Goal: Information Seeking & Learning: Learn about a topic

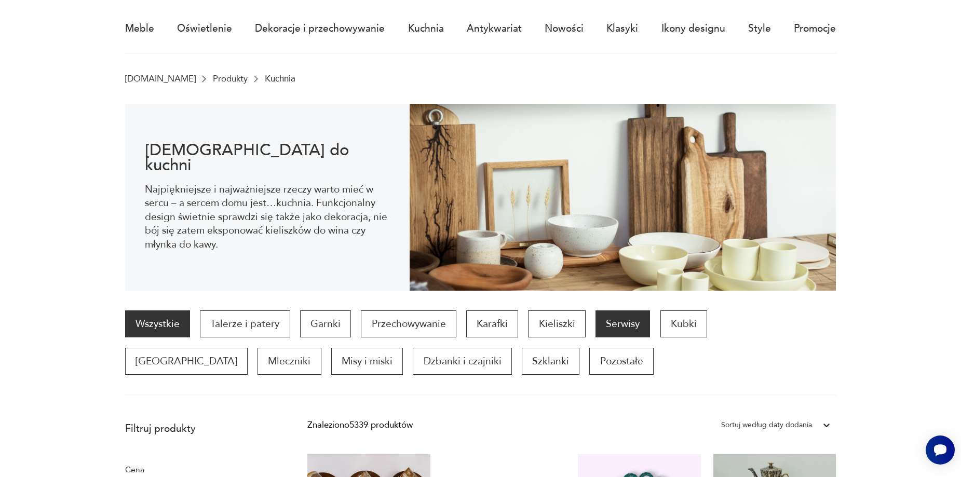
click at [631, 322] on p "Serwisy" at bounding box center [622, 323] width 55 height 27
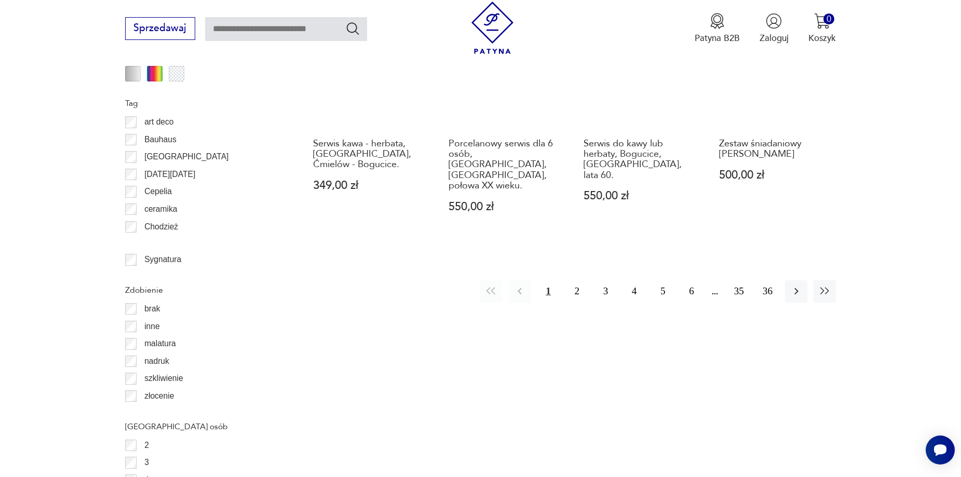
scroll to position [1124, 0]
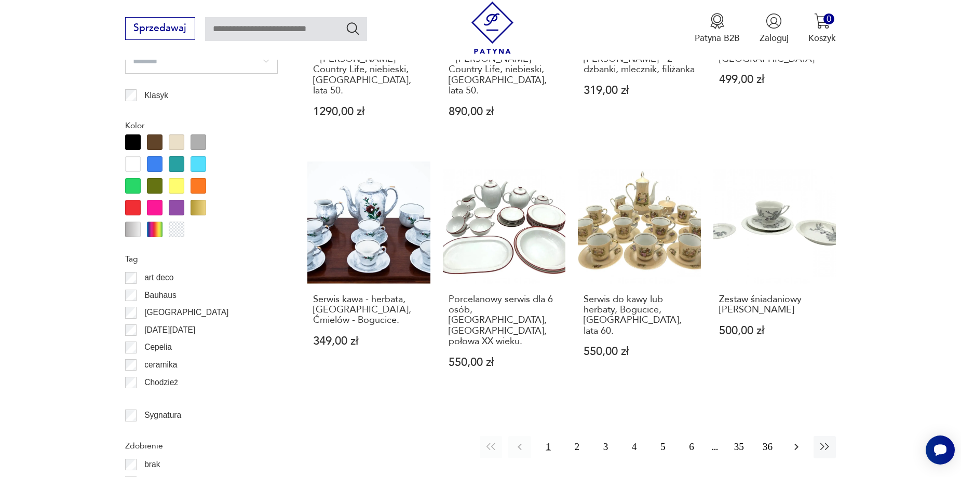
click at [792, 441] on icon "button" at bounding box center [796, 447] width 12 height 12
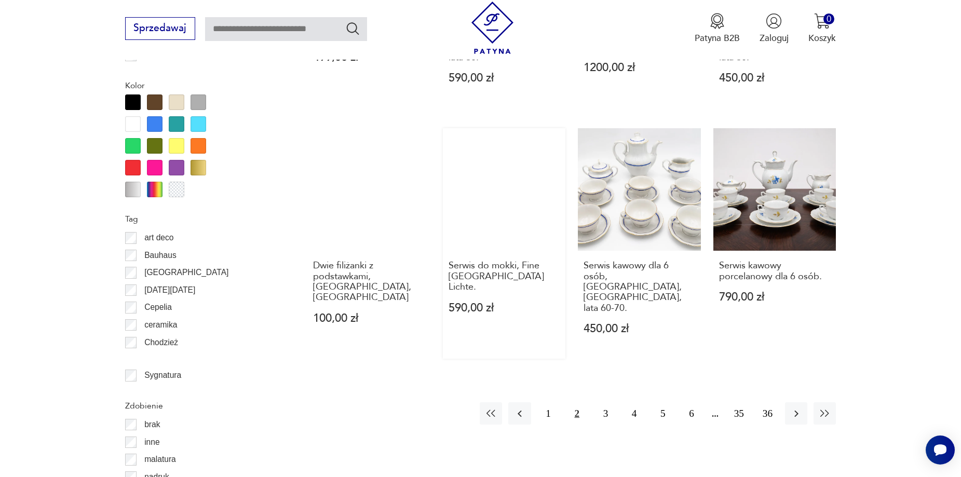
scroll to position [1176, 0]
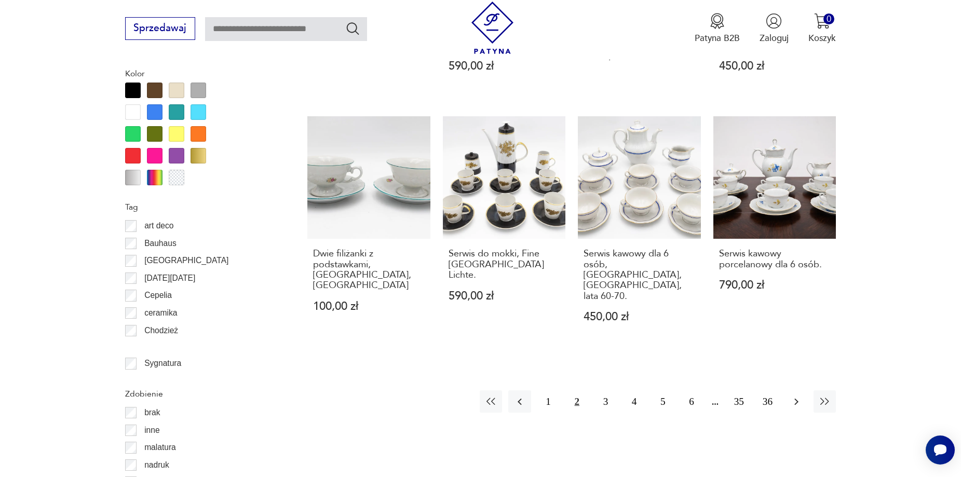
click at [793, 396] on icon "button" at bounding box center [796, 402] width 12 height 12
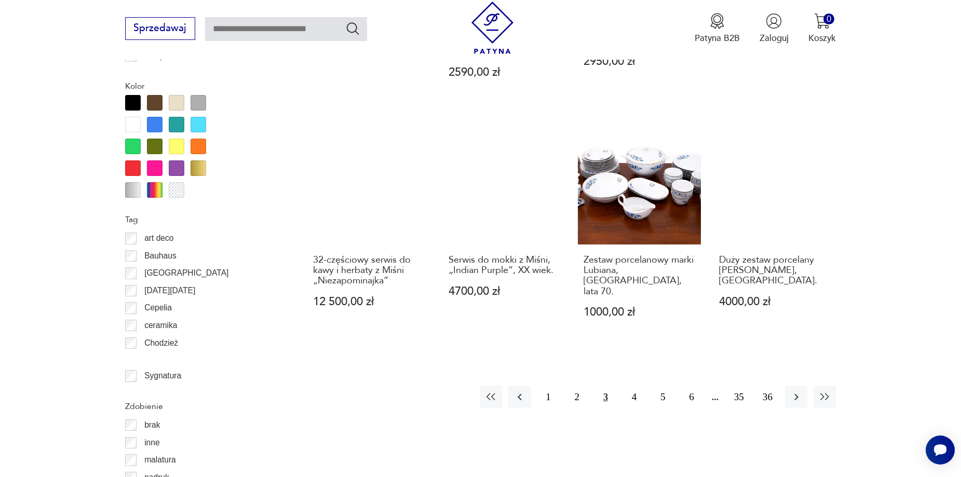
scroll to position [1176, 0]
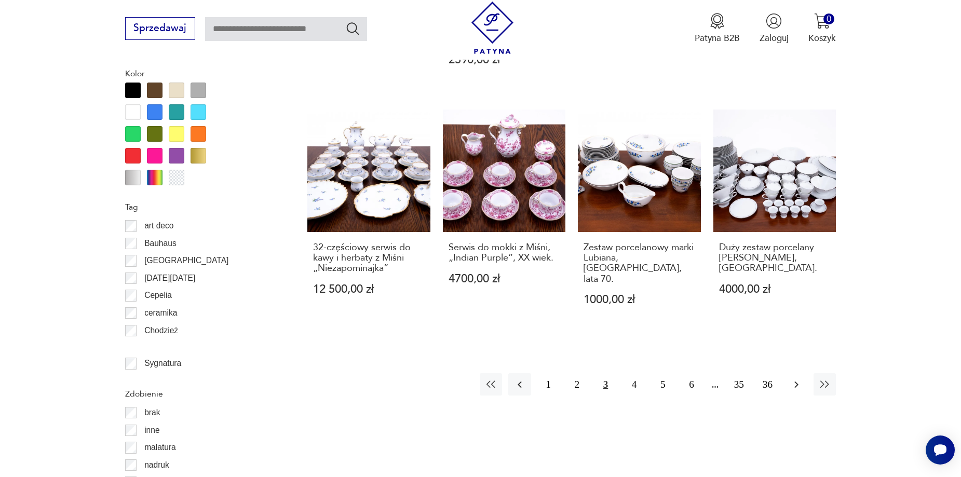
click at [795, 378] on icon "button" at bounding box center [796, 384] width 12 height 12
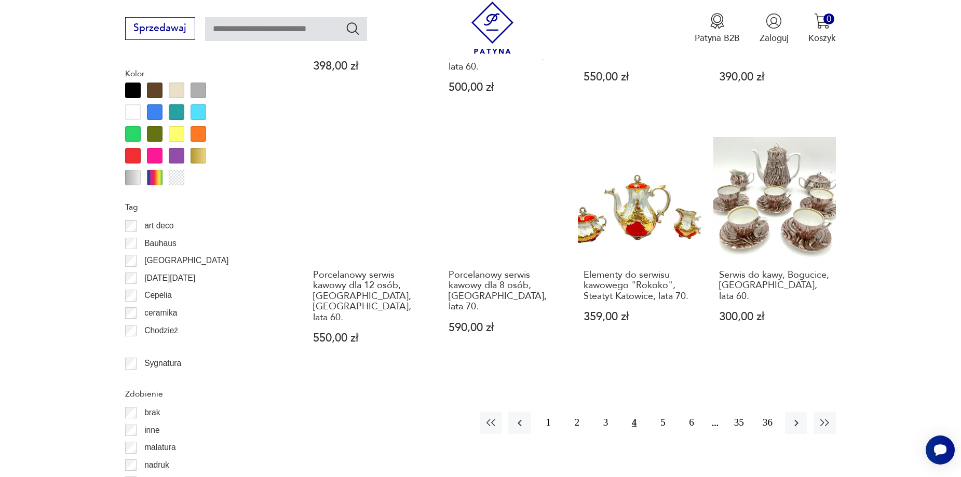
scroll to position [1228, 0]
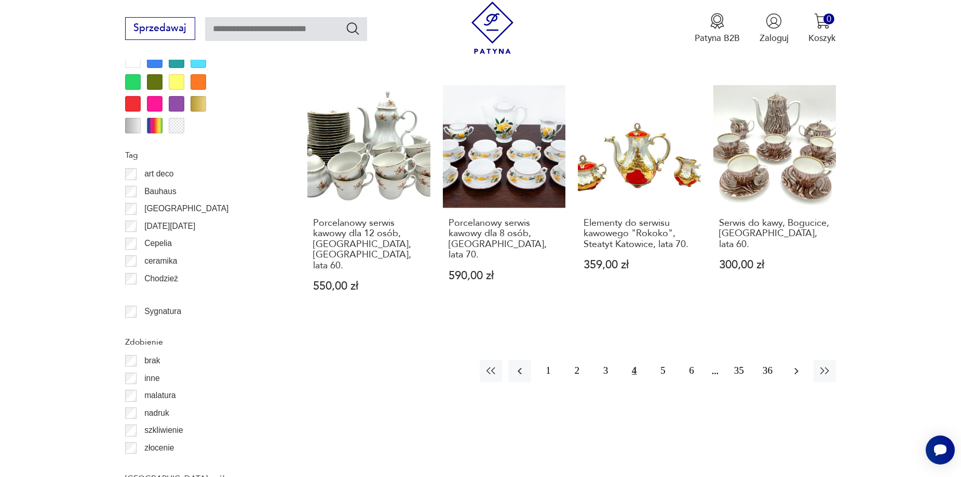
click at [796, 360] on button "button" at bounding box center [796, 371] width 22 height 22
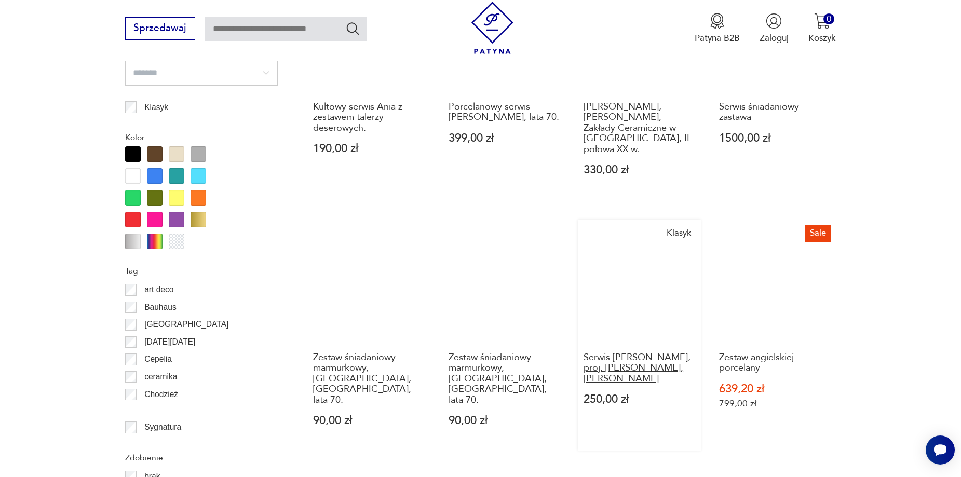
scroll to position [1228, 0]
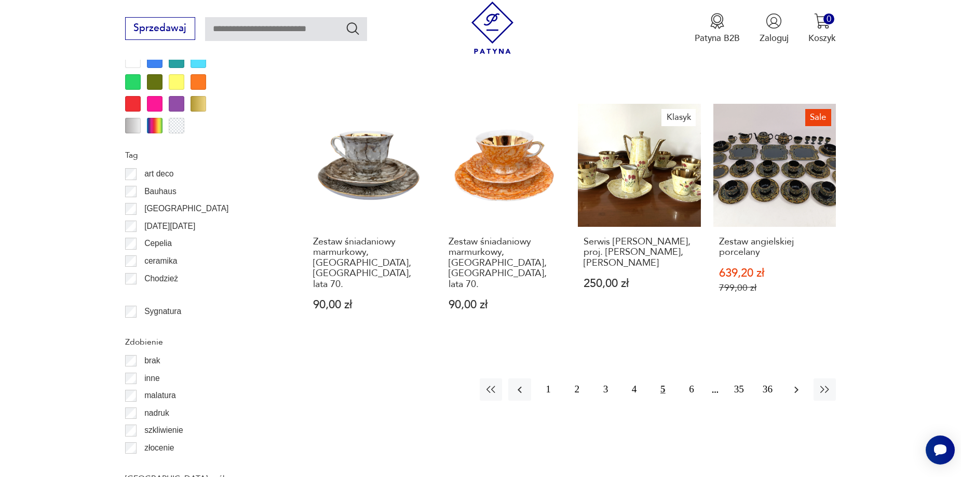
click at [793, 384] on icon "button" at bounding box center [796, 390] width 12 height 12
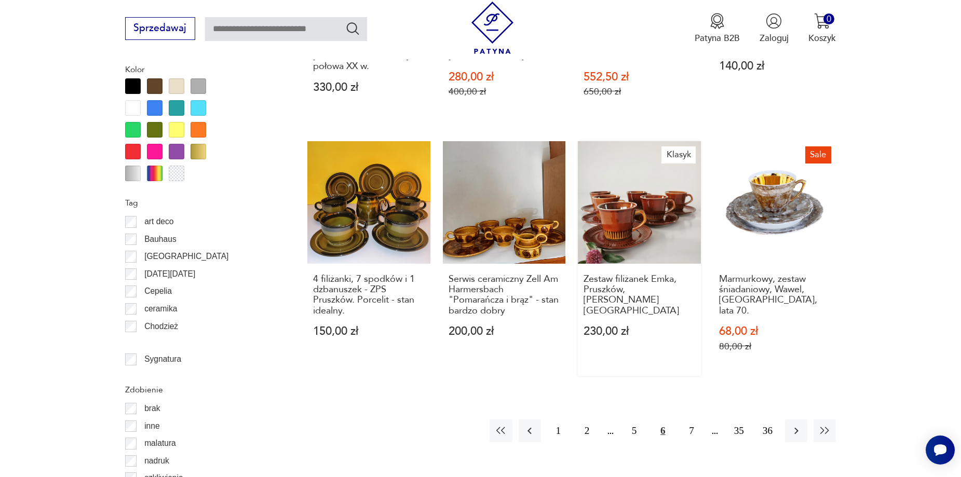
scroll to position [1228, 0]
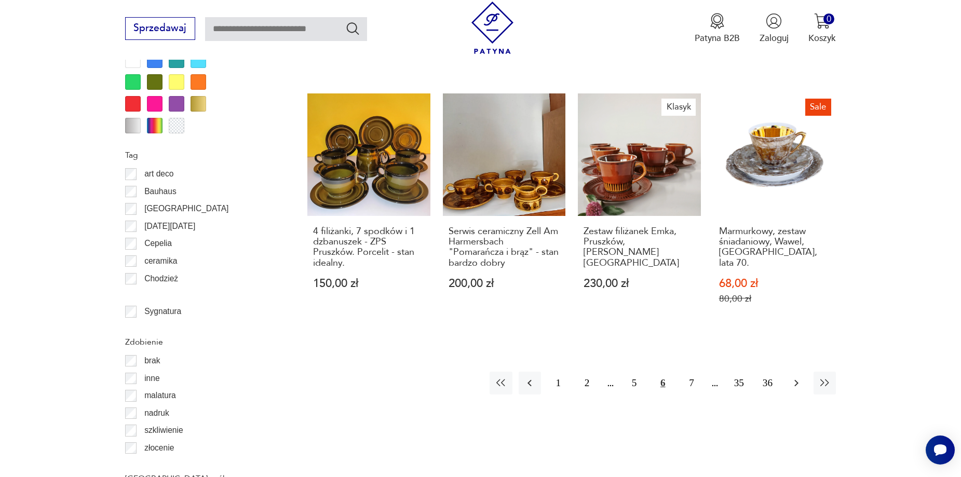
click at [796, 377] on icon "button" at bounding box center [796, 383] width 12 height 12
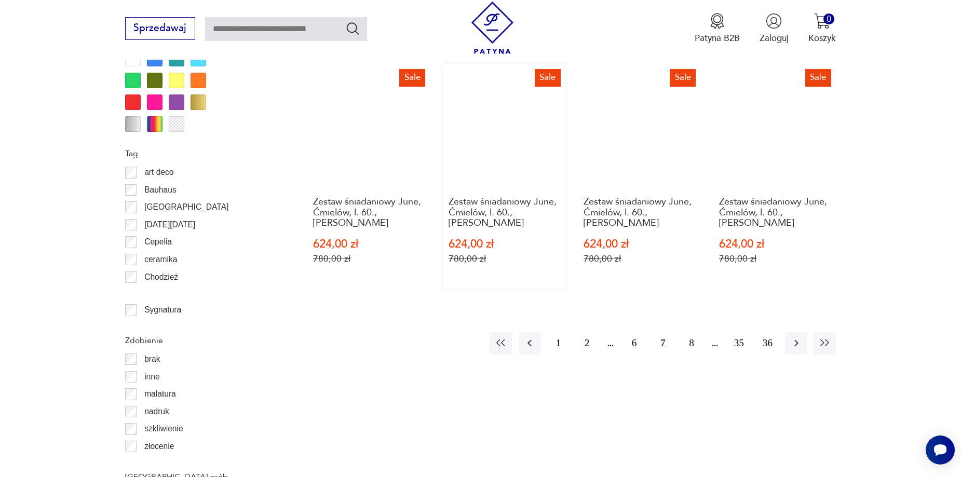
scroll to position [1280, 0]
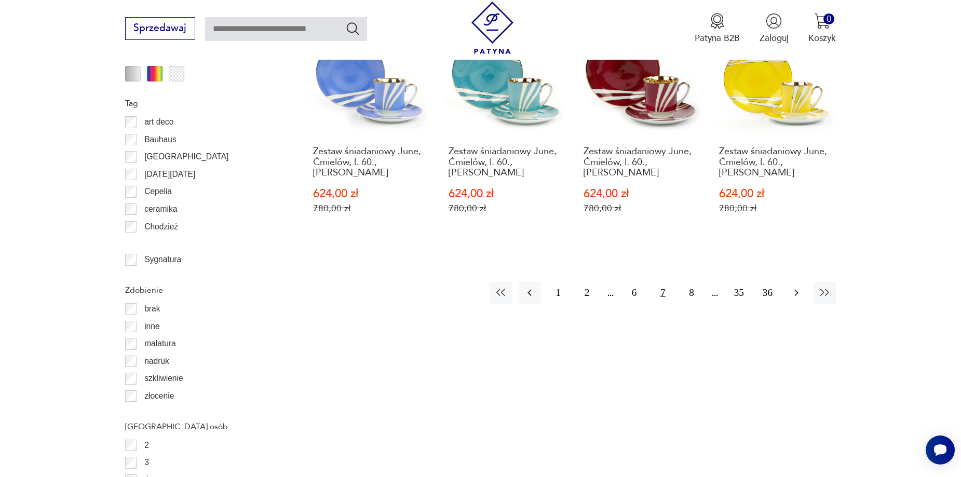
click at [791, 287] on icon "button" at bounding box center [796, 293] width 12 height 12
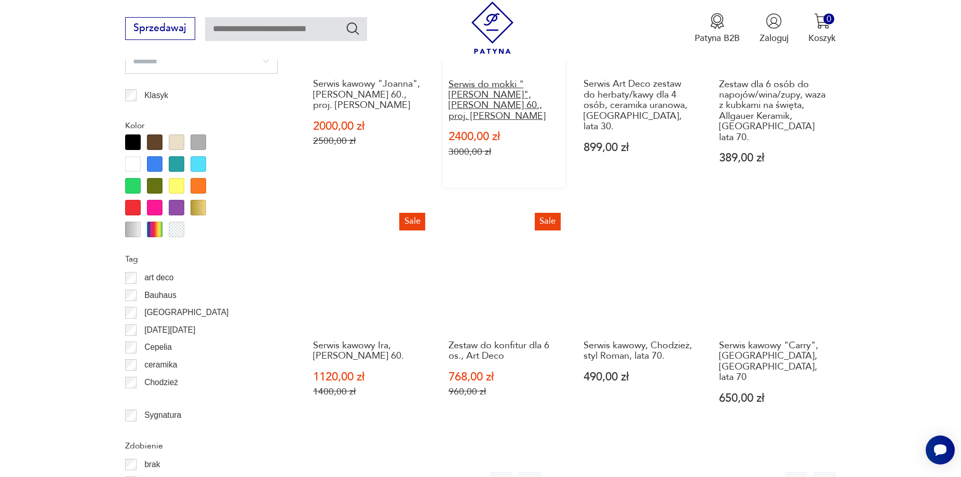
scroll to position [1228, 0]
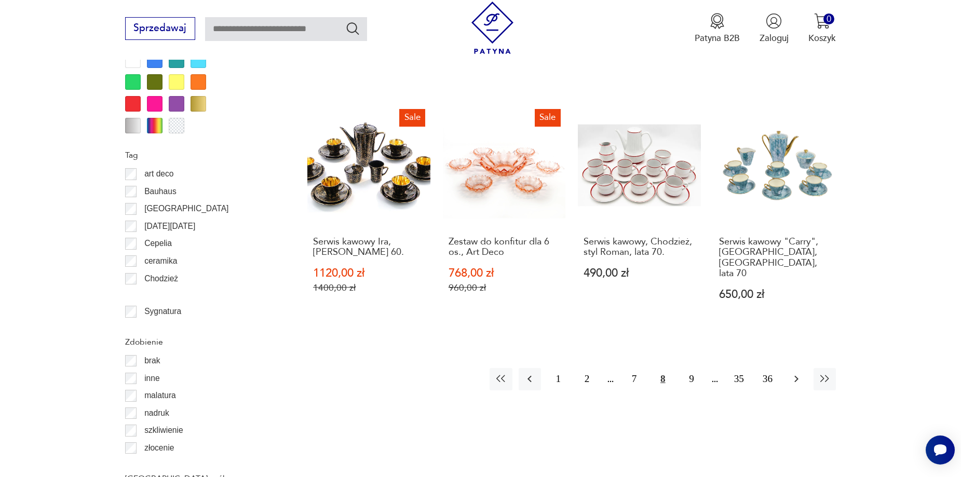
click at [796, 373] on icon "button" at bounding box center [796, 379] width 12 height 12
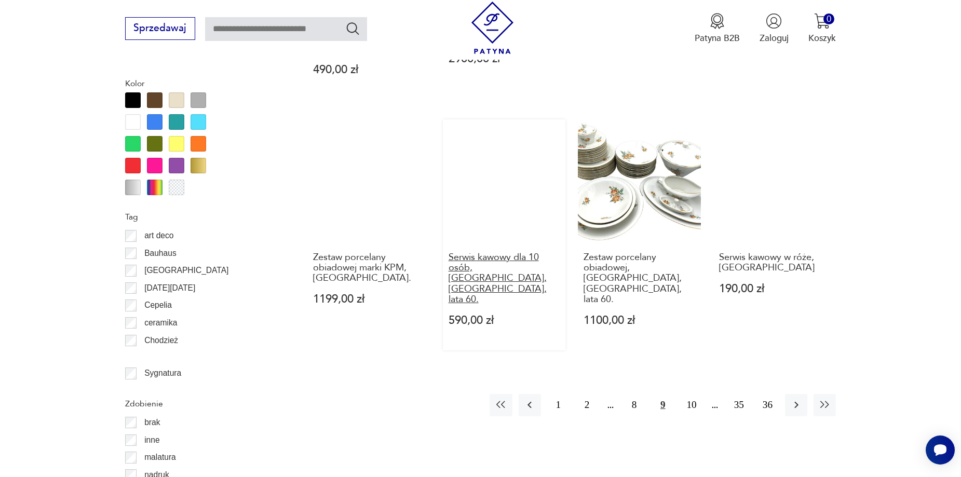
scroll to position [1176, 0]
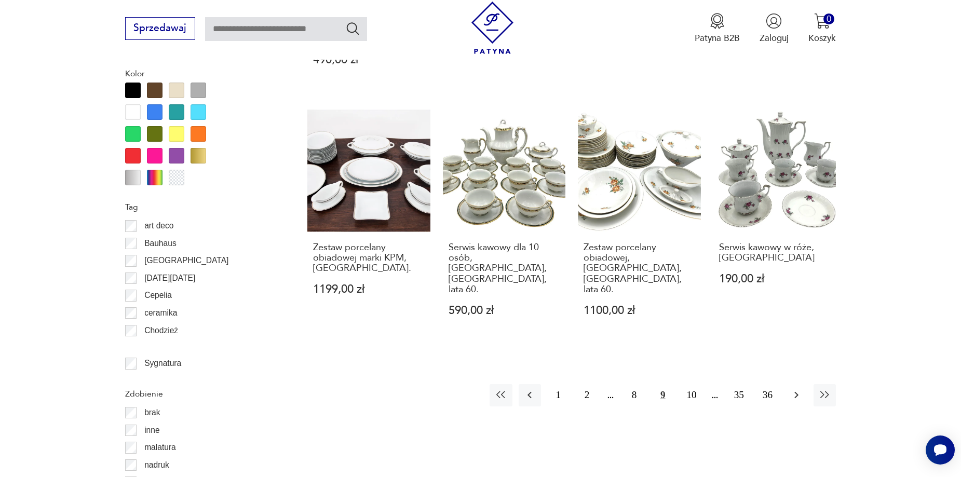
click at [797, 392] on icon "button" at bounding box center [796, 395] width 4 height 7
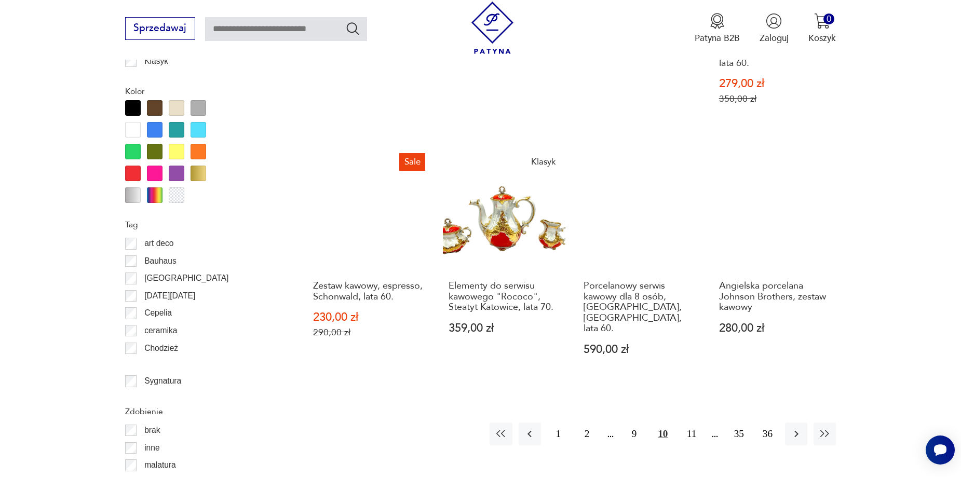
scroll to position [1176, 0]
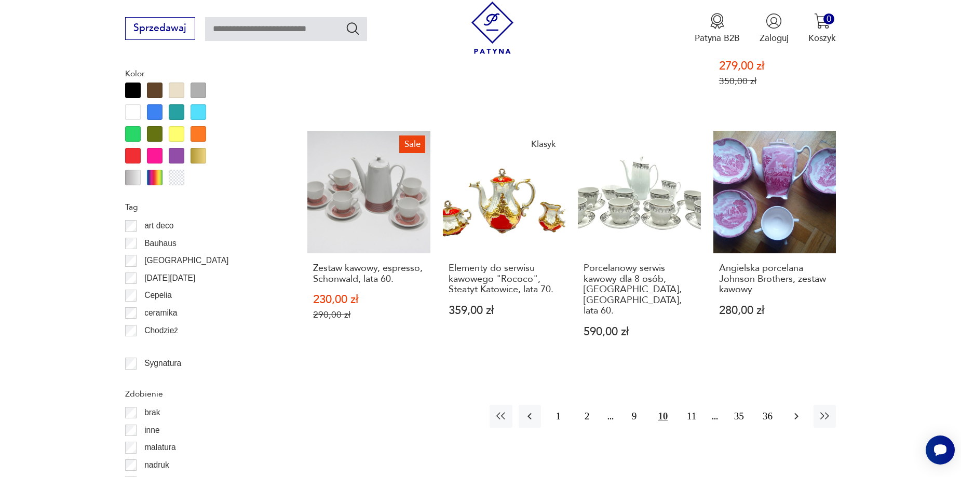
click at [794, 410] on icon "button" at bounding box center [796, 416] width 12 height 12
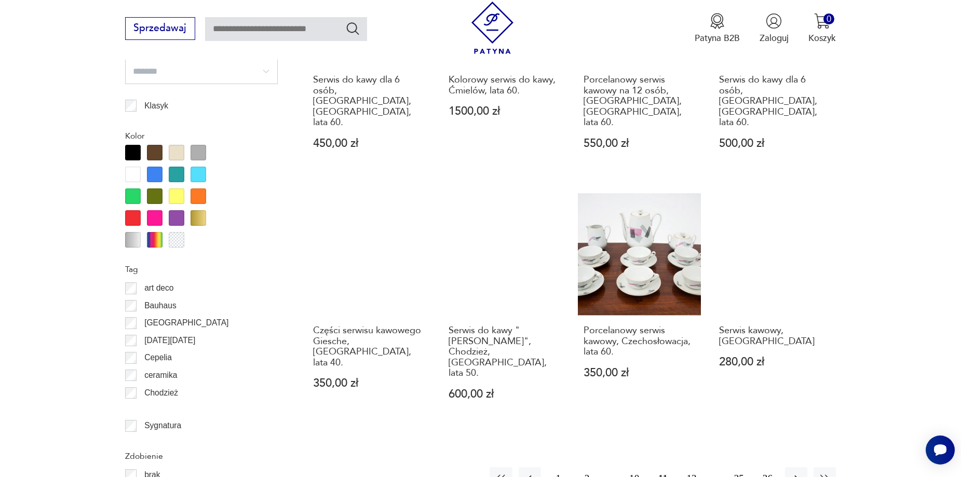
scroll to position [1124, 0]
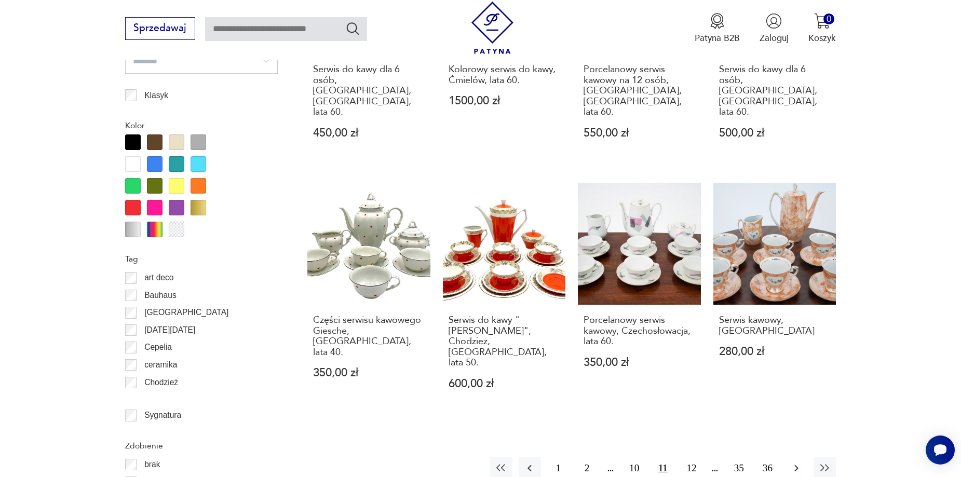
click at [796, 465] on icon "button" at bounding box center [796, 468] width 4 height 7
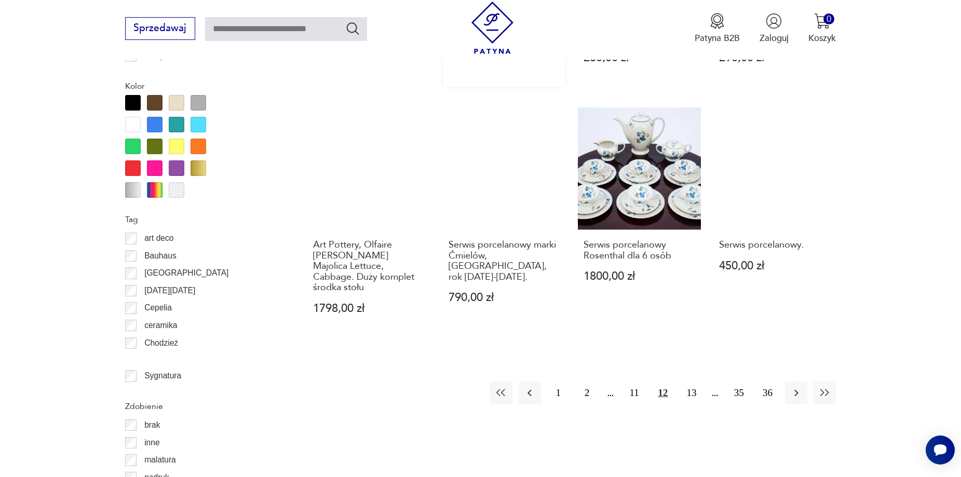
scroll to position [1176, 0]
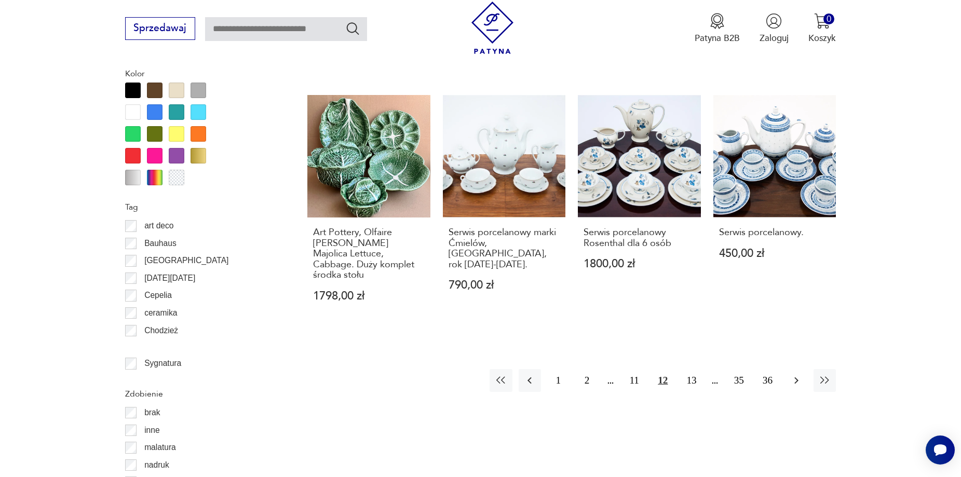
click at [797, 374] on icon "button" at bounding box center [796, 380] width 12 height 12
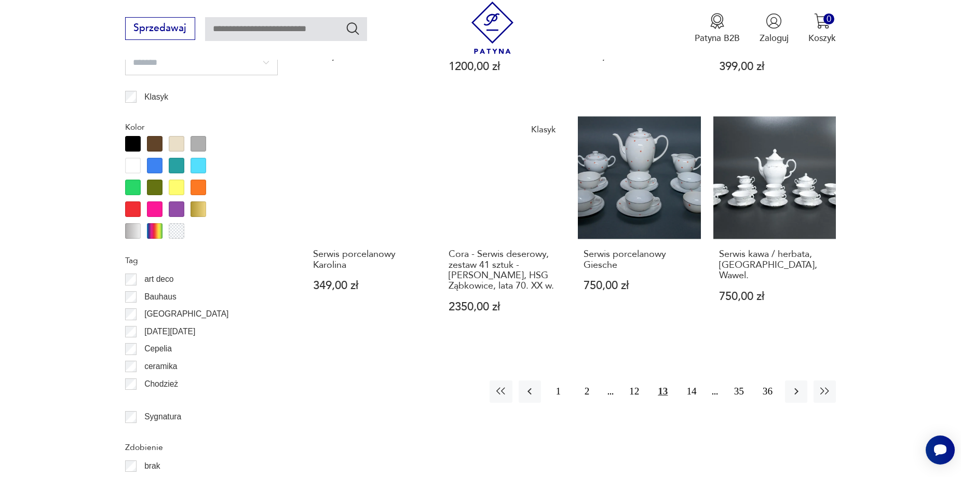
scroll to position [1124, 0]
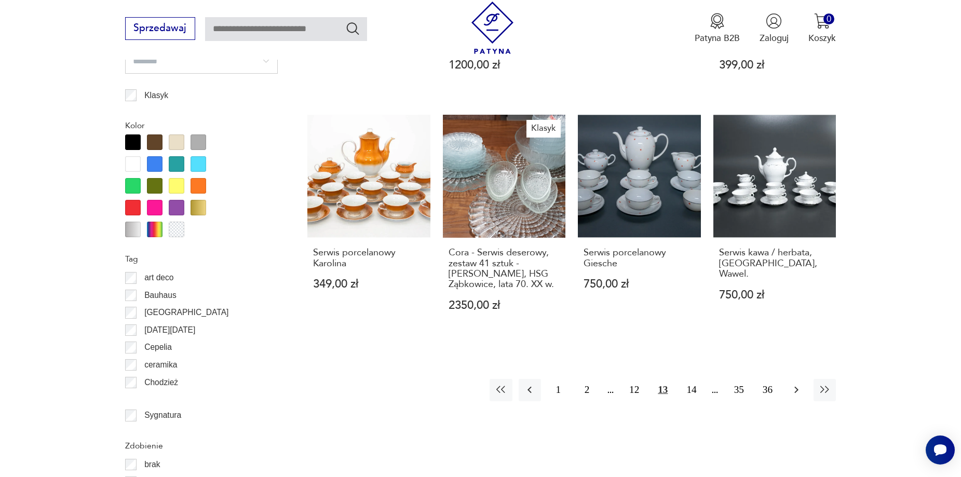
click at [794, 384] on icon "button" at bounding box center [796, 390] width 12 height 12
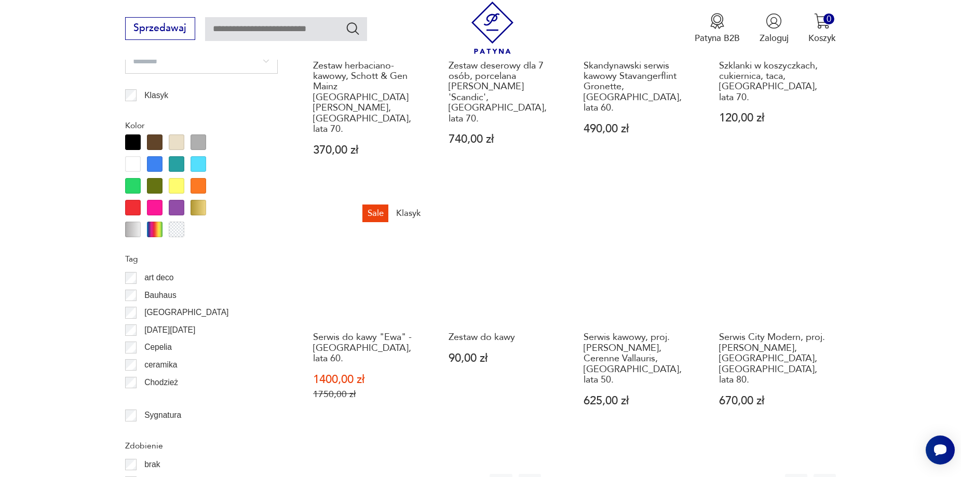
scroll to position [1176, 0]
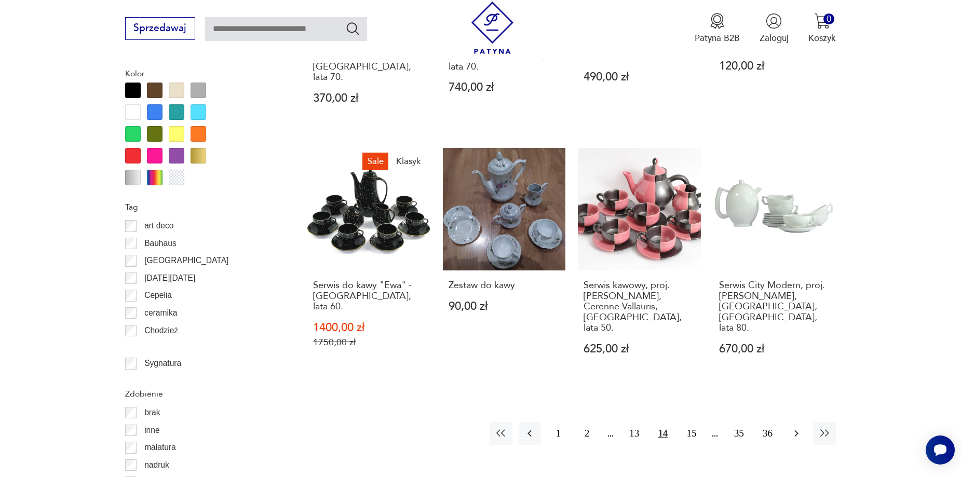
click at [792, 427] on icon "button" at bounding box center [796, 433] width 12 height 12
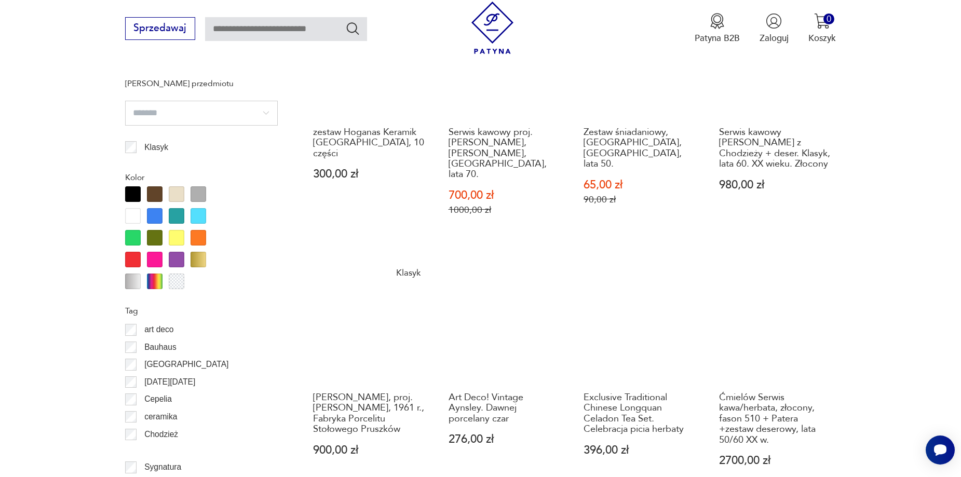
scroll to position [1176, 0]
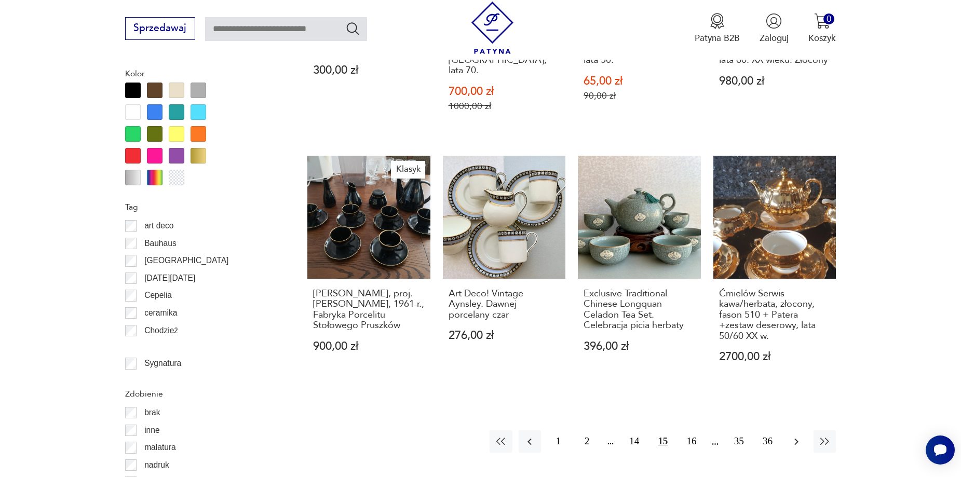
click at [800, 436] on icon "button" at bounding box center [796, 442] width 12 height 12
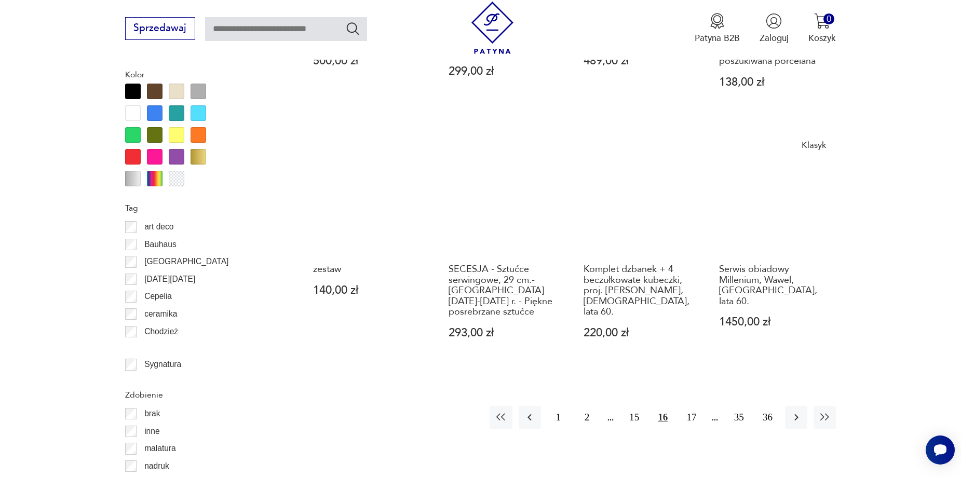
scroll to position [1176, 0]
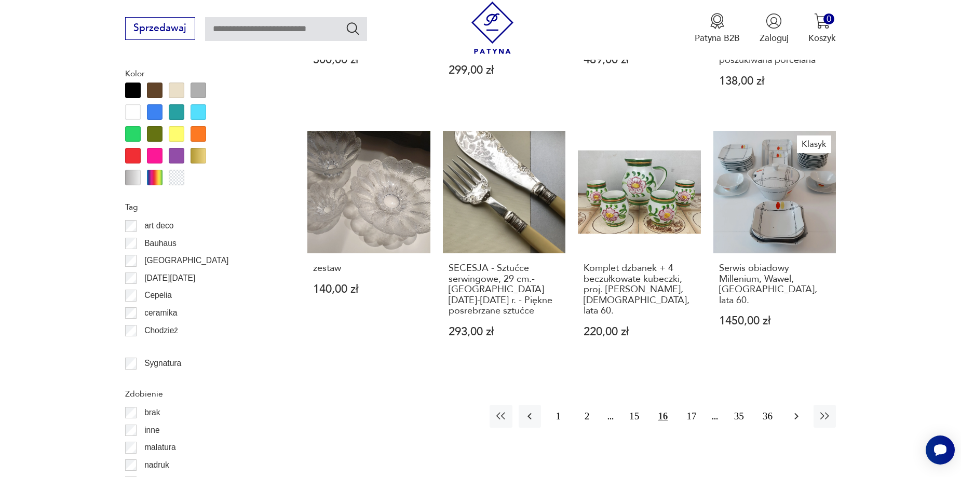
click at [798, 410] on icon "button" at bounding box center [796, 416] width 12 height 12
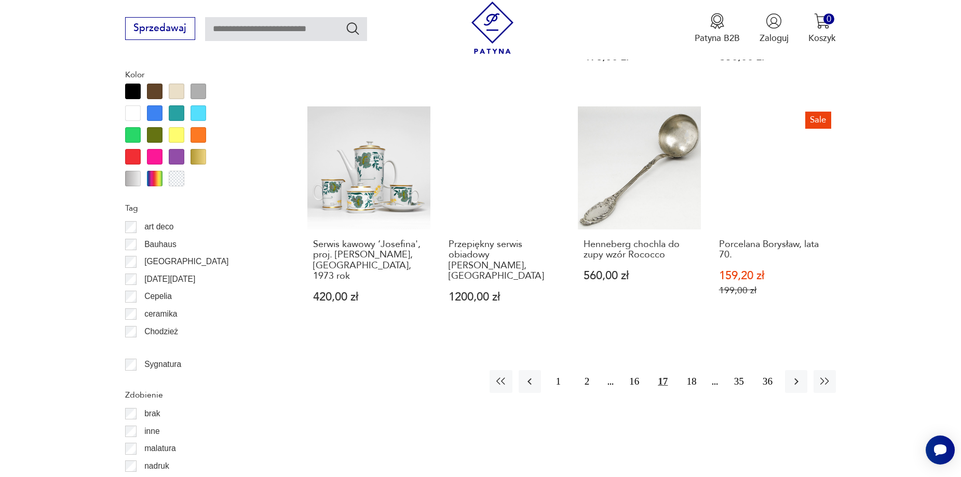
scroll to position [1176, 0]
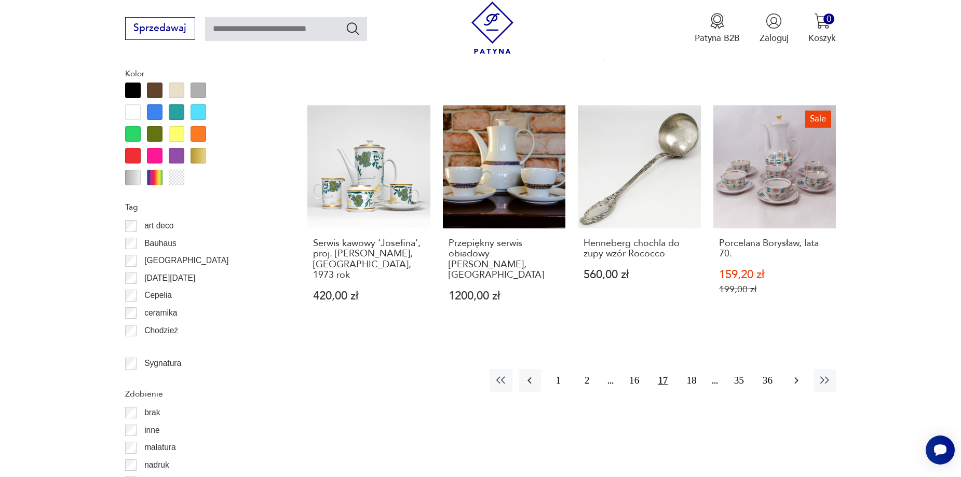
click at [787, 369] on button "button" at bounding box center [796, 380] width 22 height 22
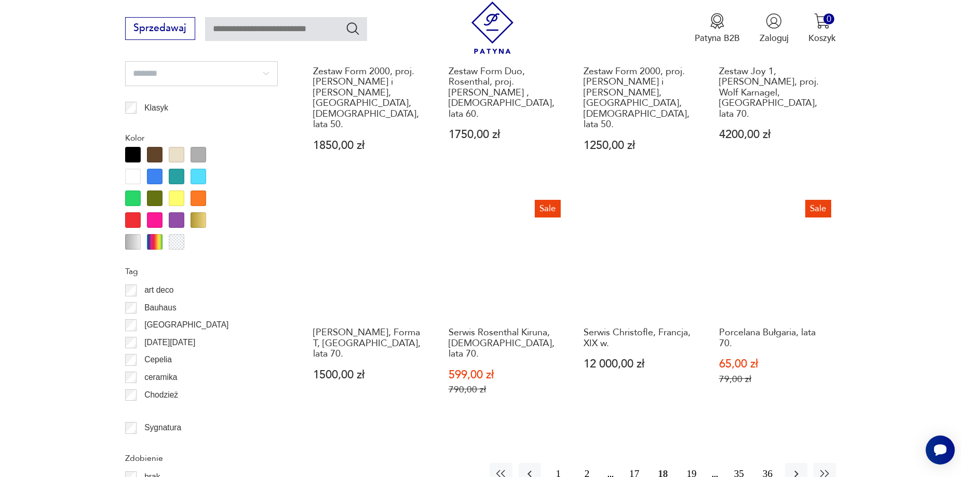
scroll to position [1124, 0]
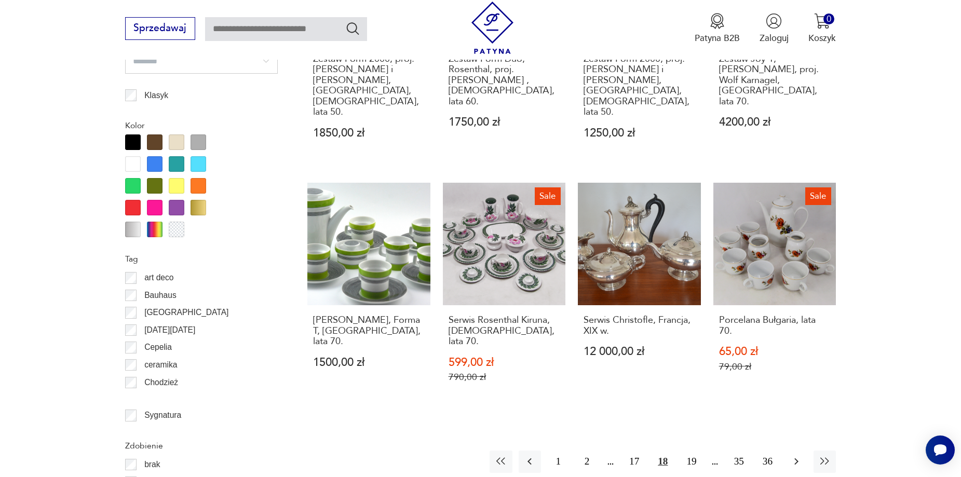
click at [795, 458] on icon "button" at bounding box center [796, 461] width 4 height 7
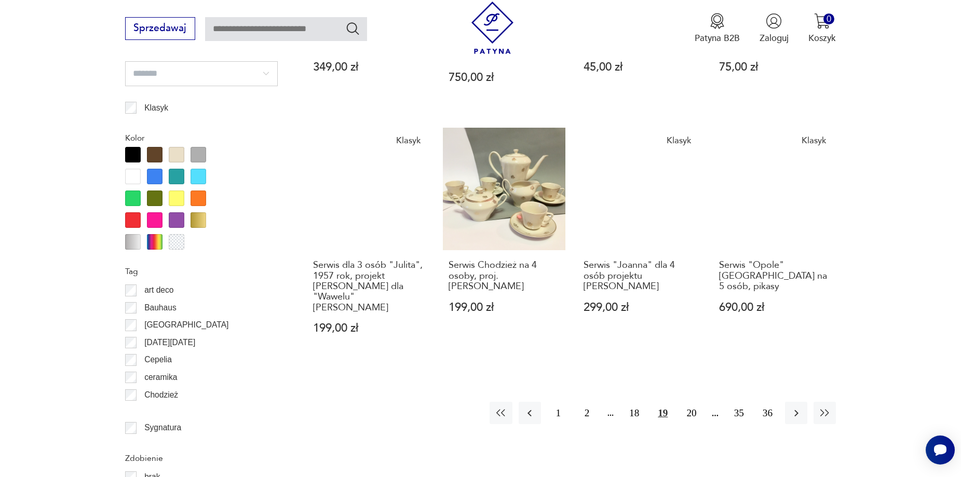
scroll to position [1124, 0]
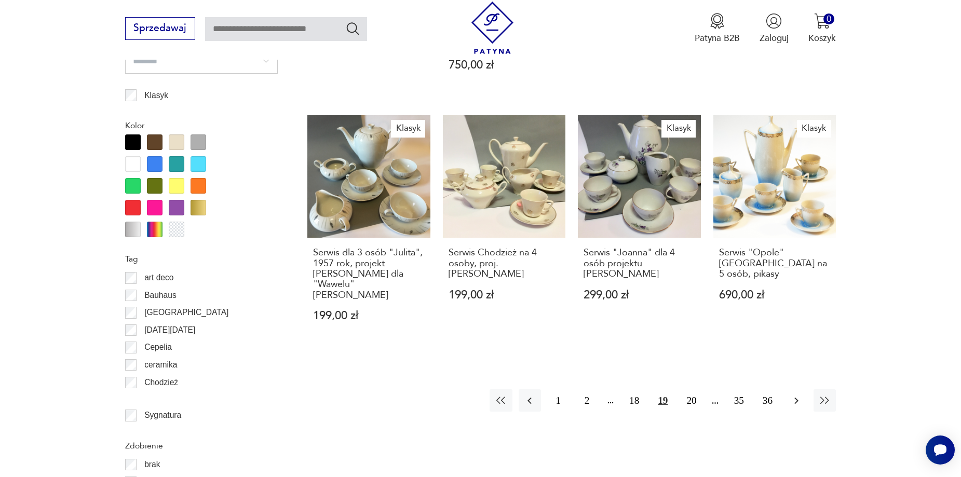
click at [802, 389] on button "button" at bounding box center [796, 400] width 22 height 22
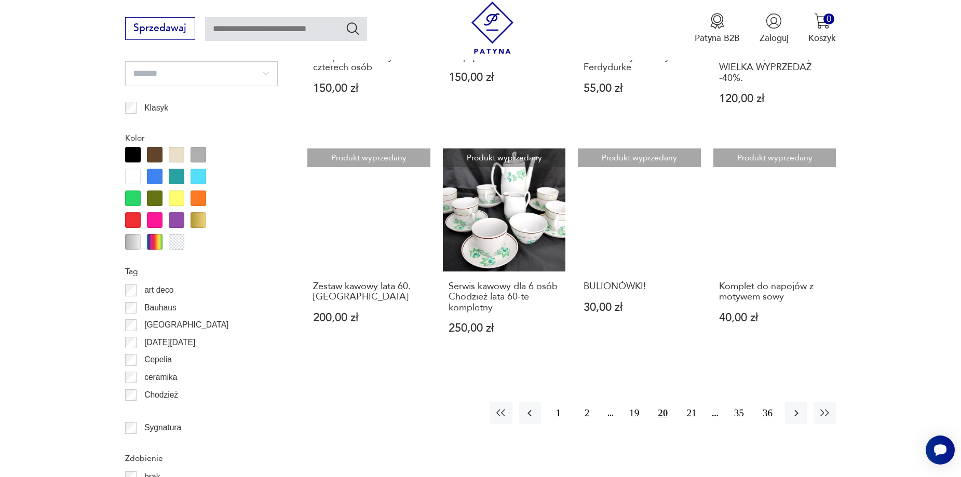
scroll to position [1124, 0]
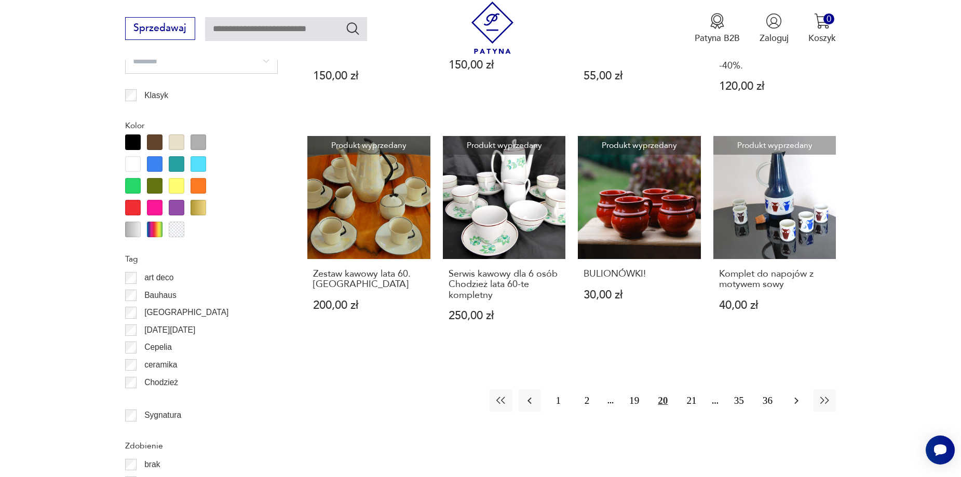
click at [797, 397] on icon "button" at bounding box center [796, 400] width 4 height 7
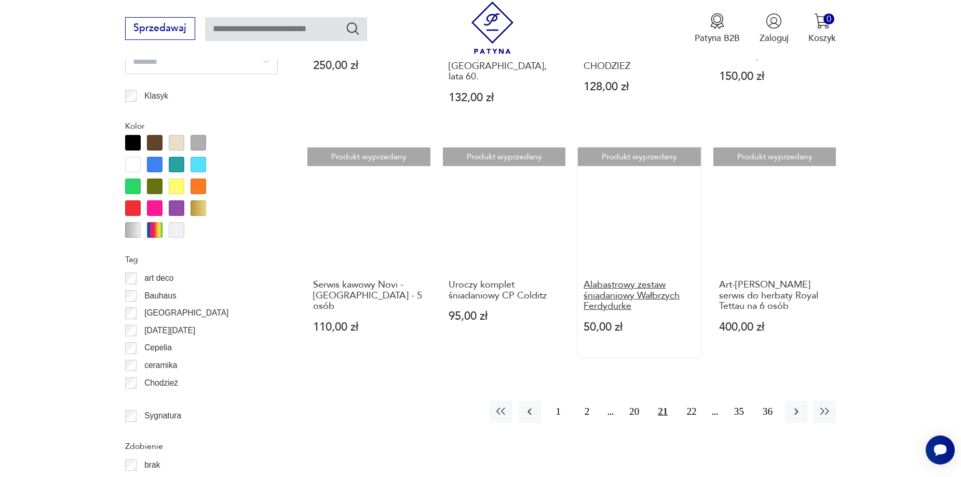
scroll to position [1124, 0]
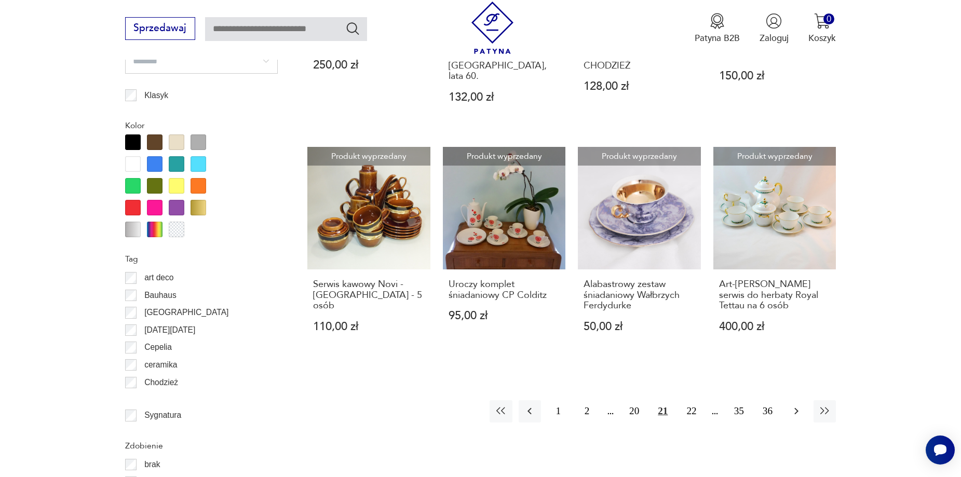
click at [797, 405] on icon "button" at bounding box center [796, 411] width 12 height 12
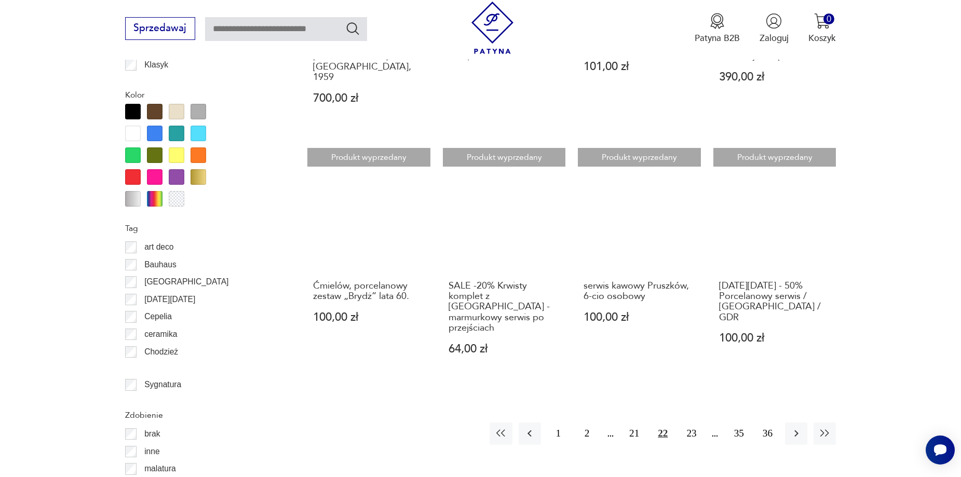
scroll to position [1228, 0]
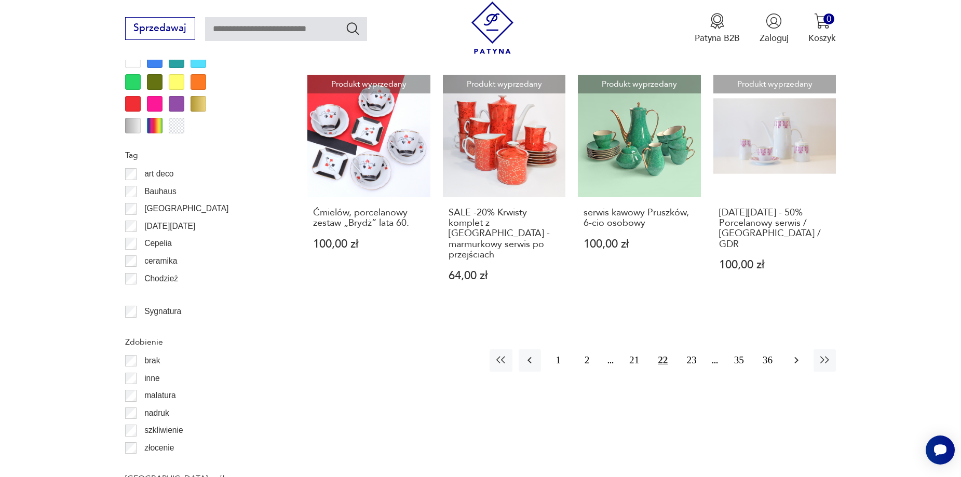
click at [798, 354] on icon "button" at bounding box center [796, 360] width 12 height 12
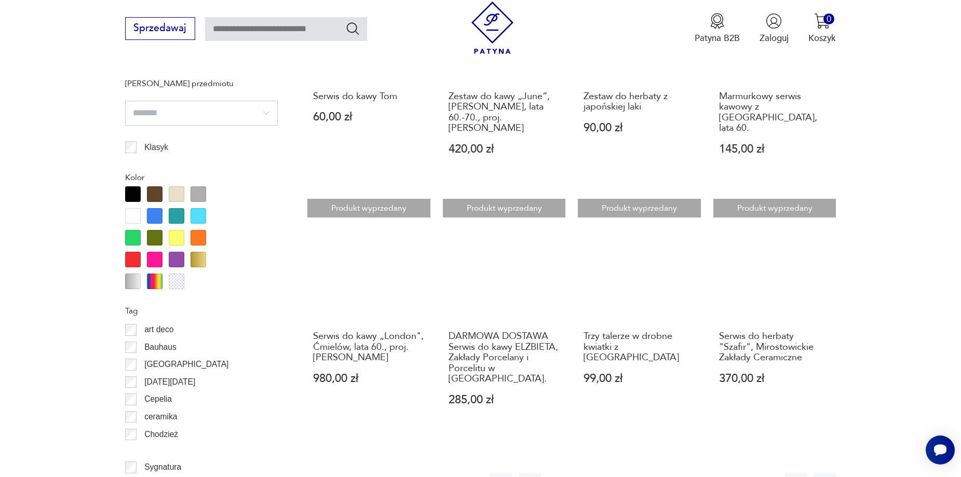
scroll to position [1176, 0]
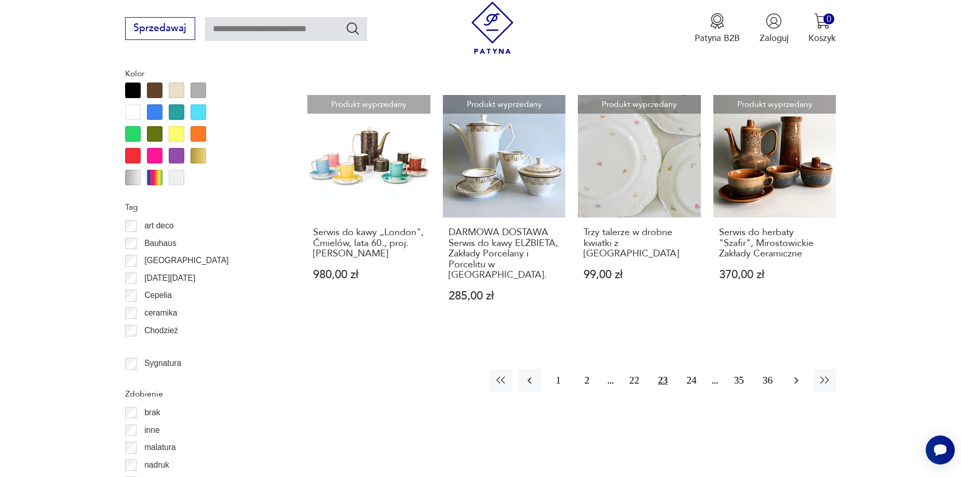
click at [791, 374] on icon "button" at bounding box center [796, 380] width 12 height 12
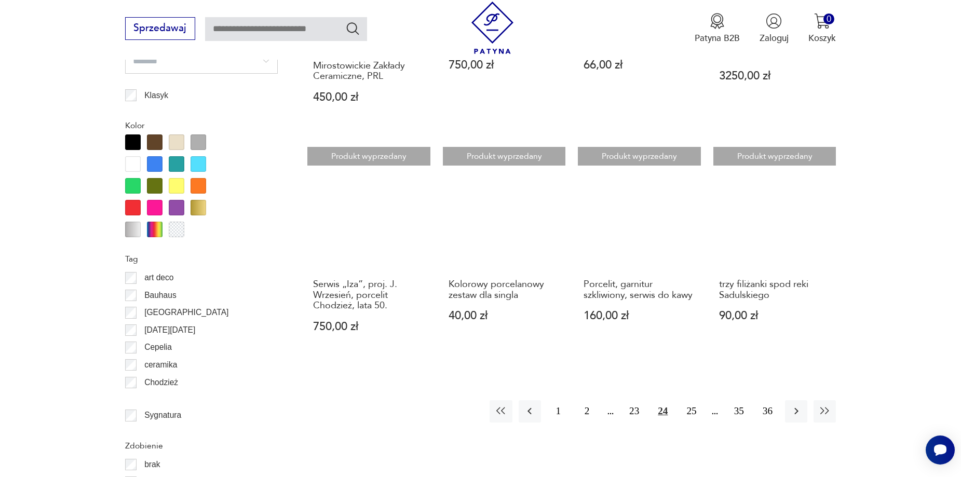
scroll to position [1176, 0]
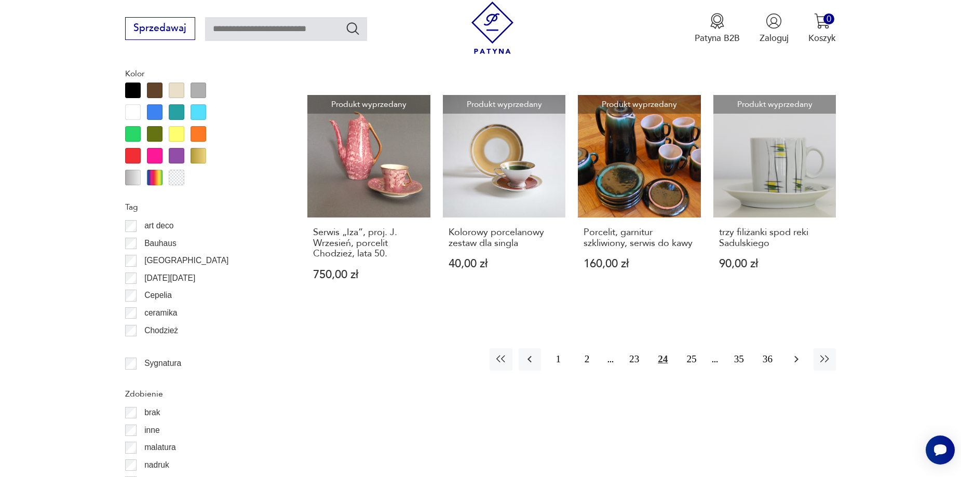
click at [793, 353] on icon "button" at bounding box center [796, 359] width 12 height 12
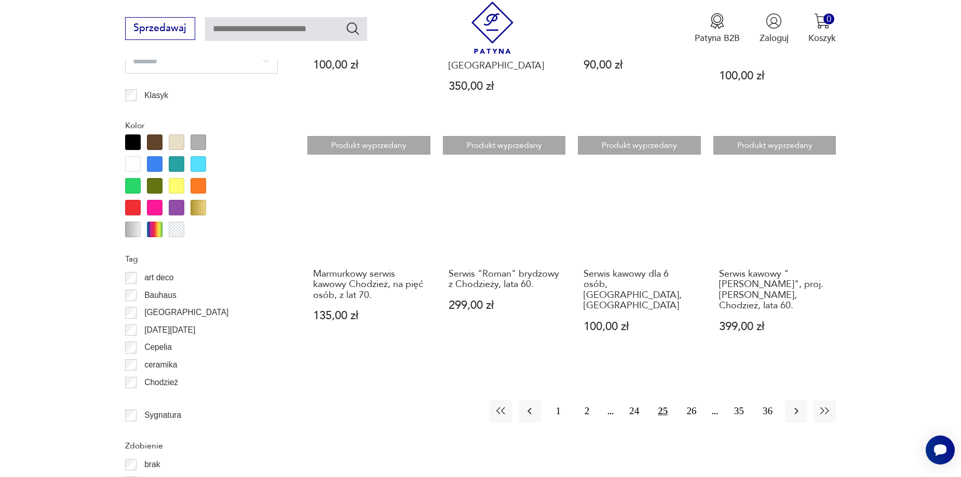
scroll to position [1176, 0]
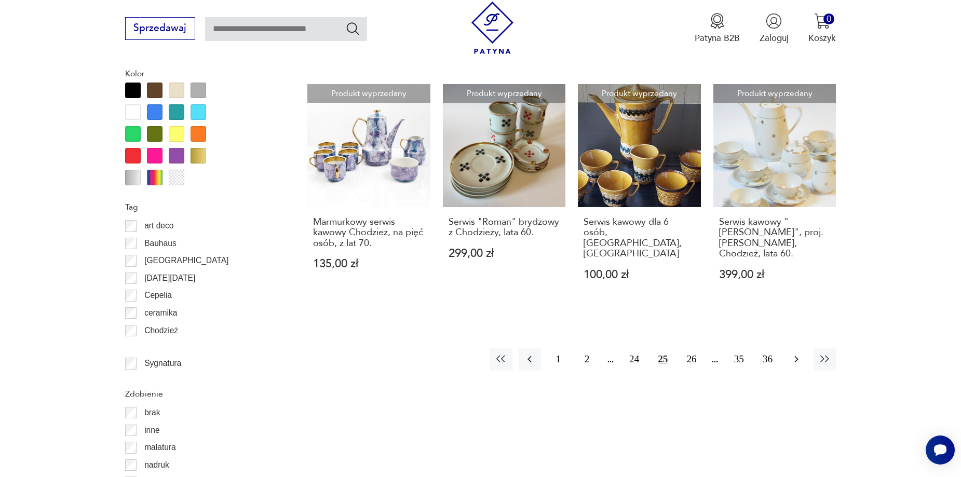
click at [798, 353] on icon "button" at bounding box center [796, 359] width 12 height 12
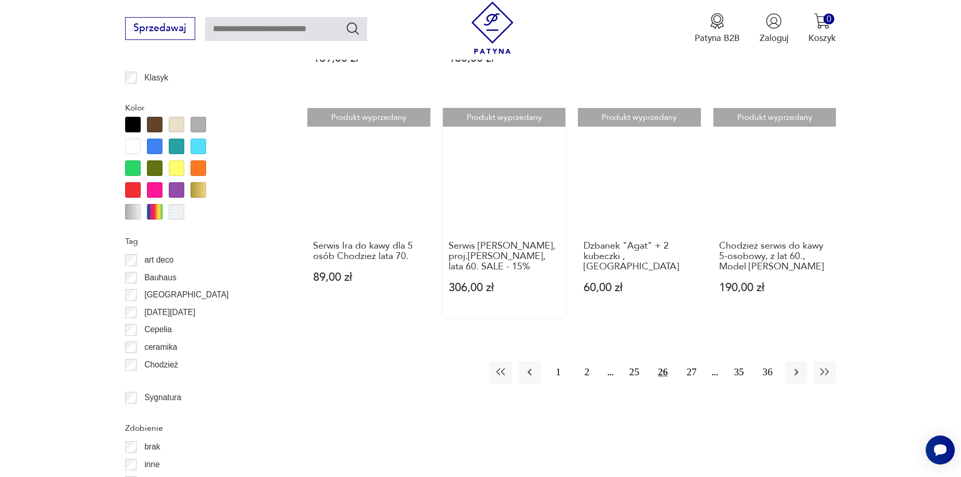
scroll to position [1176, 0]
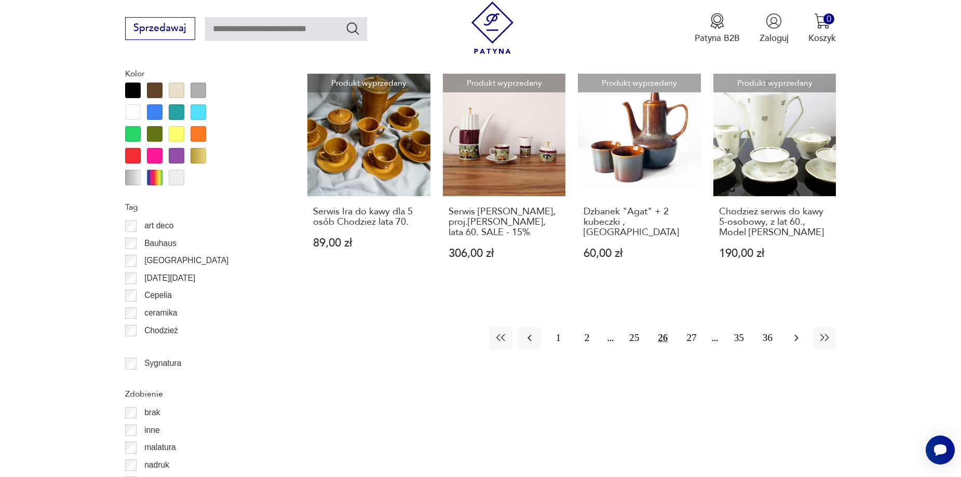
click at [796, 343] on icon "button" at bounding box center [796, 338] width 12 height 12
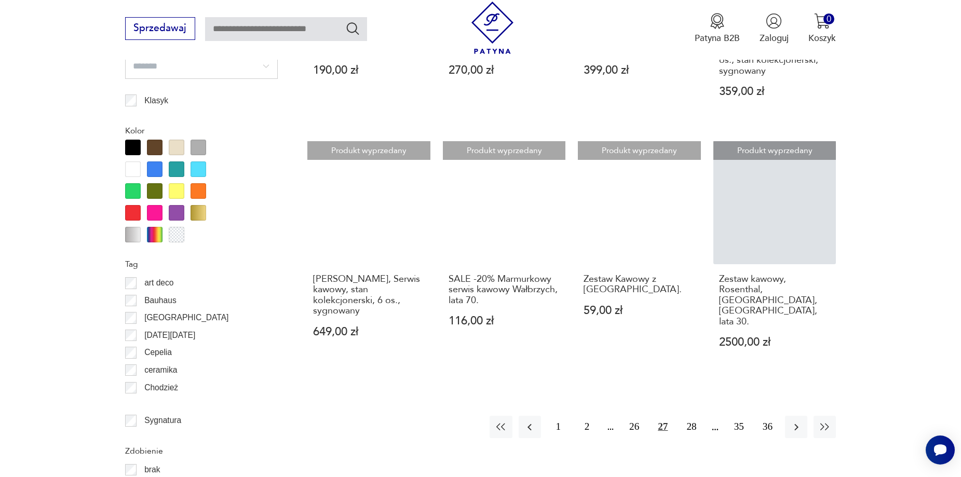
scroll to position [1124, 0]
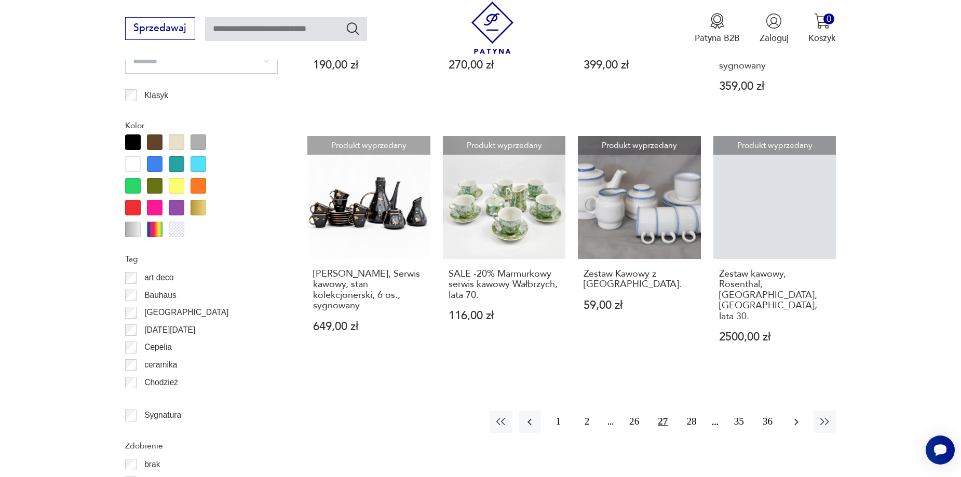
click at [793, 416] on icon "button" at bounding box center [796, 422] width 12 height 12
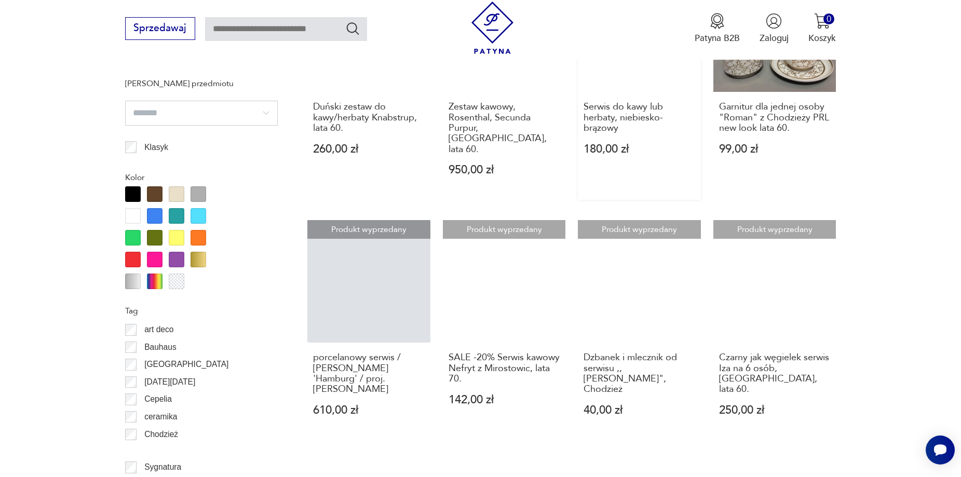
scroll to position [1124, 0]
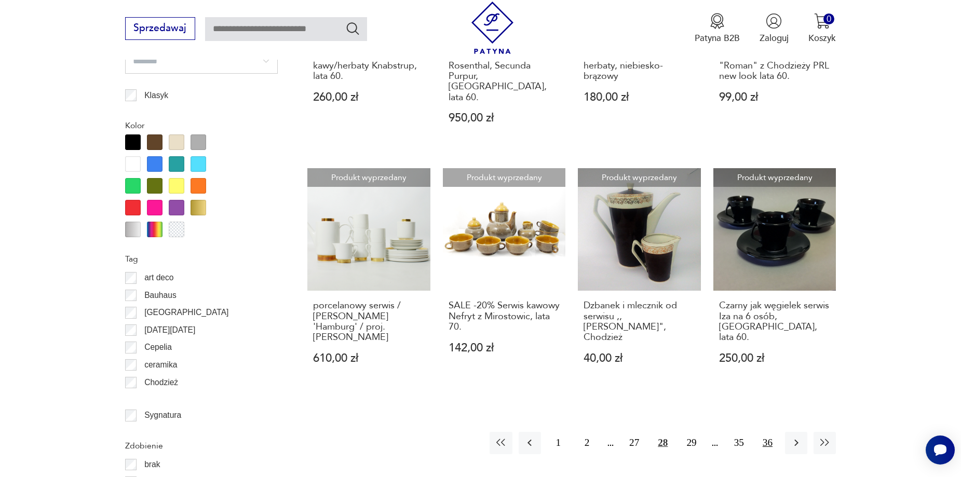
click at [771, 432] on button "36" at bounding box center [767, 443] width 22 height 22
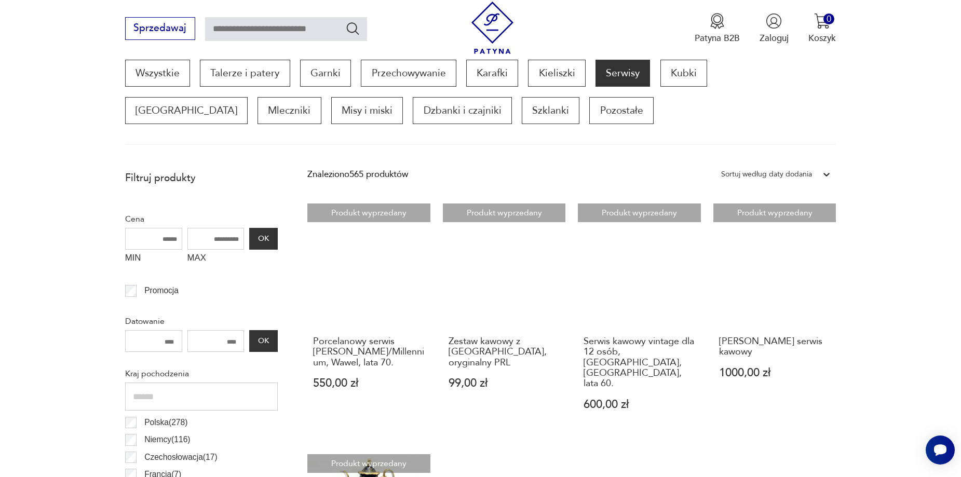
scroll to position [190, 0]
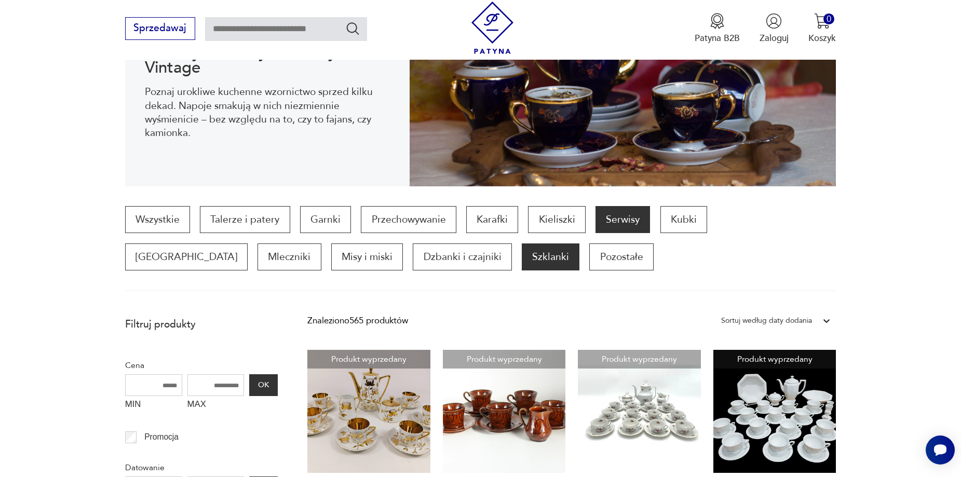
click at [522, 263] on p "Szklanki" at bounding box center [551, 256] width 58 height 27
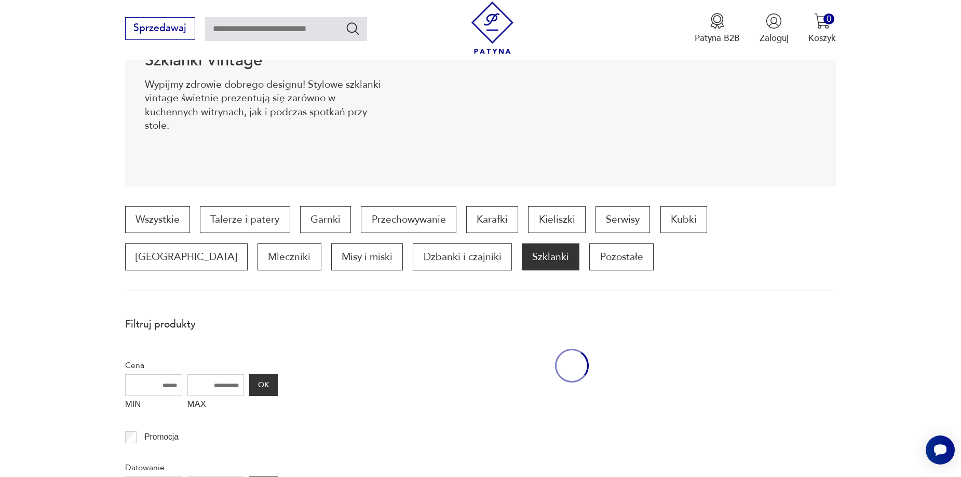
scroll to position [346, 0]
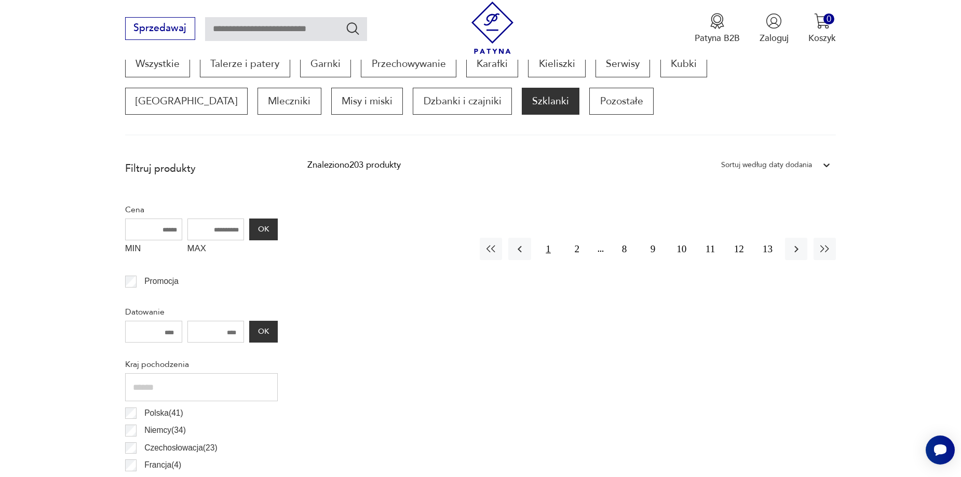
click at [550, 252] on button "1" at bounding box center [548, 249] width 22 height 22
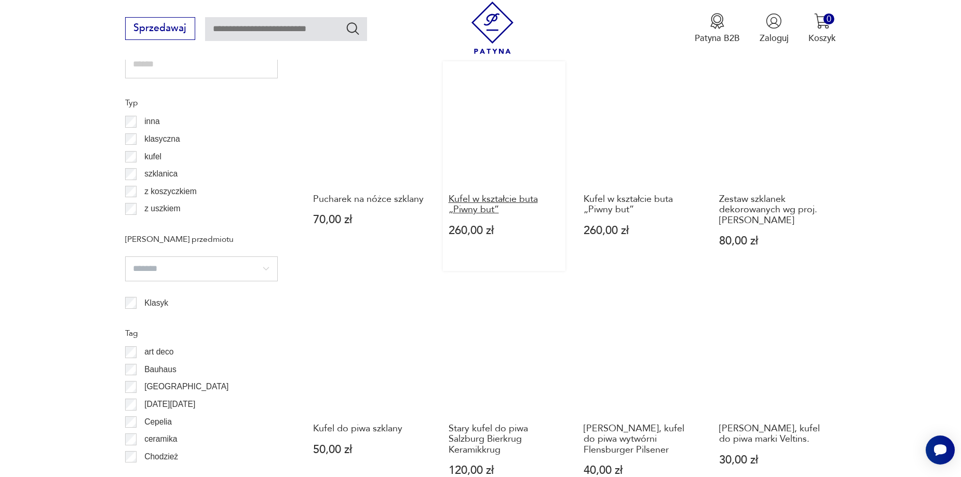
scroll to position [1072, 0]
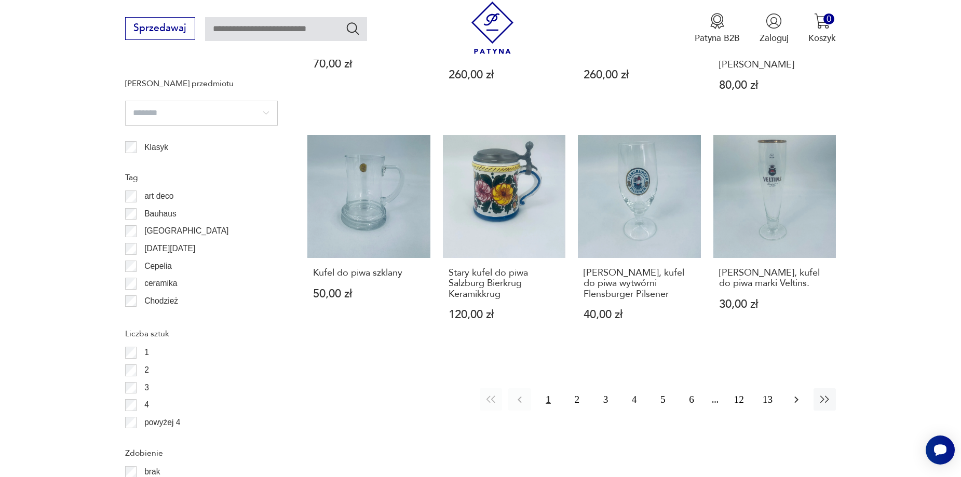
click at [794, 399] on icon "button" at bounding box center [796, 399] width 12 height 12
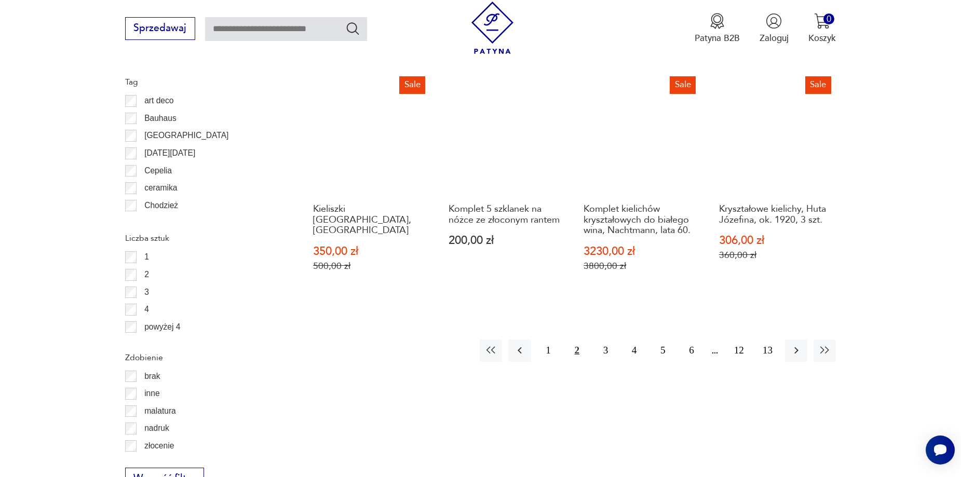
scroll to position [1176, 0]
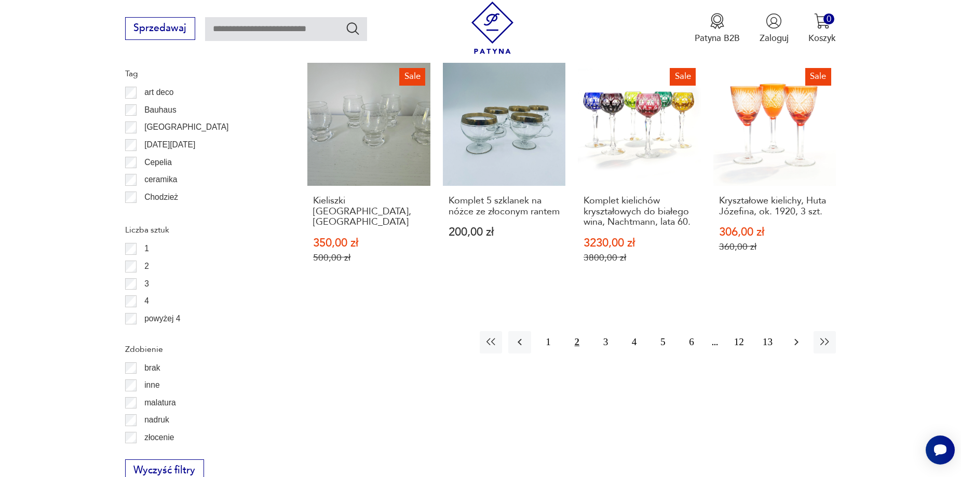
click at [797, 336] on icon "button" at bounding box center [796, 342] width 12 height 12
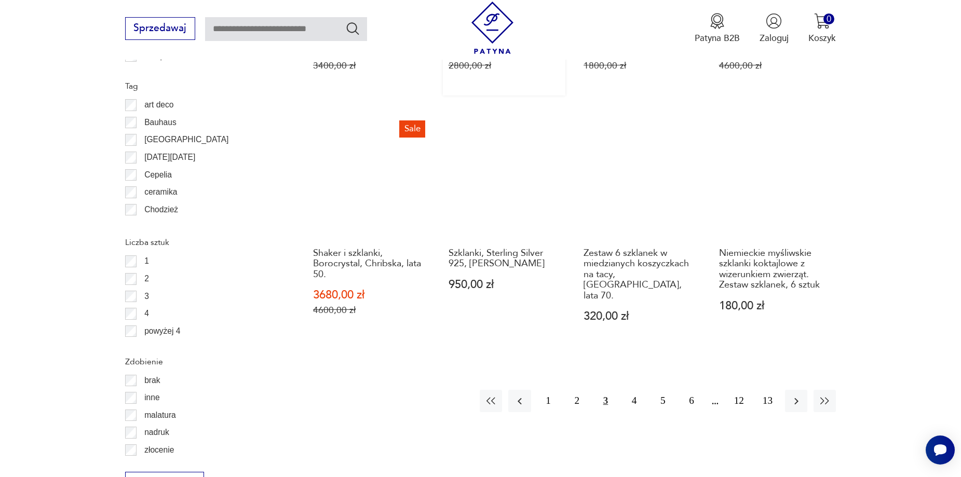
scroll to position [1176, 0]
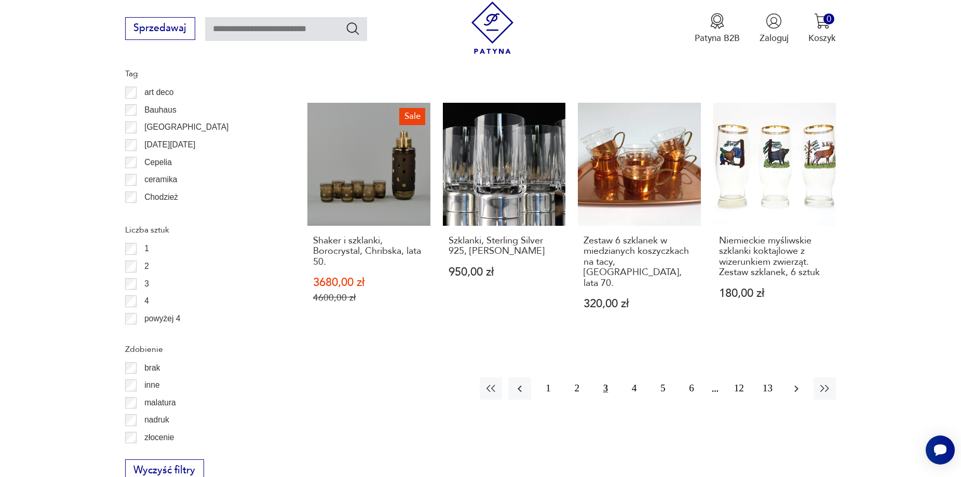
click at [799, 383] on icon "button" at bounding box center [796, 389] width 12 height 12
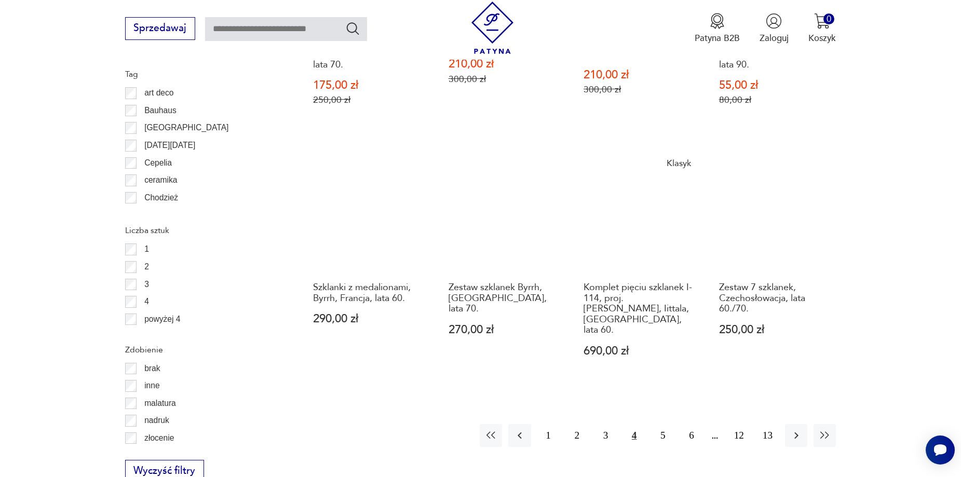
scroll to position [1176, 0]
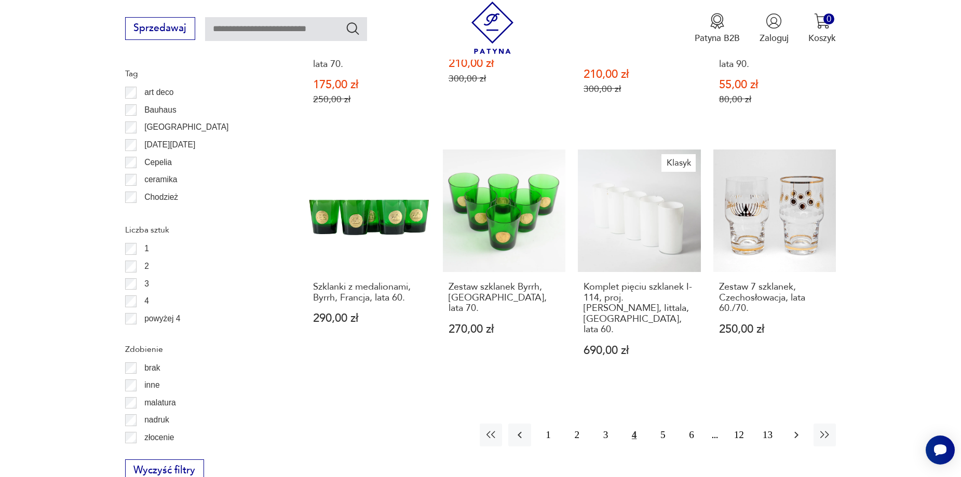
click at [796, 429] on icon "button" at bounding box center [796, 435] width 12 height 12
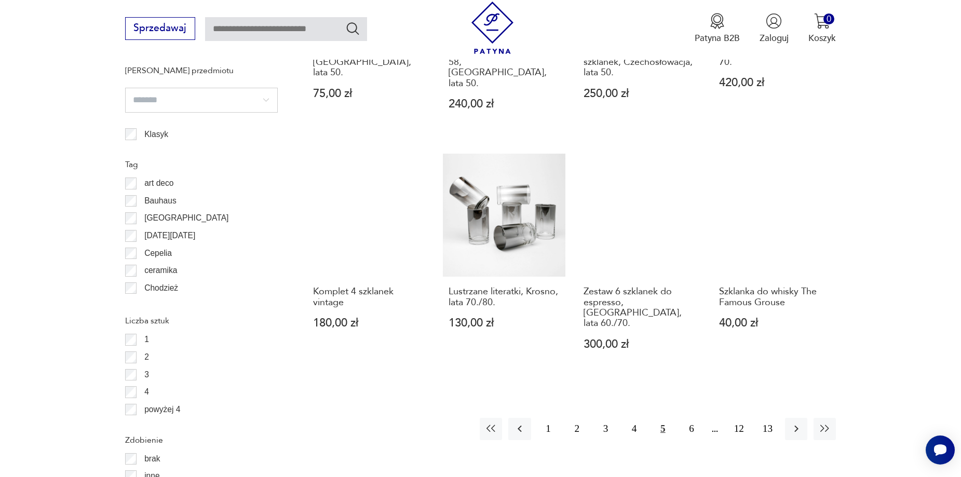
scroll to position [1124, 0]
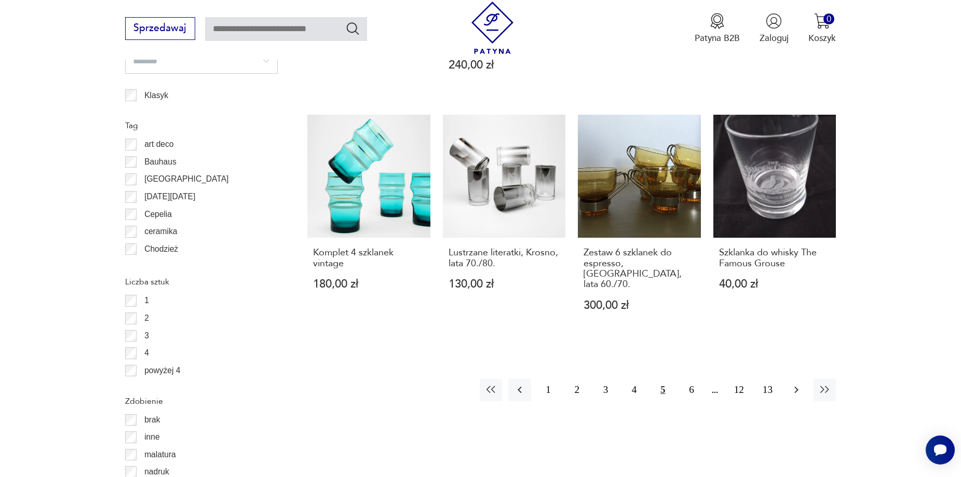
click at [792, 384] on icon "button" at bounding box center [796, 390] width 12 height 12
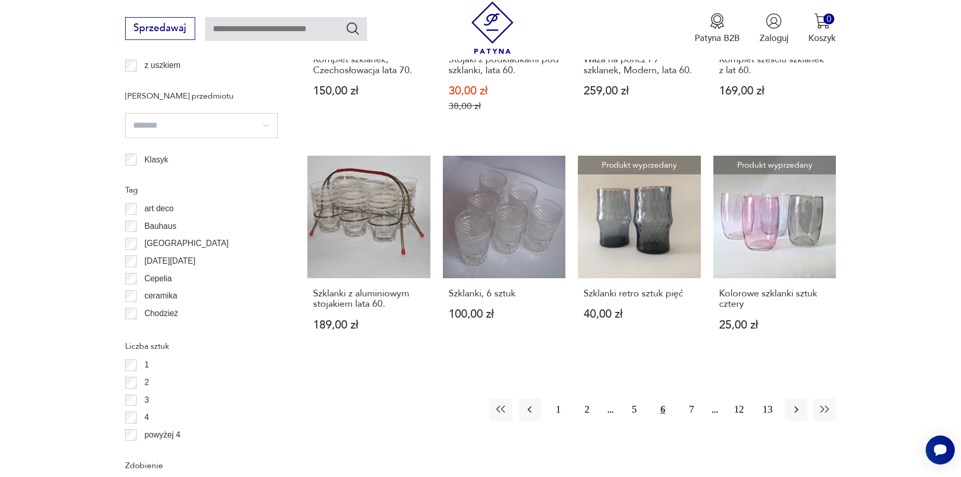
scroll to position [1072, 0]
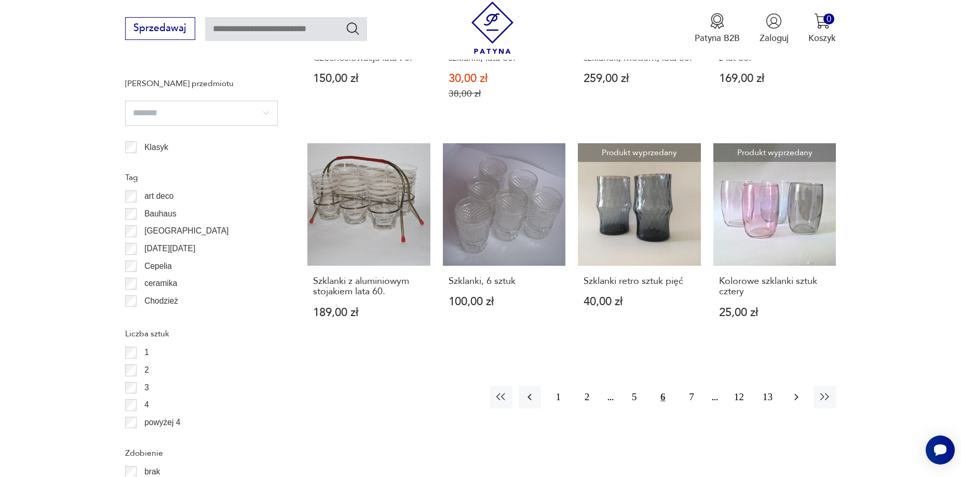
click at [793, 397] on icon "button" at bounding box center [796, 397] width 12 height 12
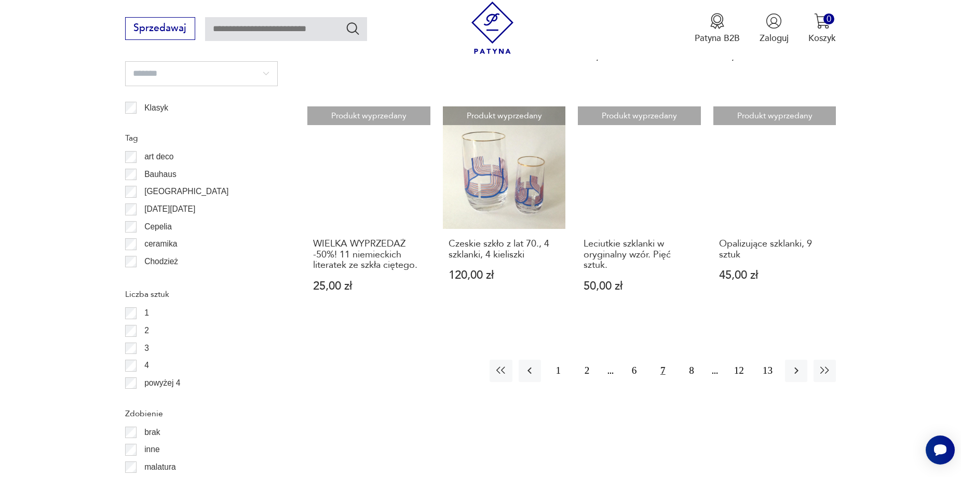
scroll to position [1124, 0]
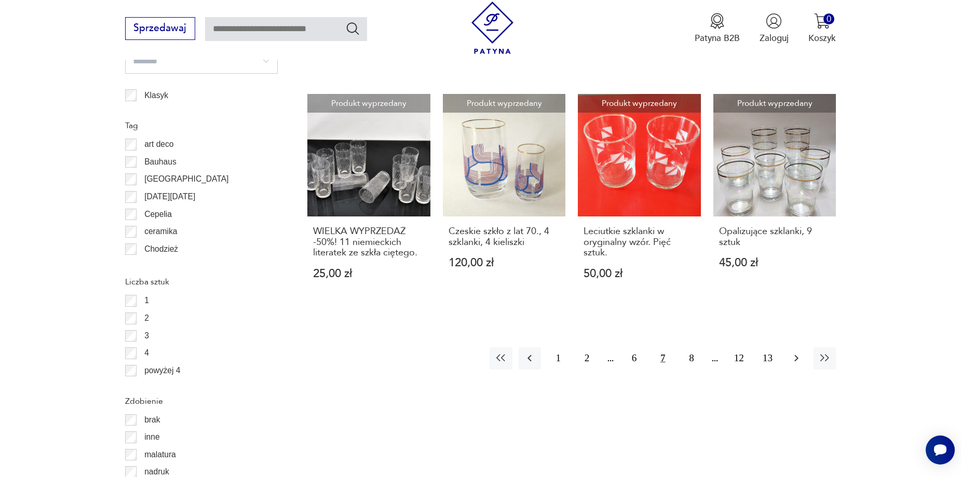
click at [796, 360] on icon "button" at bounding box center [796, 358] width 4 height 7
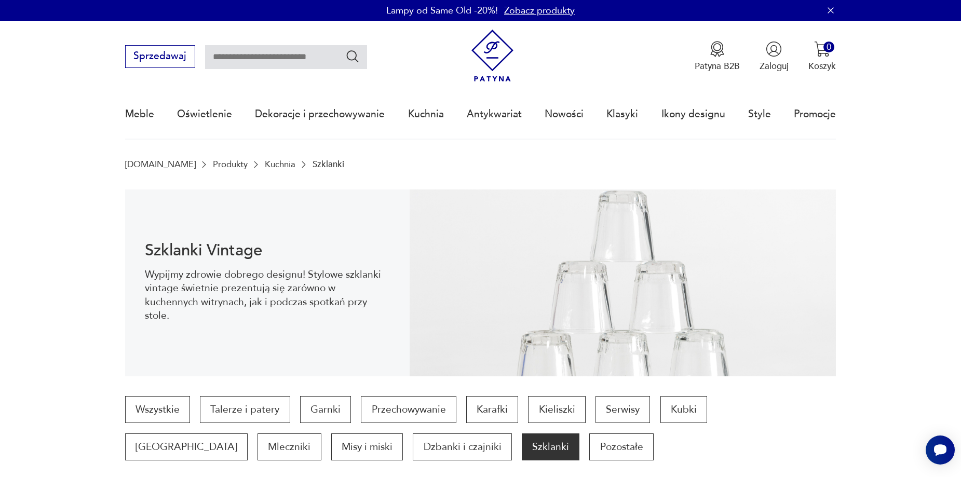
click at [265, 166] on link "Kuchnia" at bounding box center [280, 164] width 31 height 10
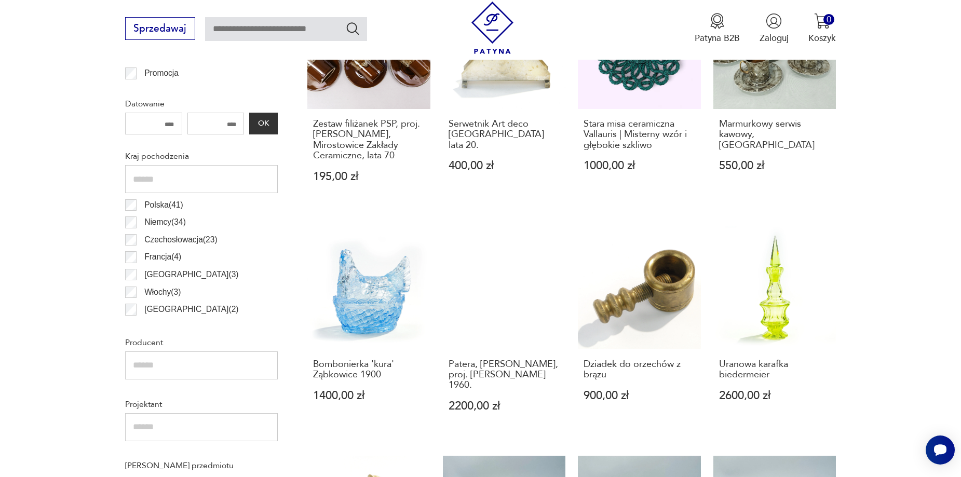
scroll to position [398, 0]
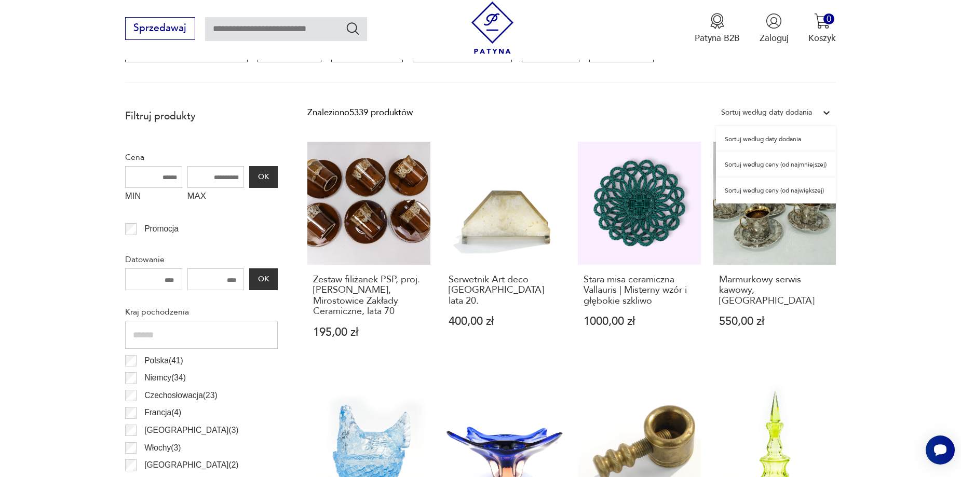
click at [827, 110] on icon at bounding box center [826, 112] width 10 height 10
click at [758, 189] on div "Sortuj według ceny (od największej)" at bounding box center [776, 191] width 120 height 26
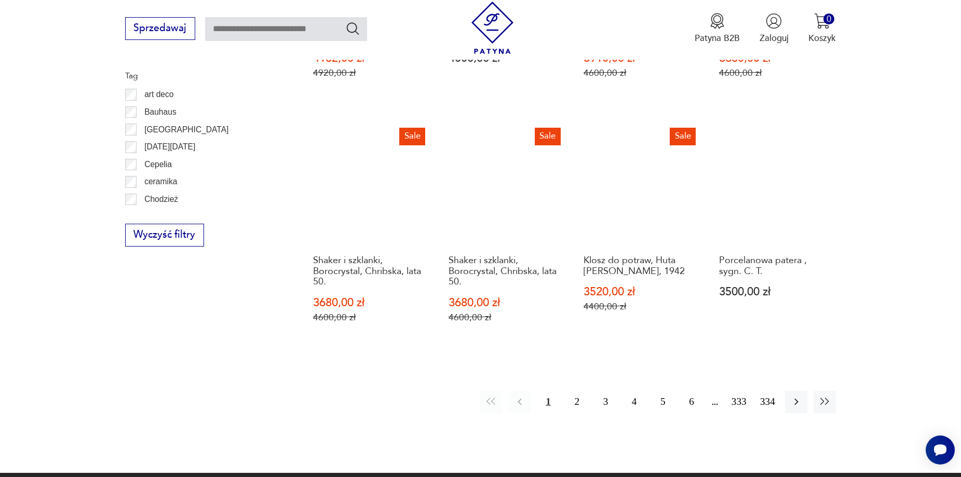
scroll to position [1176, 0]
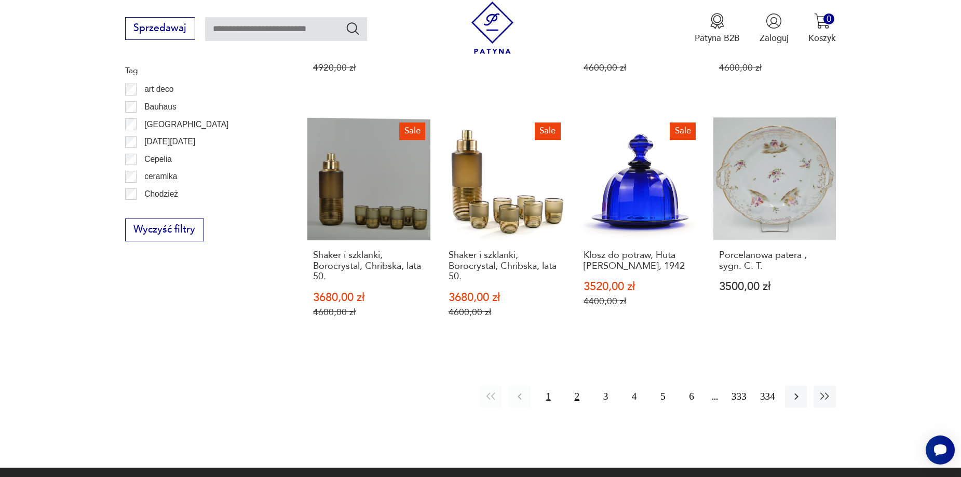
click at [578, 404] on button "2" at bounding box center [577, 397] width 22 height 22
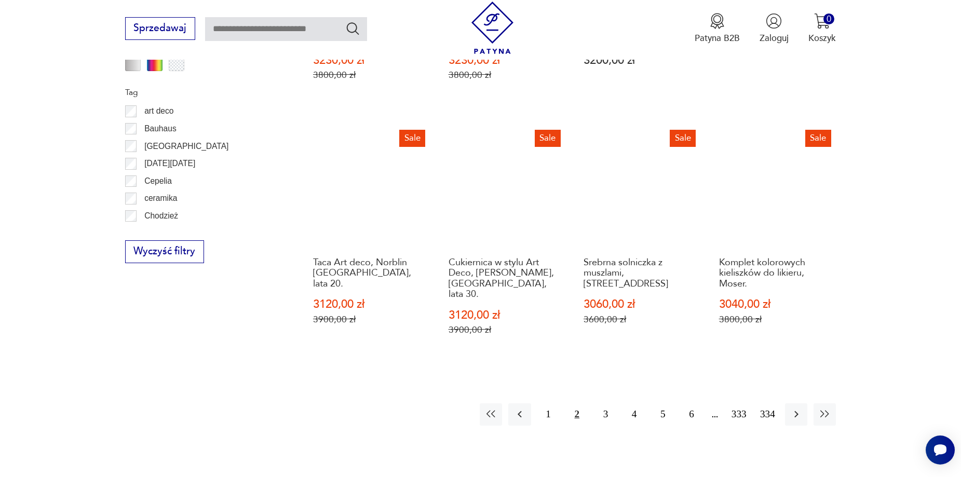
scroll to position [1176, 0]
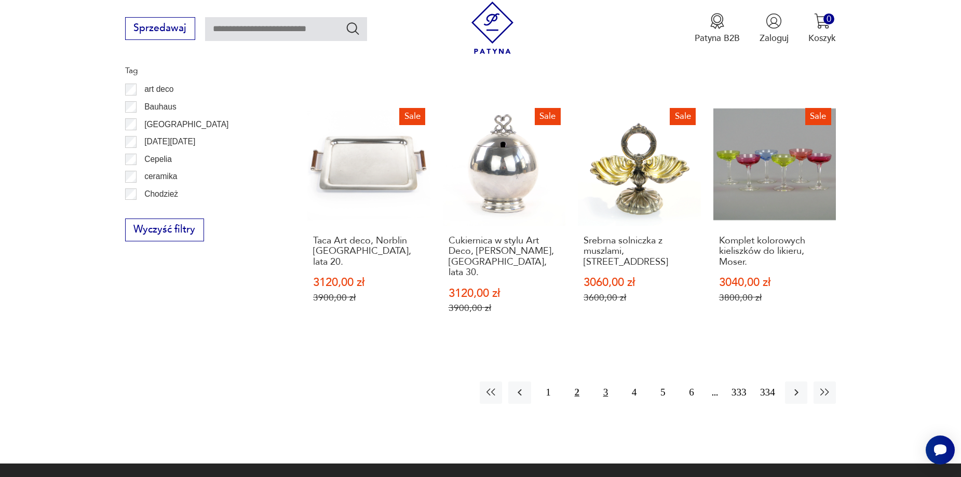
click at [605, 382] on button "3" at bounding box center [605, 393] width 22 height 22
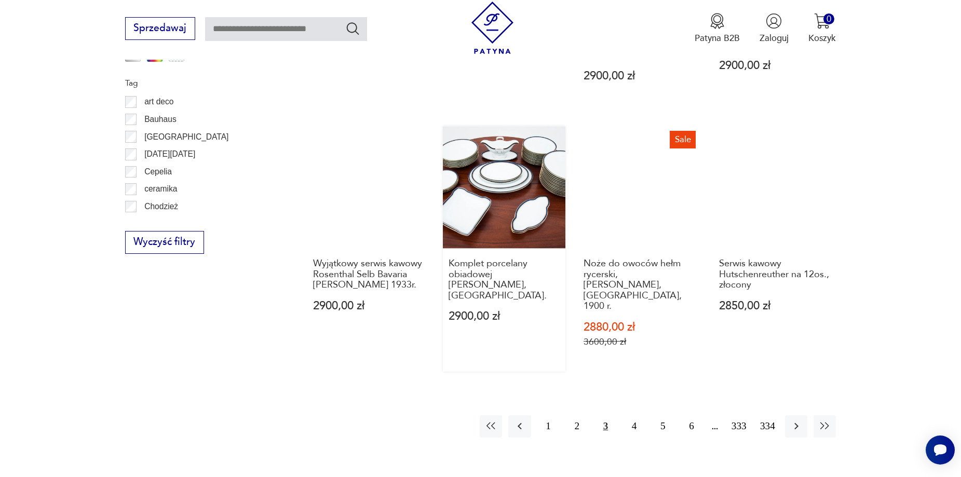
scroll to position [1176, 0]
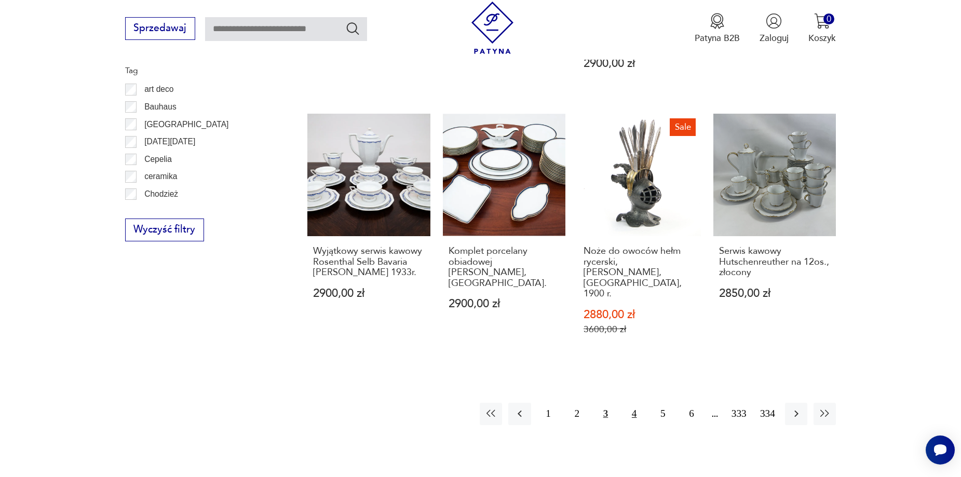
click at [630, 403] on button "4" at bounding box center [634, 414] width 22 height 22
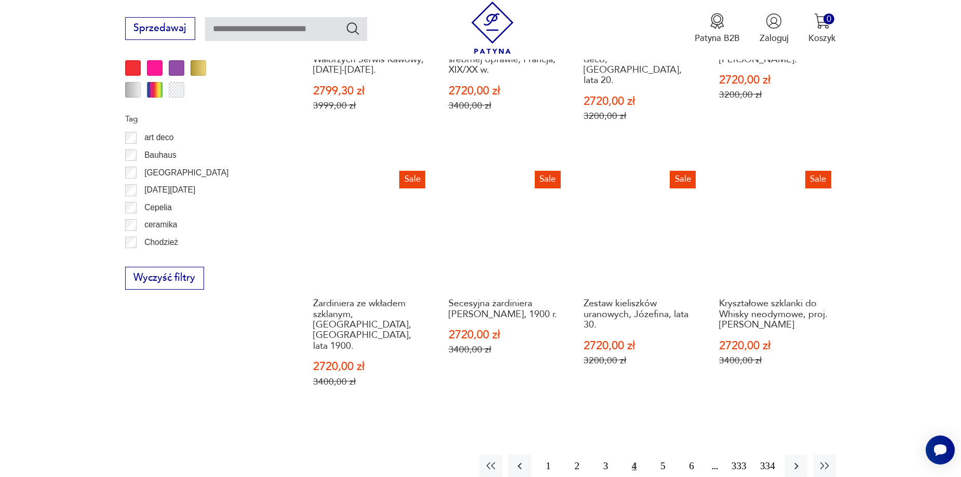
scroll to position [1176, 0]
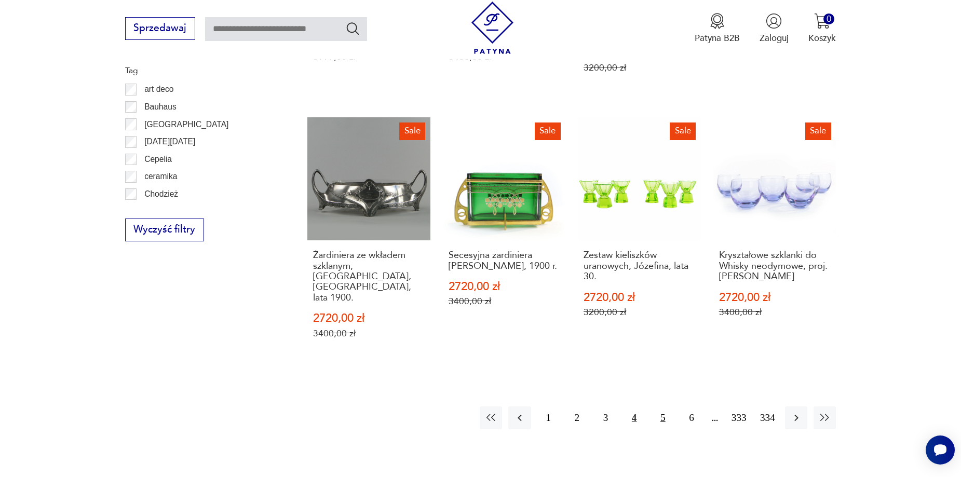
click at [657, 406] on button "5" at bounding box center [662, 417] width 22 height 22
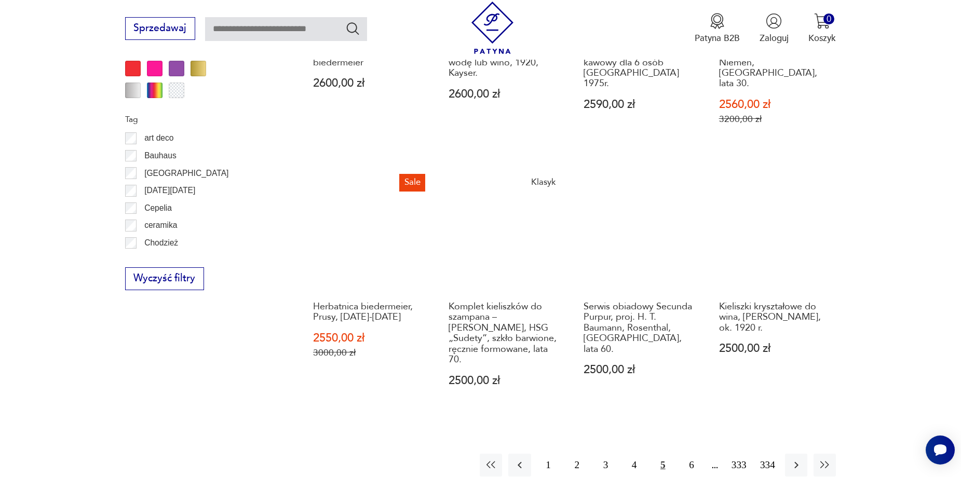
scroll to position [1176, 0]
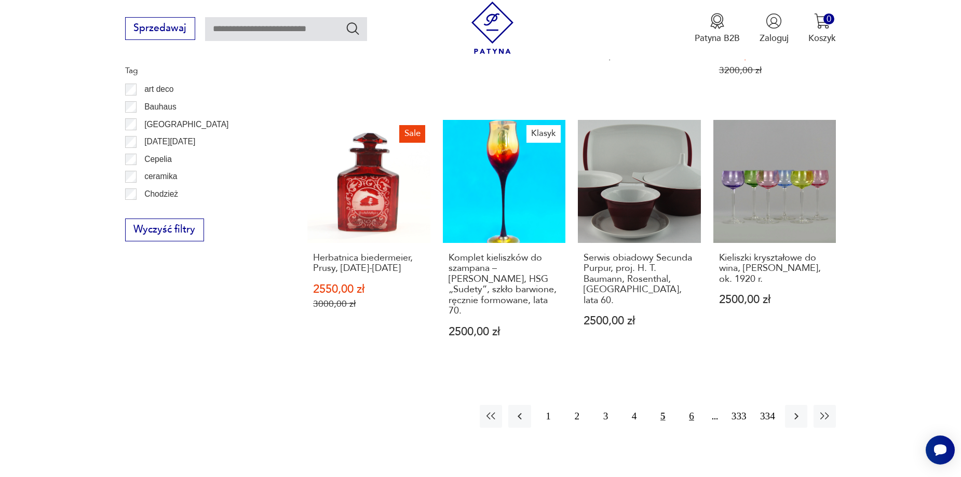
click at [691, 405] on button "6" at bounding box center [691, 416] width 22 height 22
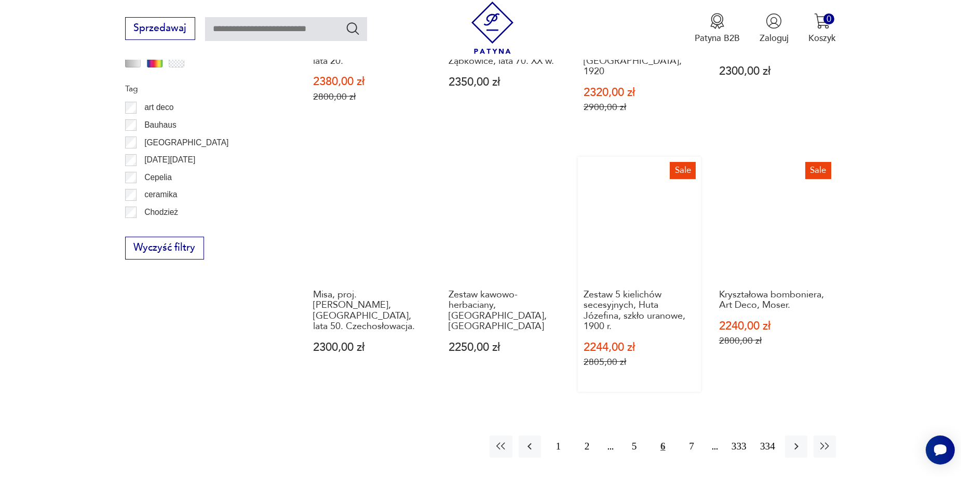
scroll to position [1176, 0]
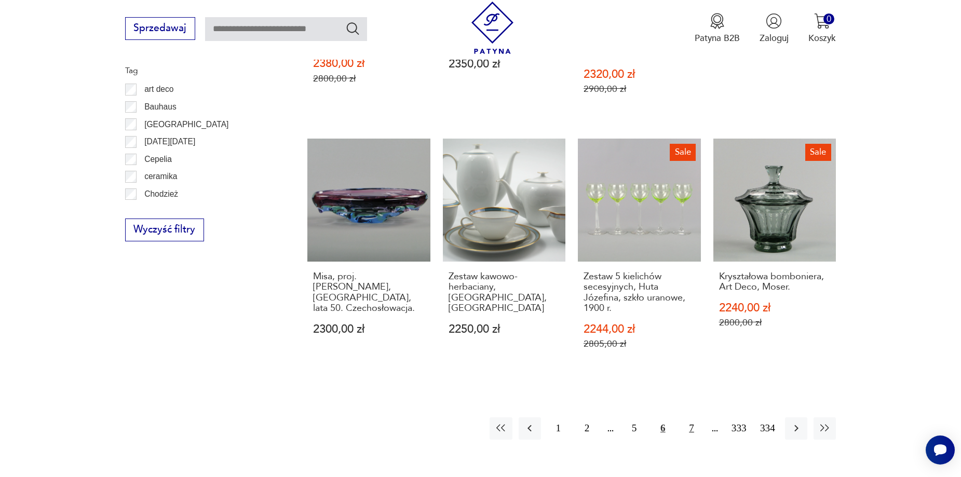
click at [692, 417] on button "7" at bounding box center [691, 428] width 22 height 22
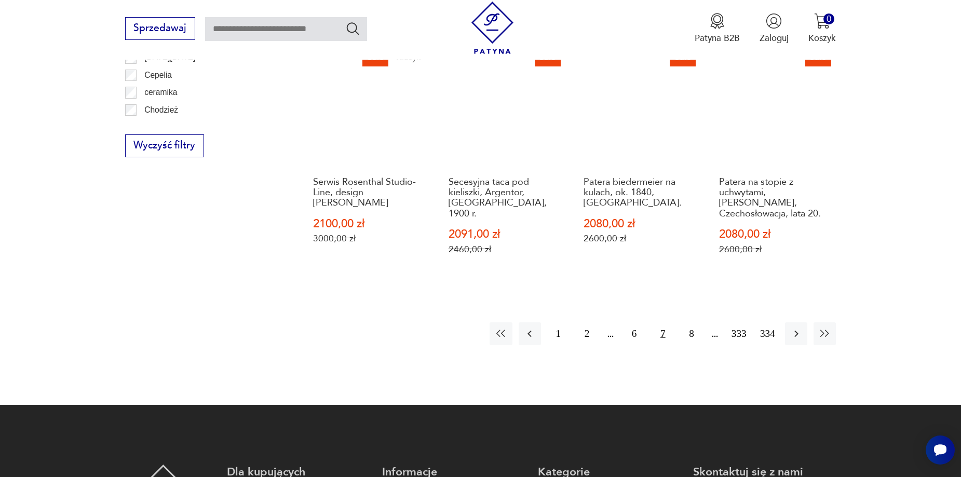
scroll to position [1280, 0]
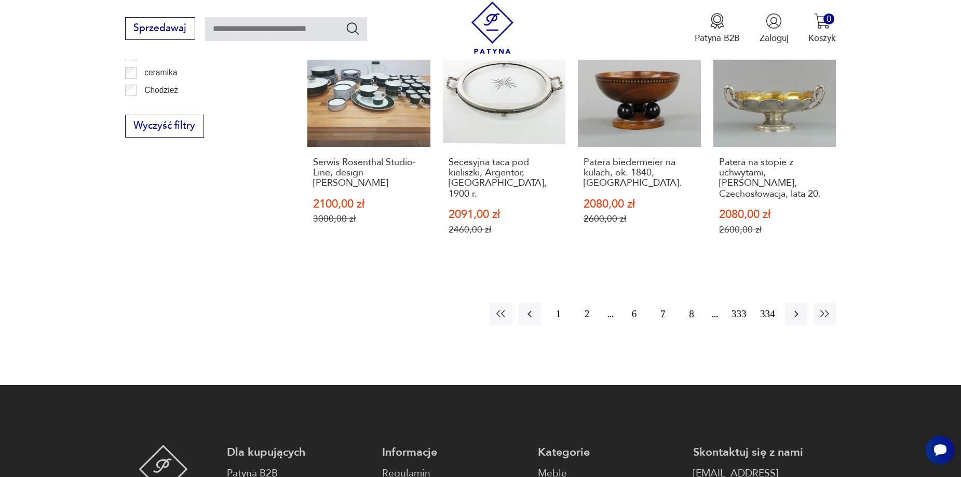
click at [696, 303] on button "8" at bounding box center [691, 314] width 22 height 22
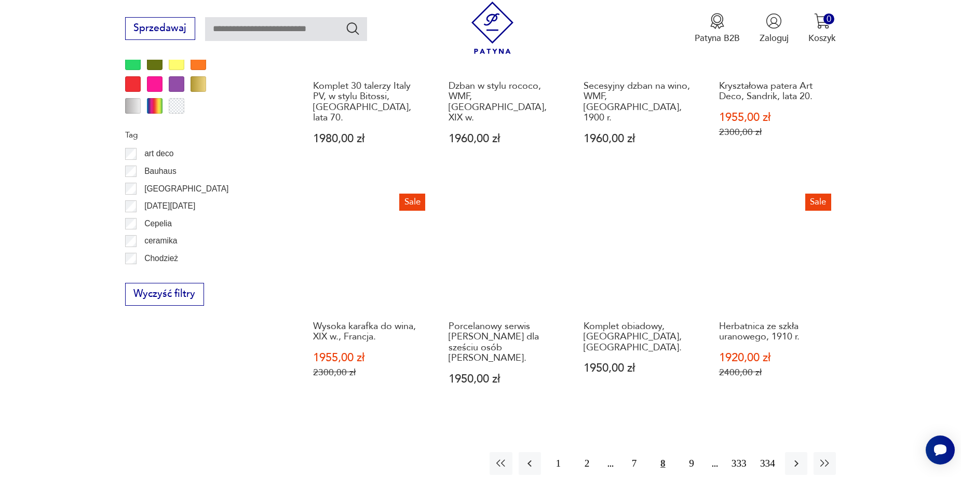
scroll to position [1124, 0]
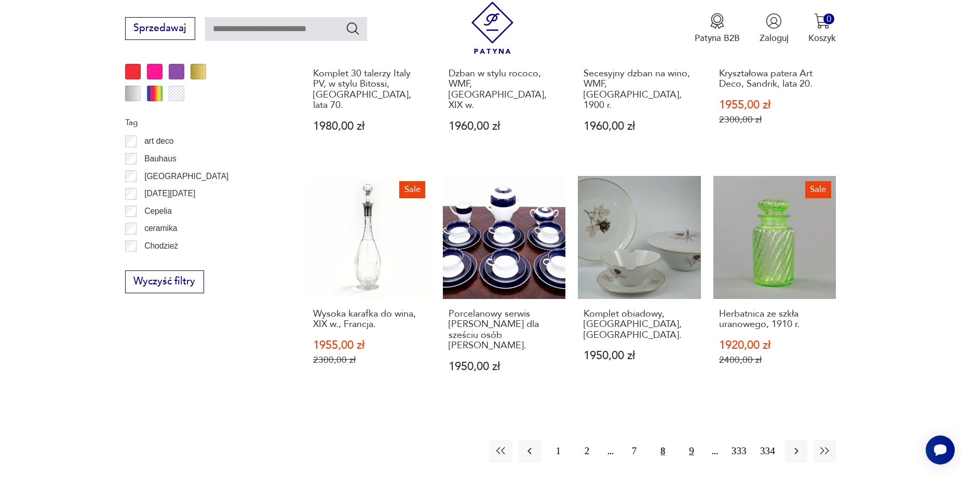
click at [687, 440] on button "9" at bounding box center [691, 451] width 22 height 22
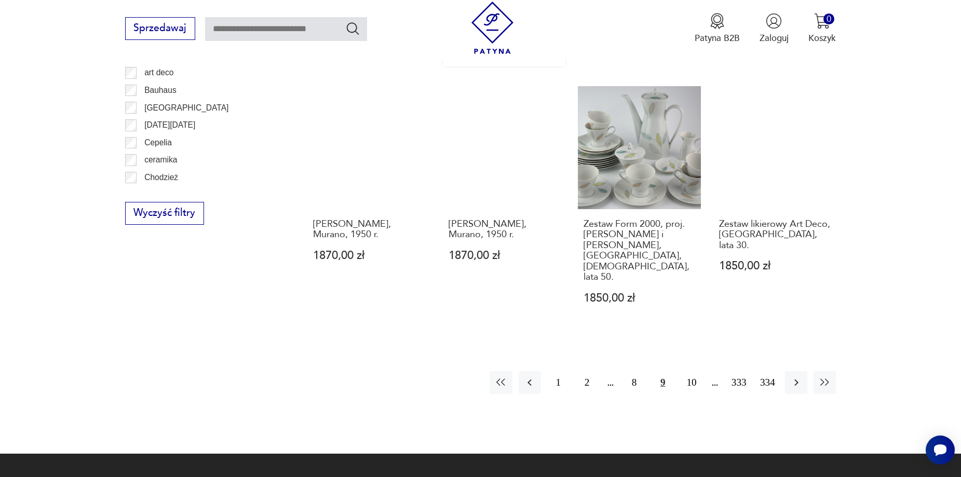
scroll to position [1228, 0]
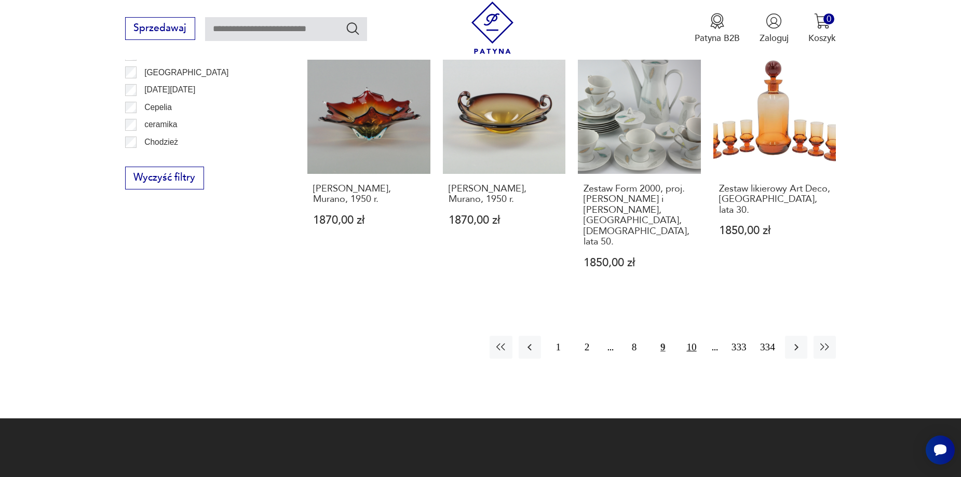
click at [693, 336] on button "10" at bounding box center [691, 347] width 22 height 22
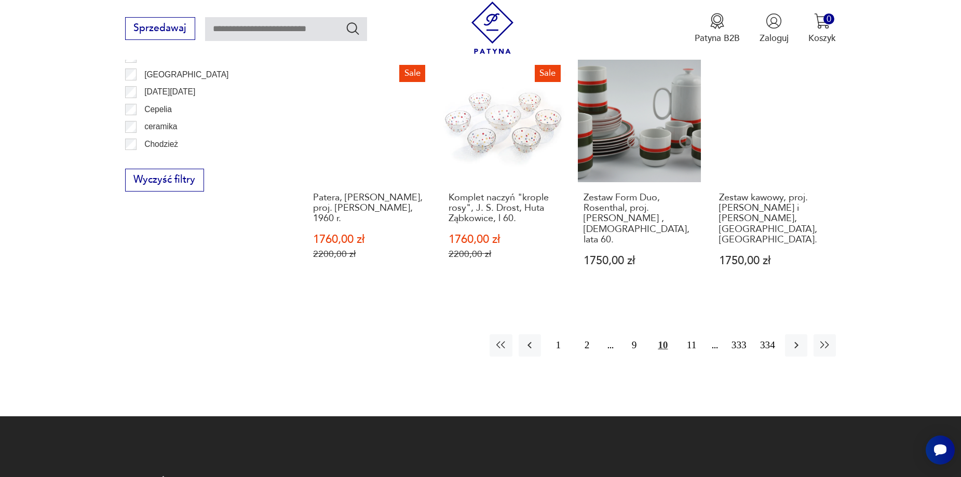
scroll to position [1228, 0]
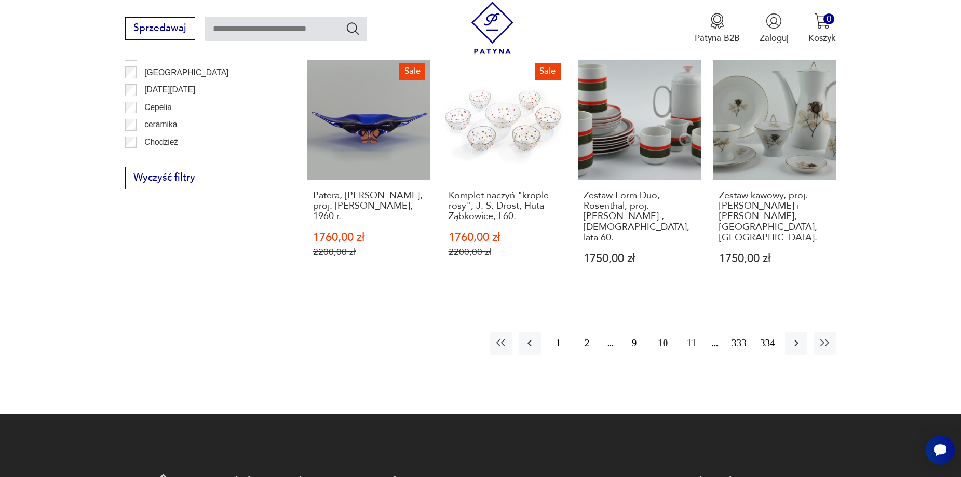
click at [691, 332] on button "11" at bounding box center [691, 343] width 22 height 22
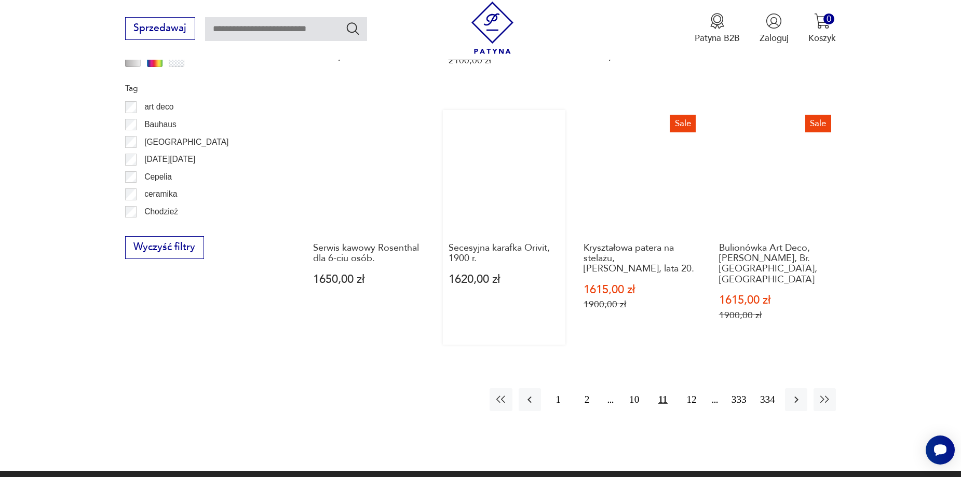
scroll to position [1176, 0]
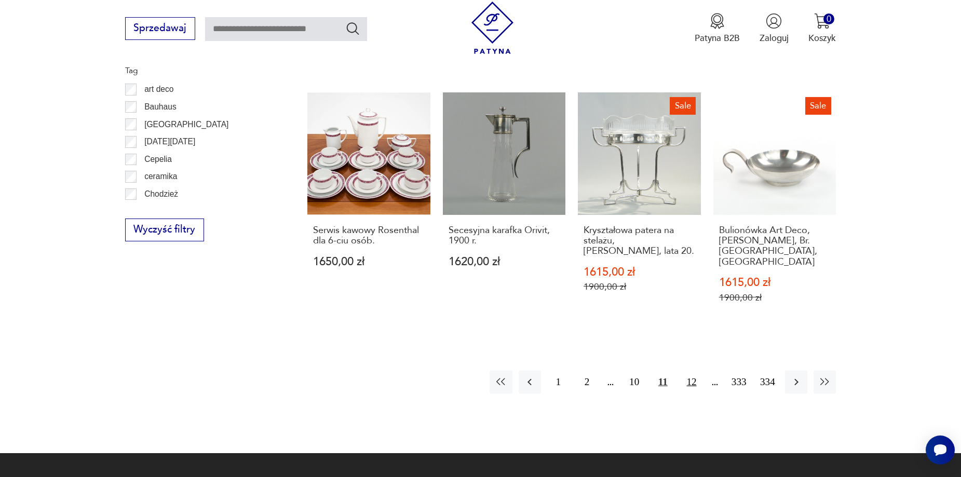
click at [691, 371] on button "12" at bounding box center [691, 382] width 22 height 22
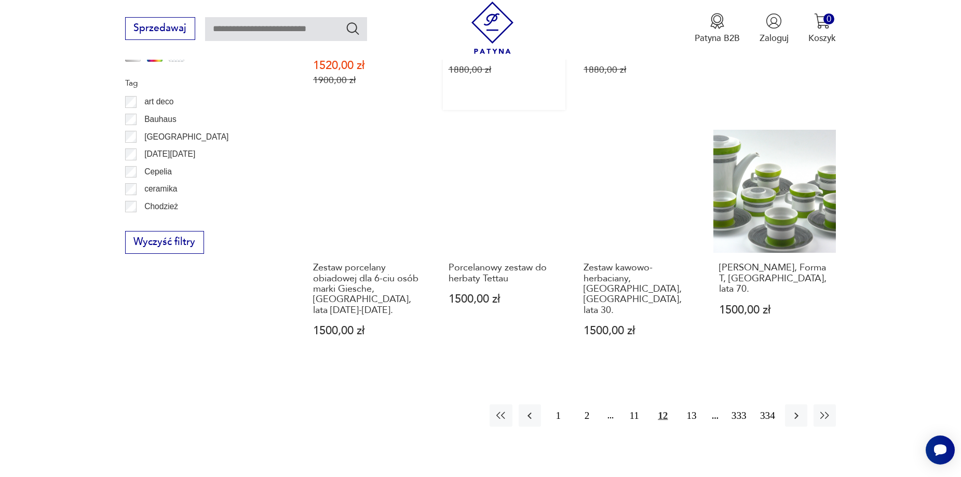
scroll to position [1176, 0]
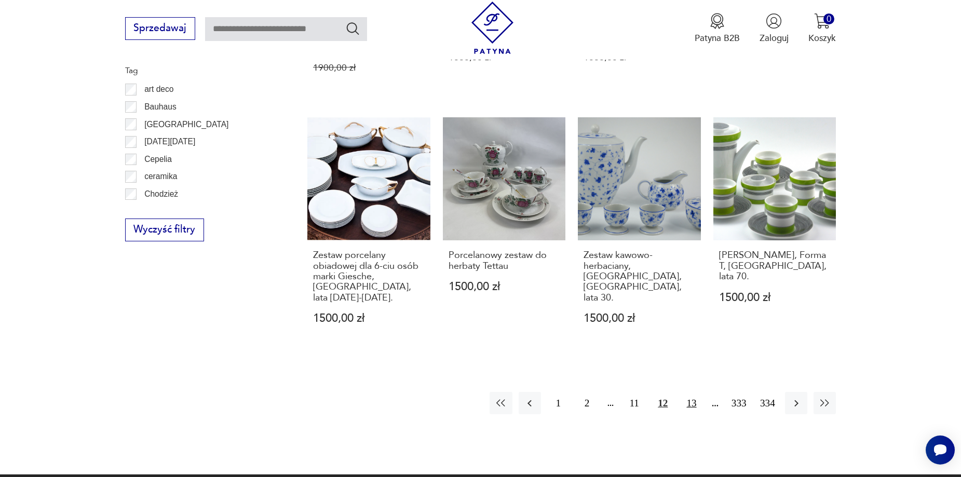
click at [688, 392] on button "13" at bounding box center [691, 403] width 22 height 22
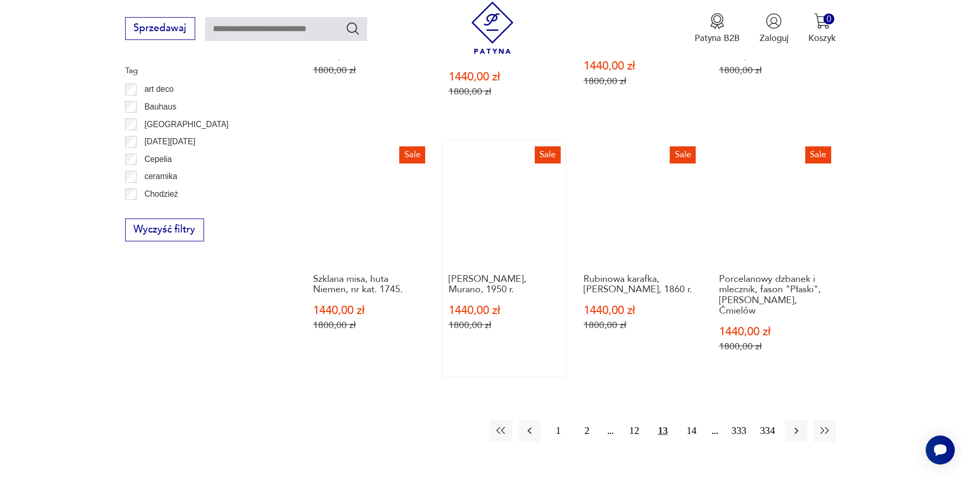
scroll to position [1228, 0]
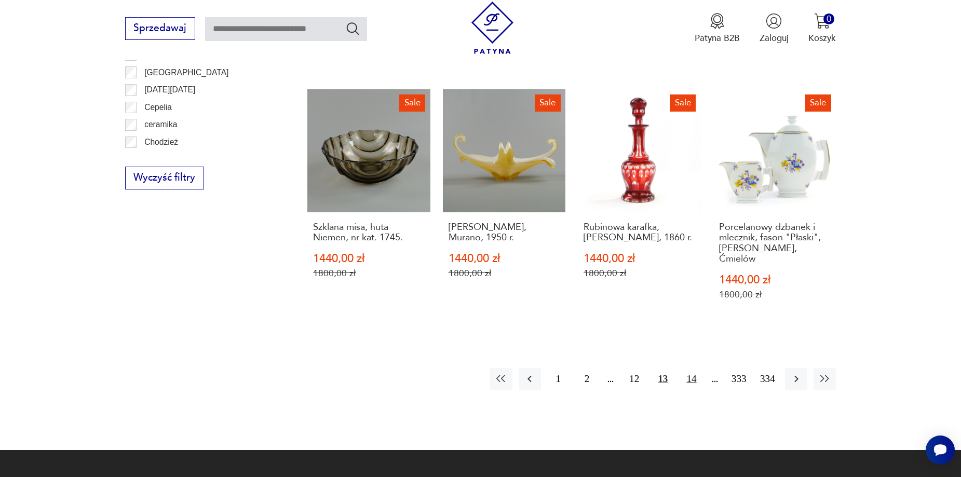
click at [690, 368] on button "14" at bounding box center [691, 379] width 22 height 22
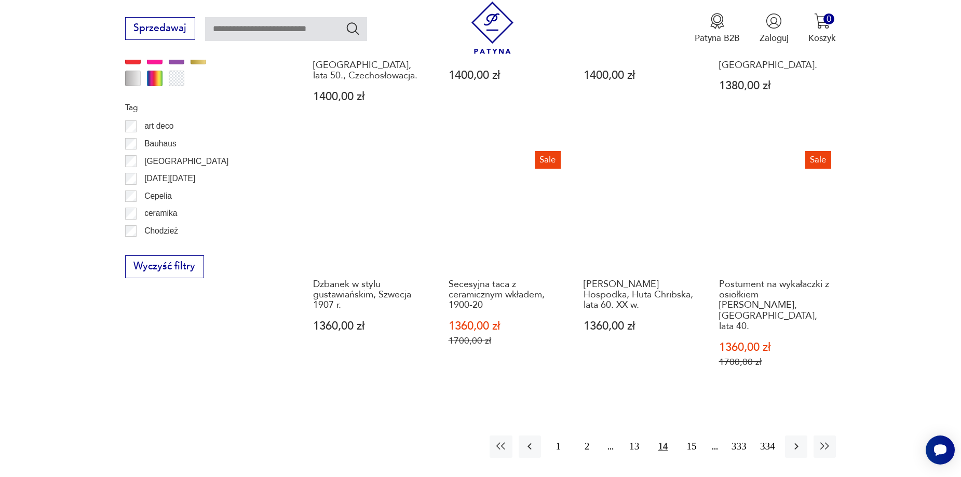
scroll to position [1176, 0]
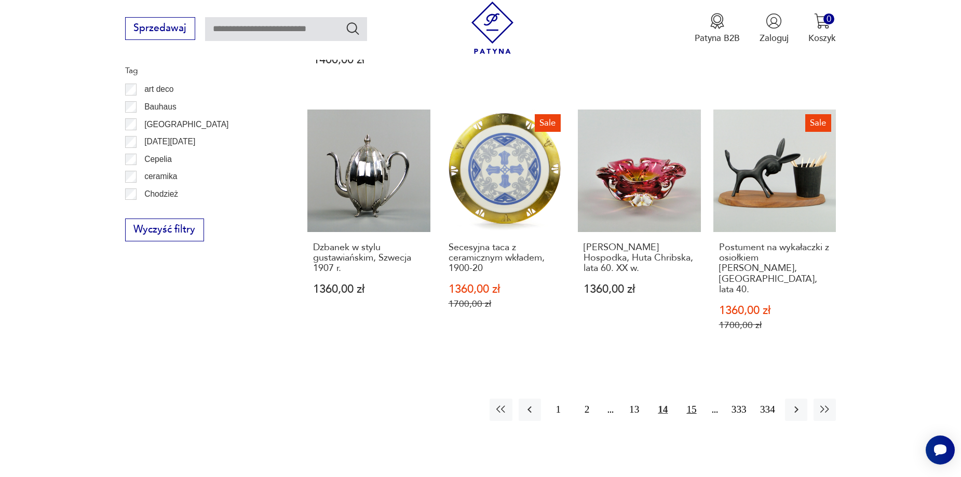
click at [686, 399] on button "15" at bounding box center [691, 410] width 22 height 22
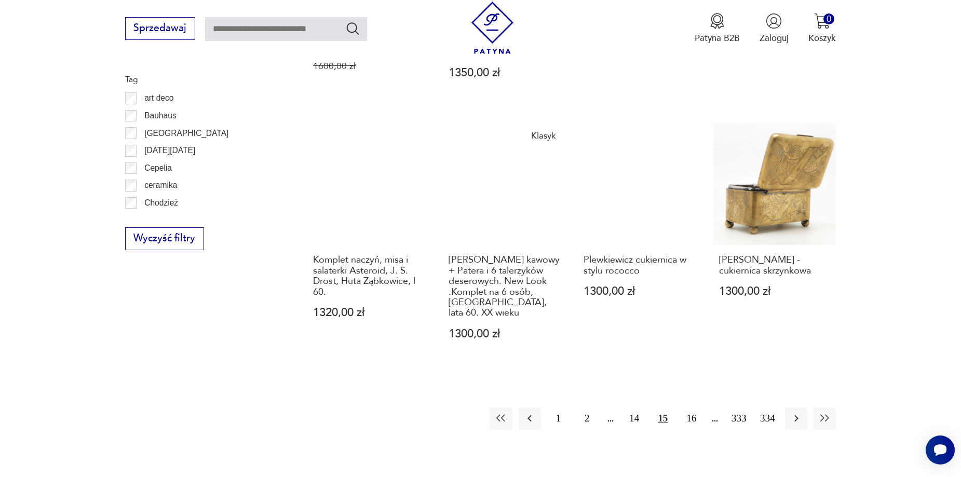
scroll to position [1176, 0]
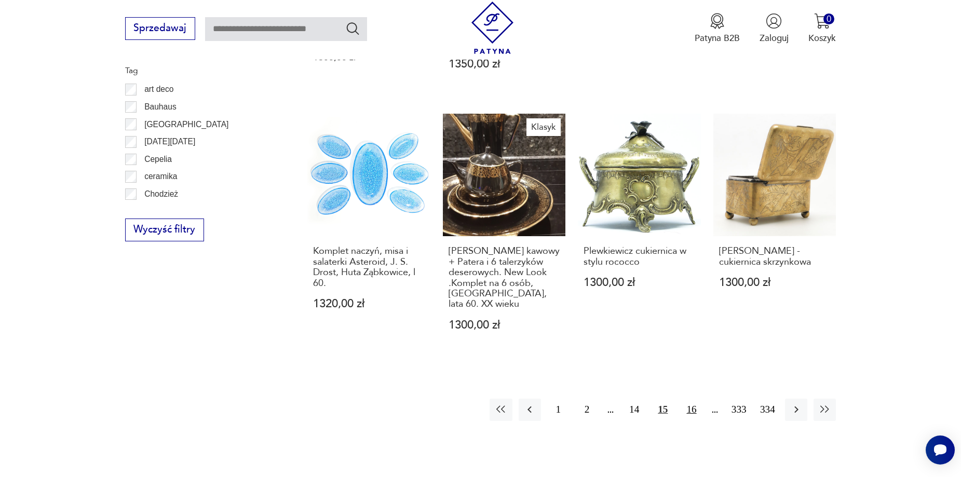
click at [691, 399] on button "16" at bounding box center [691, 410] width 22 height 22
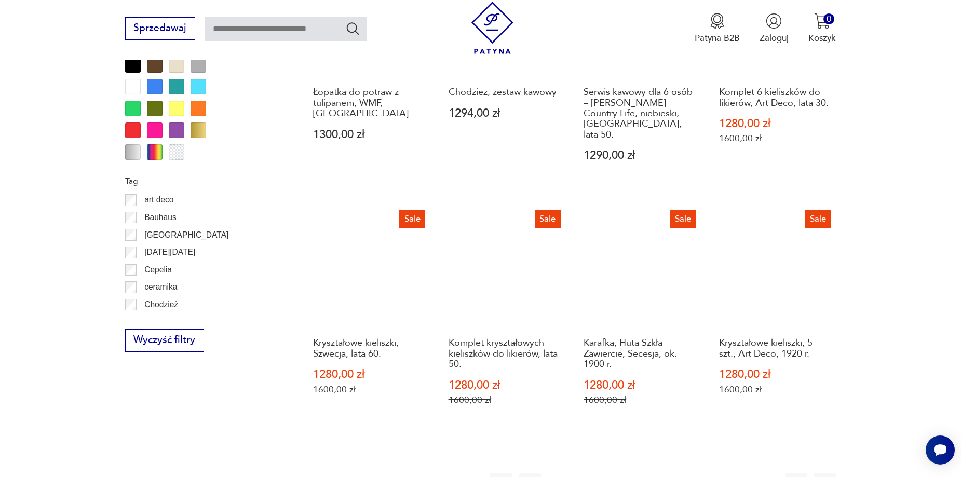
scroll to position [1124, 0]
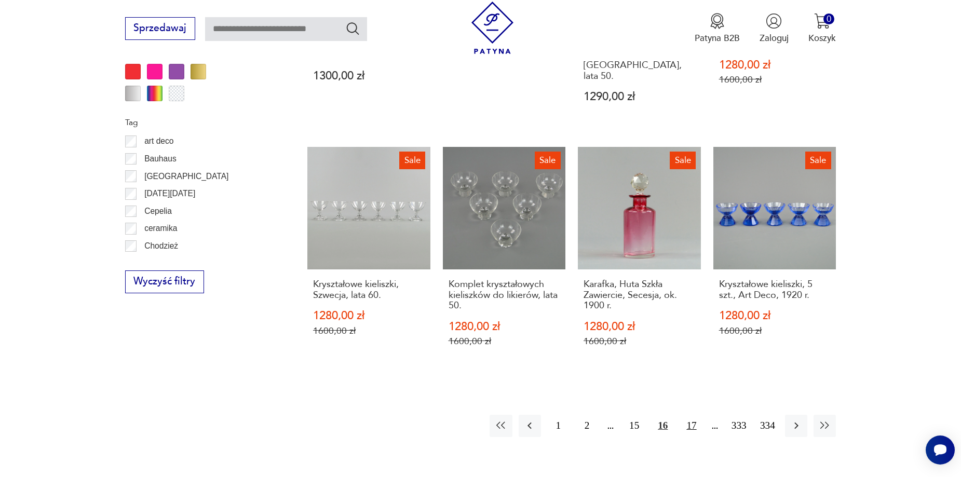
click at [686, 415] on button "17" at bounding box center [691, 426] width 22 height 22
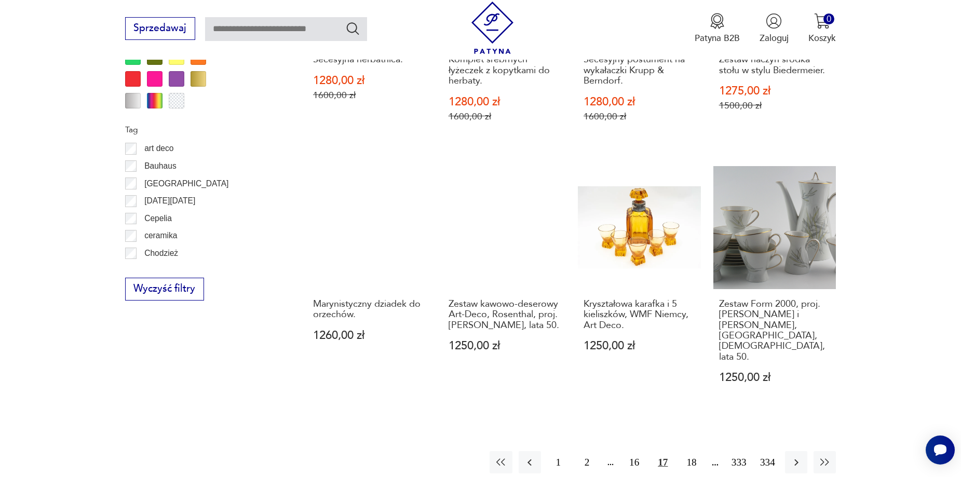
scroll to position [1176, 0]
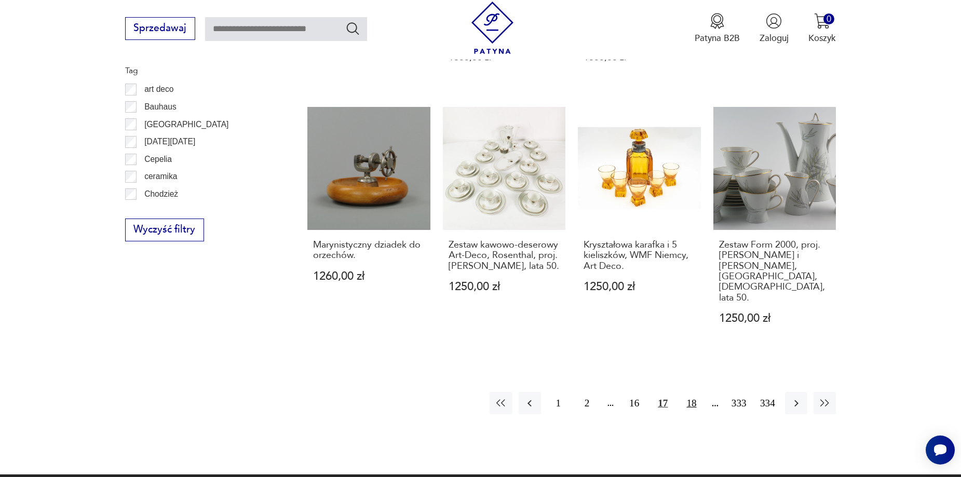
click at [692, 392] on button "18" at bounding box center [691, 403] width 22 height 22
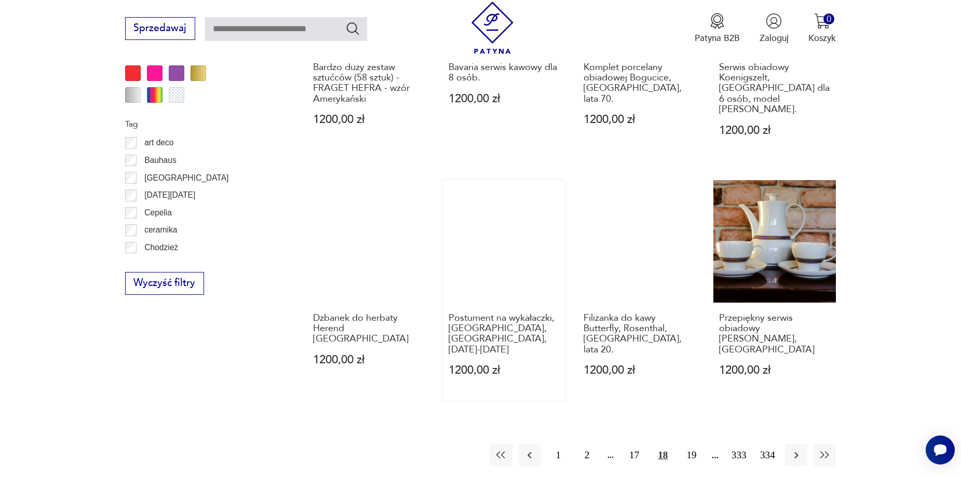
scroll to position [1176, 0]
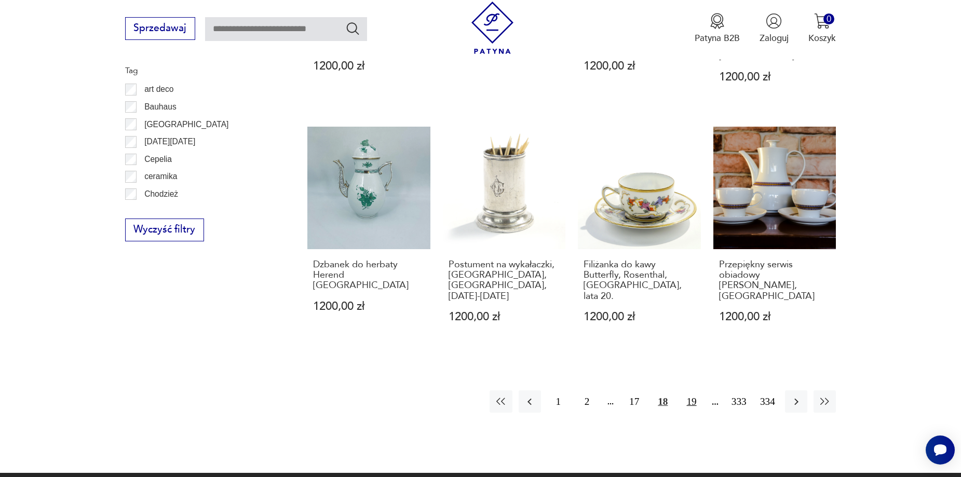
click at [696, 390] on button "19" at bounding box center [691, 401] width 22 height 22
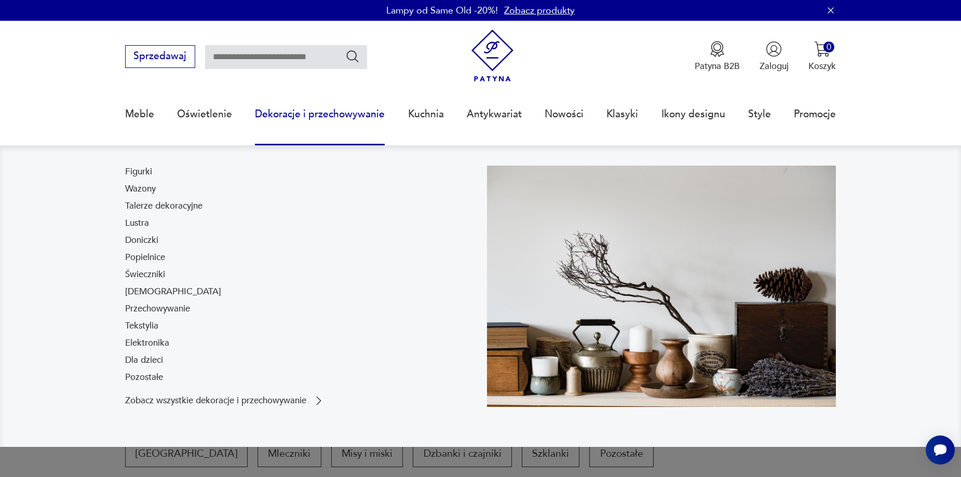
click at [314, 119] on link "Dekoracje i przechowywanie" at bounding box center [320, 114] width 130 height 48
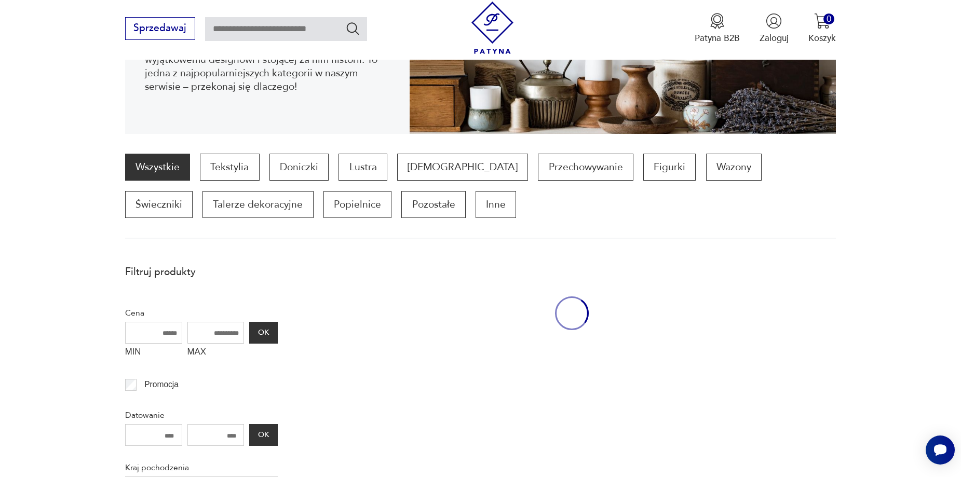
scroll to position [242, 0]
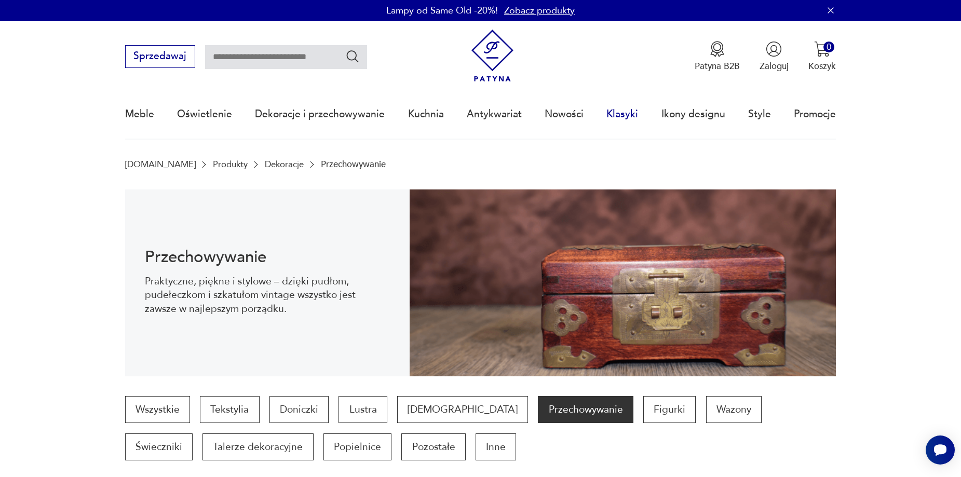
click at [626, 116] on link "Klasyki" at bounding box center [622, 114] width 32 height 48
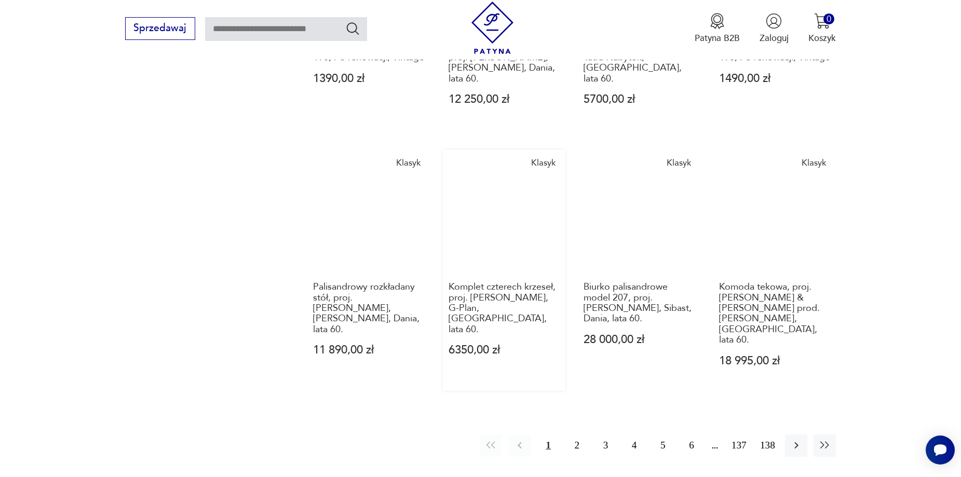
scroll to position [882, 0]
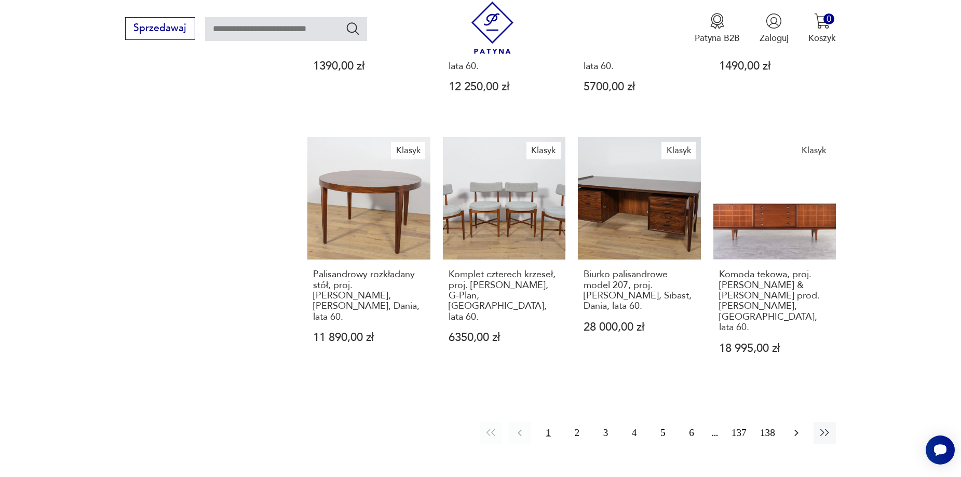
click at [794, 427] on icon "button" at bounding box center [796, 433] width 12 height 12
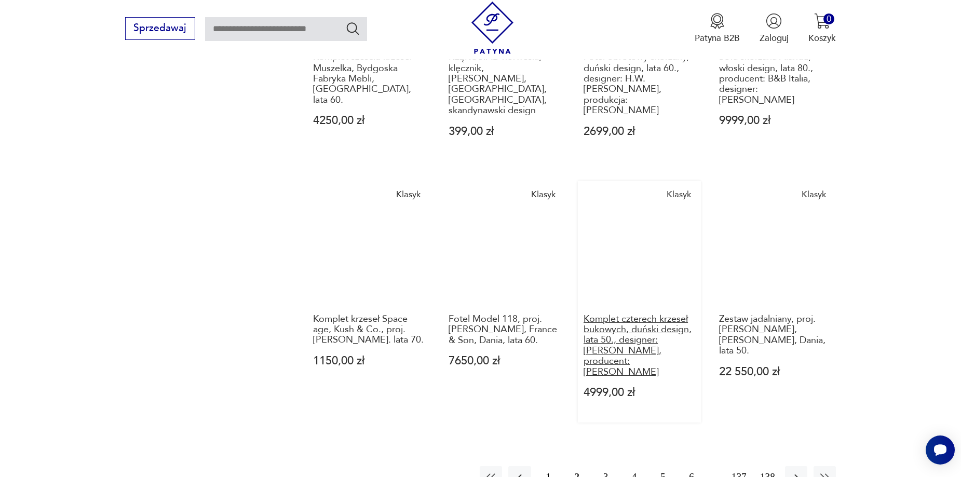
scroll to position [892, 0]
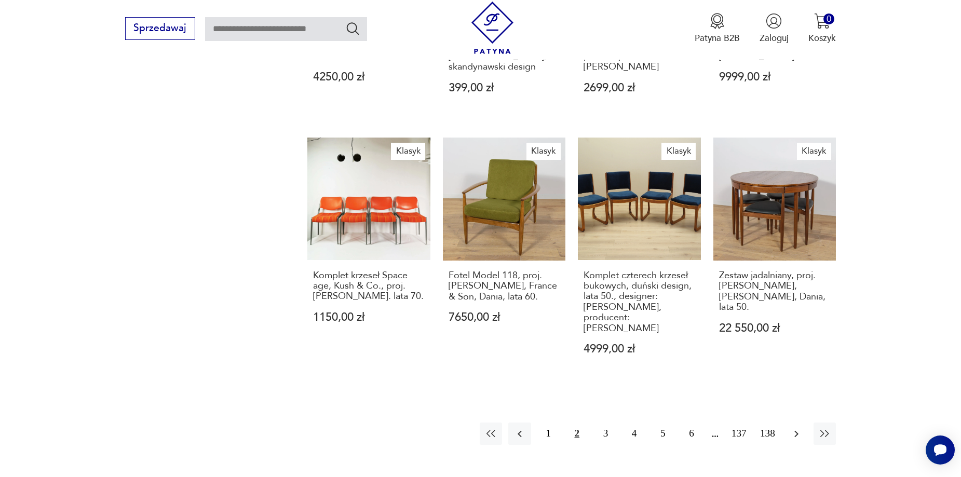
click at [796, 428] on icon "button" at bounding box center [796, 434] width 12 height 12
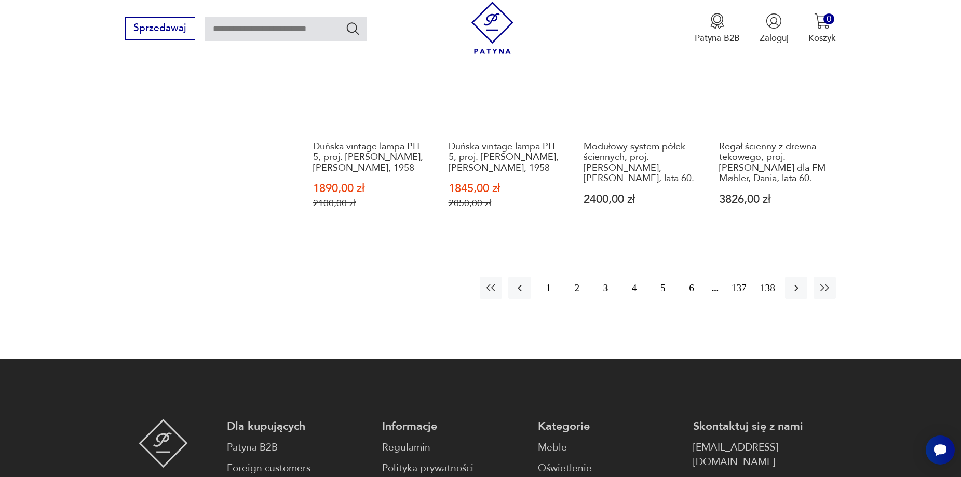
scroll to position [1048, 0]
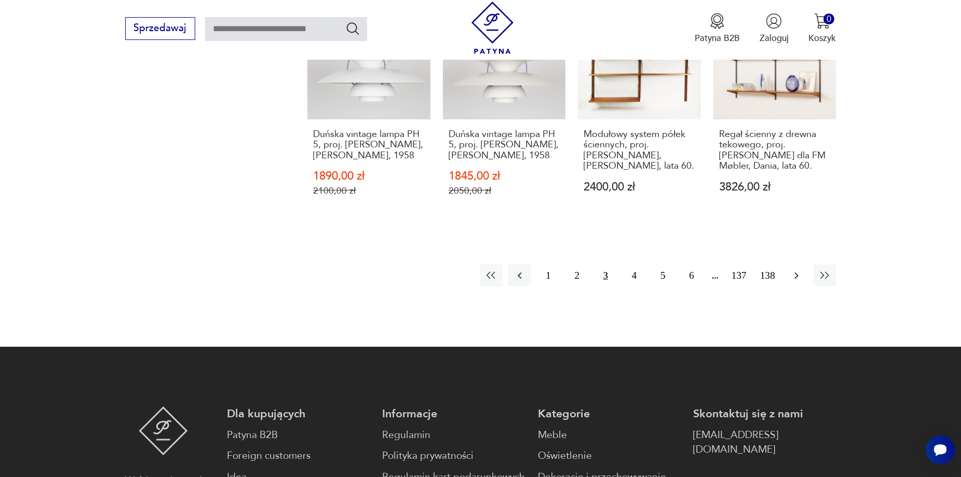
click at [800, 269] on icon "button" at bounding box center [796, 275] width 12 height 12
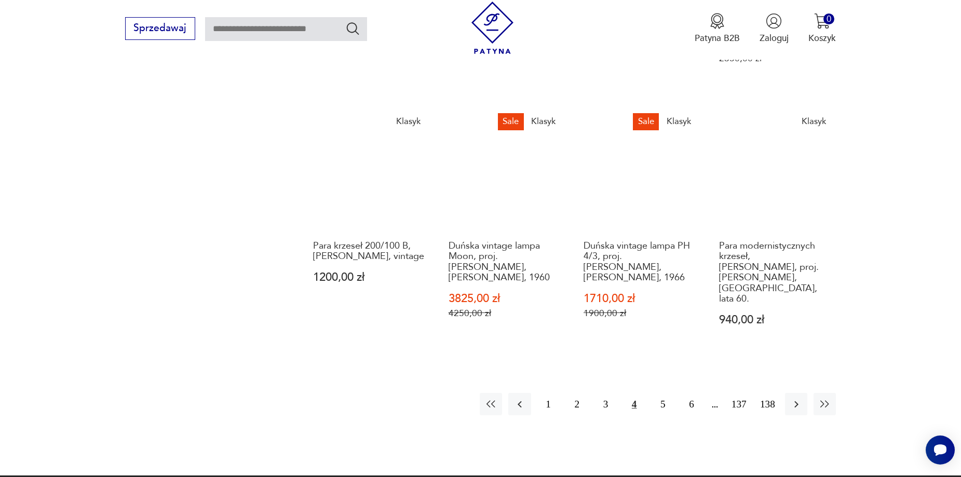
scroll to position [996, 0]
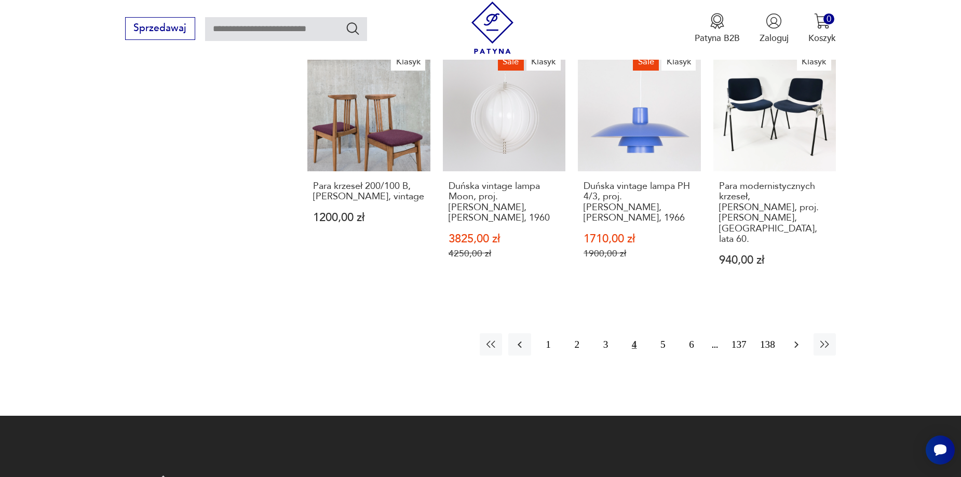
click at [797, 338] on icon "button" at bounding box center [796, 344] width 12 height 12
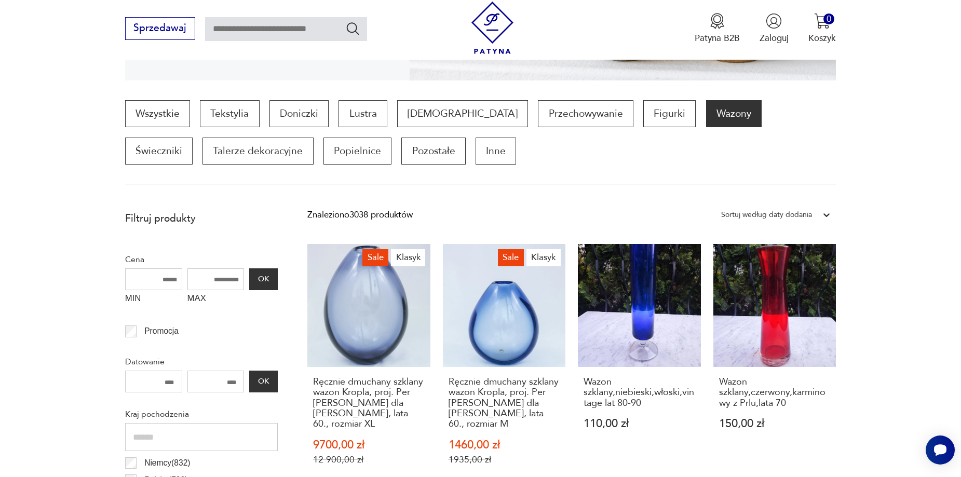
scroll to position [189, 0]
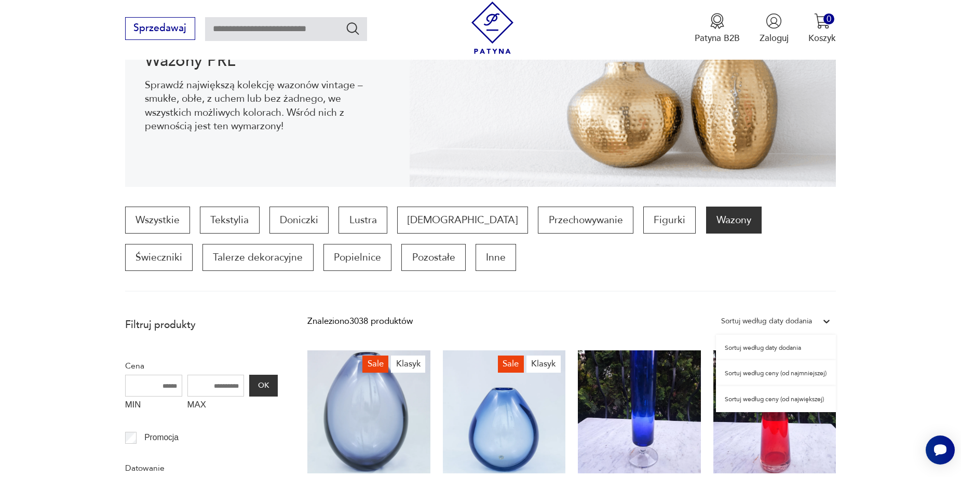
click at [806, 320] on div "Sortuj według daty dodania" at bounding box center [766, 321] width 91 height 13
click at [767, 399] on div "Sortuj według ceny (od największej)" at bounding box center [776, 399] width 120 height 26
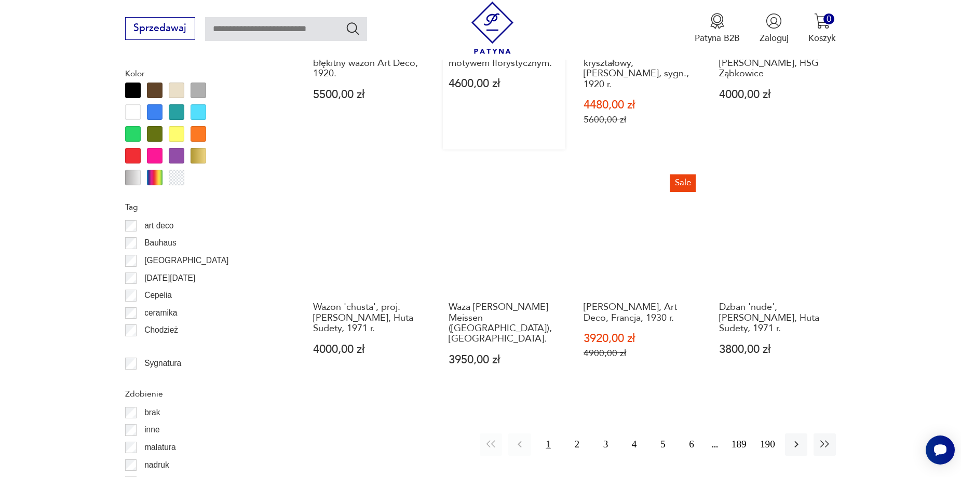
scroll to position [1176, 0]
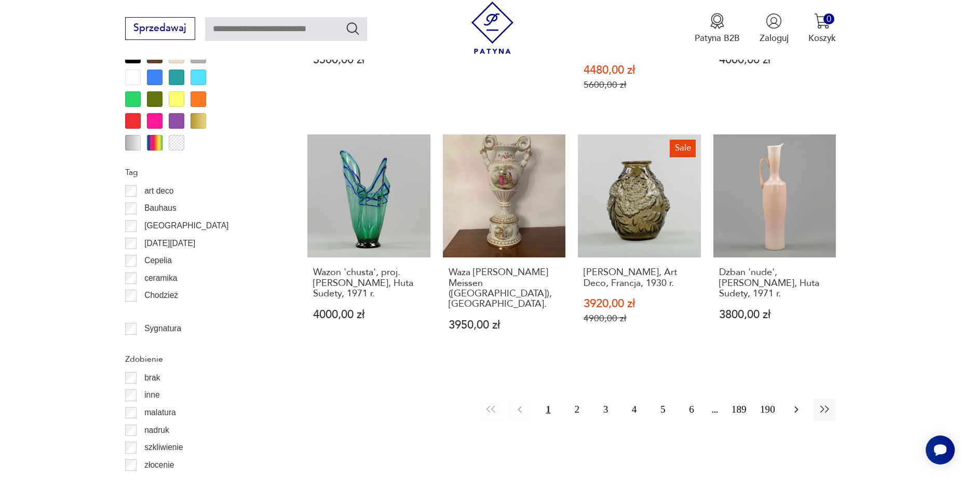
click at [792, 403] on icon "button" at bounding box center [796, 409] width 12 height 12
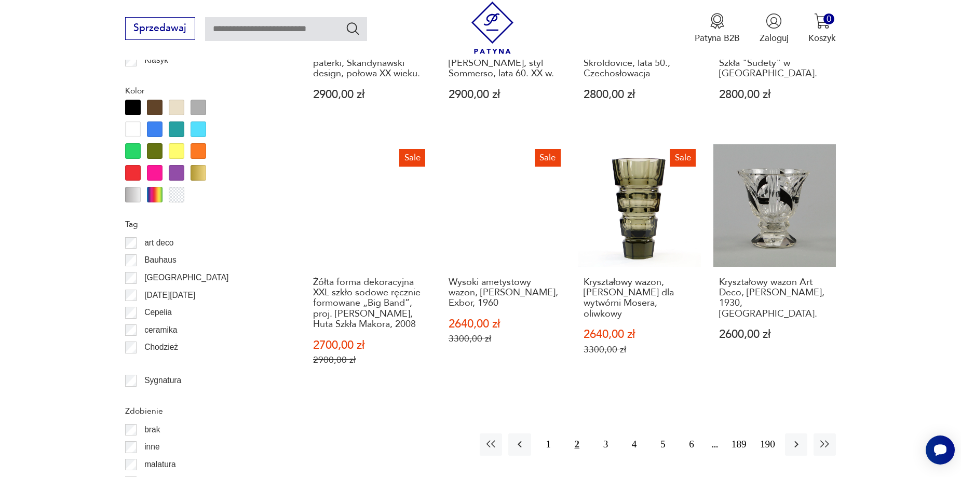
scroll to position [1176, 0]
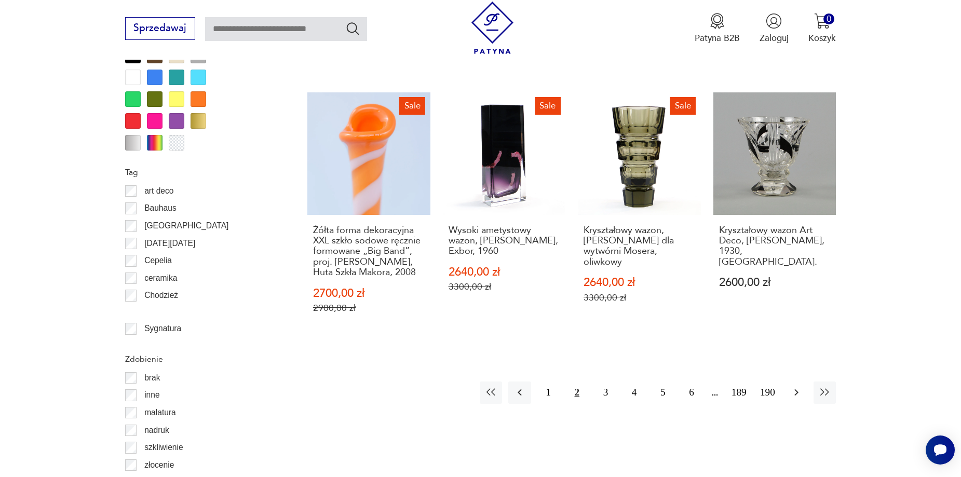
click at [796, 389] on icon "button" at bounding box center [796, 392] width 4 height 7
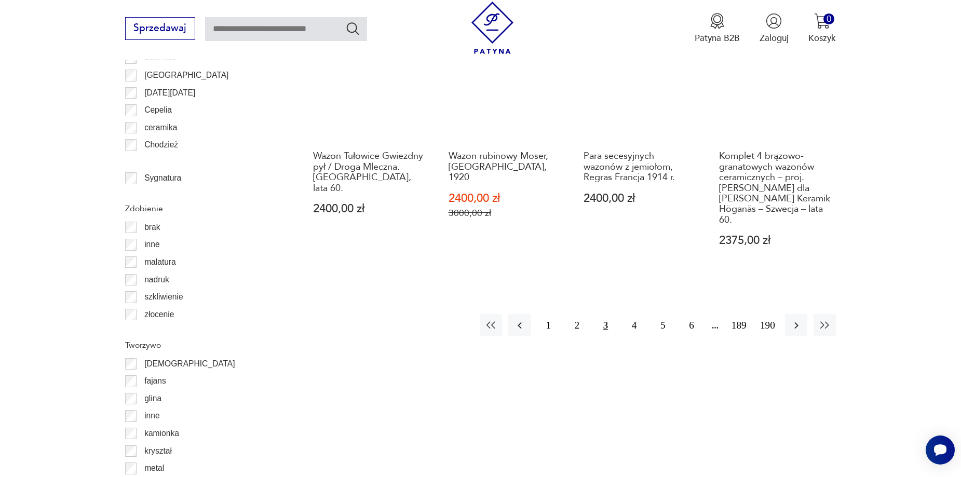
scroll to position [1384, 0]
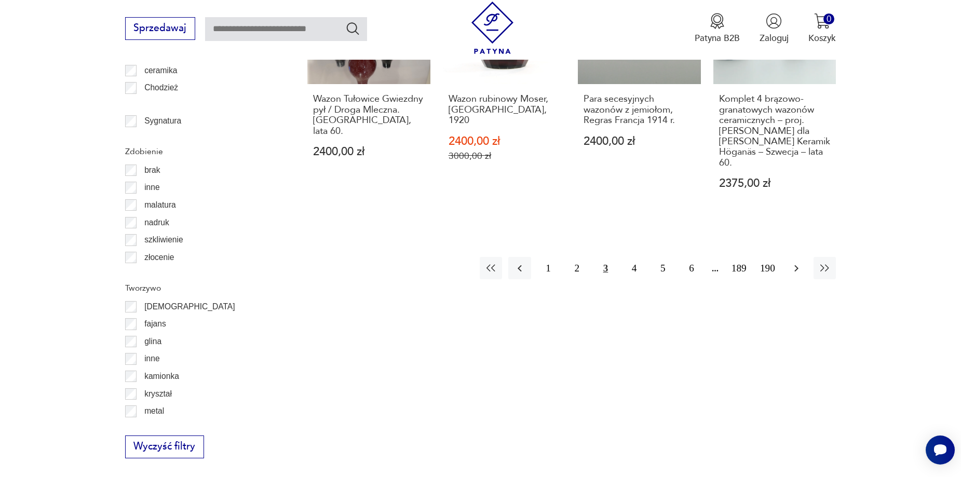
click at [796, 262] on icon "button" at bounding box center [796, 268] width 12 height 12
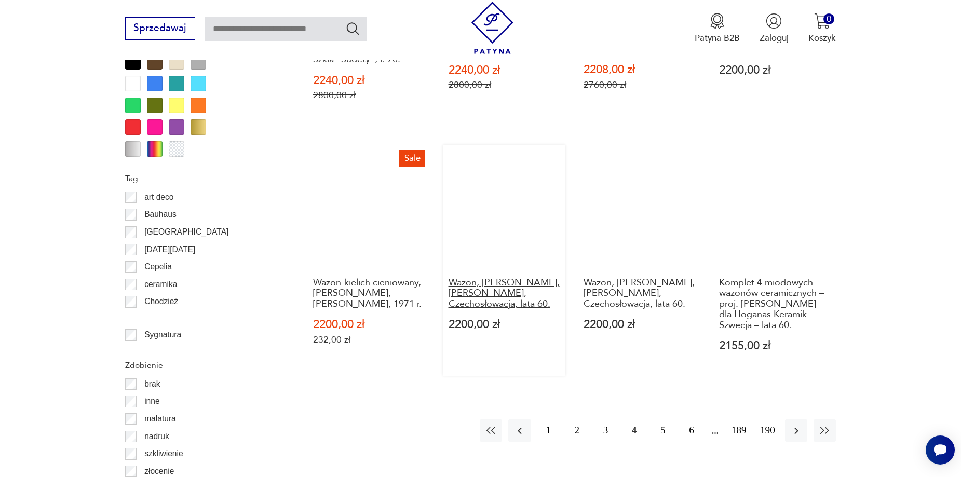
scroll to position [1228, 0]
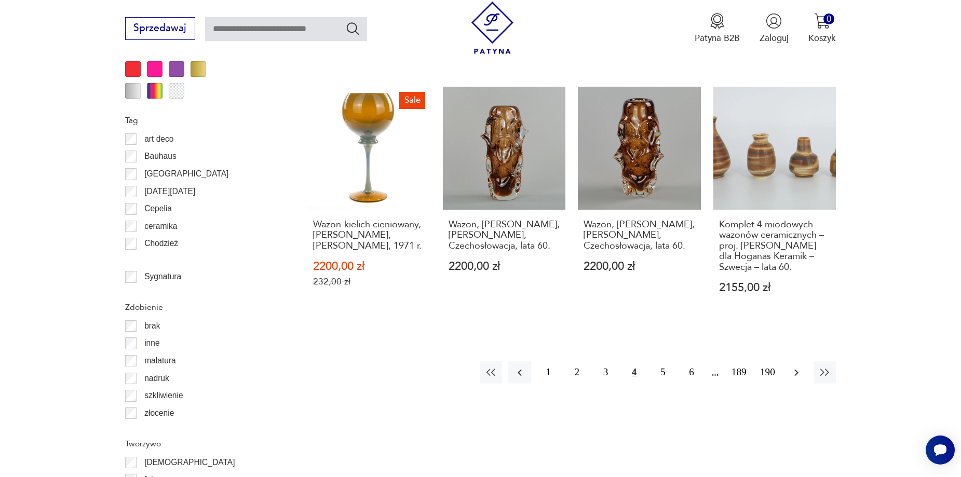
click at [795, 369] on icon "button" at bounding box center [796, 372] width 4 height 7
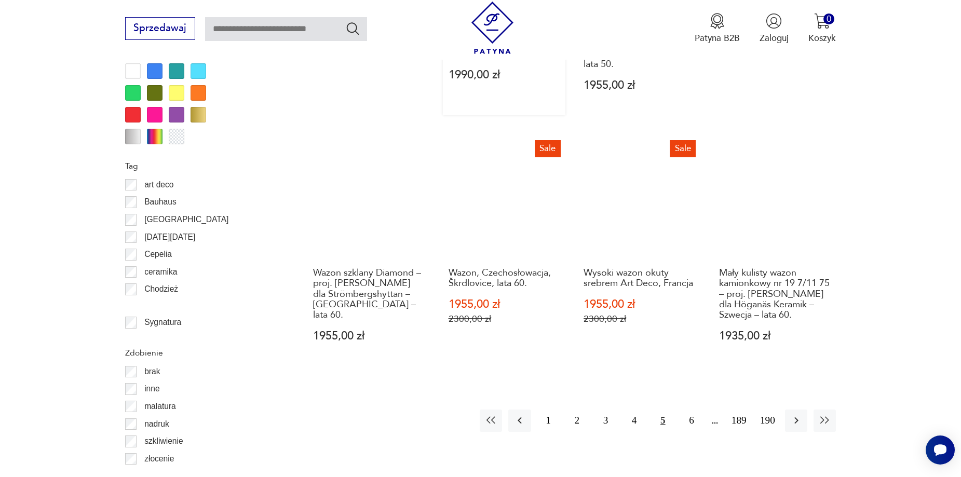
scroll to position [1228, 0]
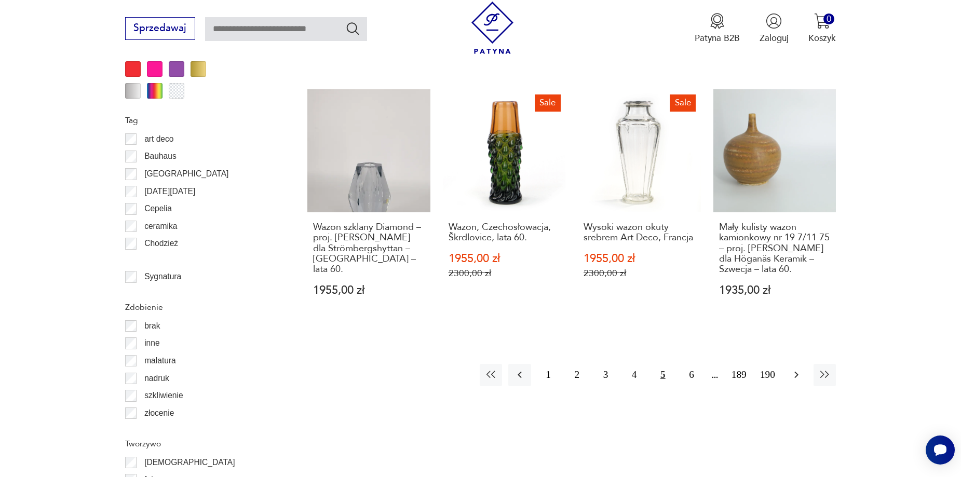
click at [799, 369] on icon "button" at bounding box center [796, 375] width 12 height 12
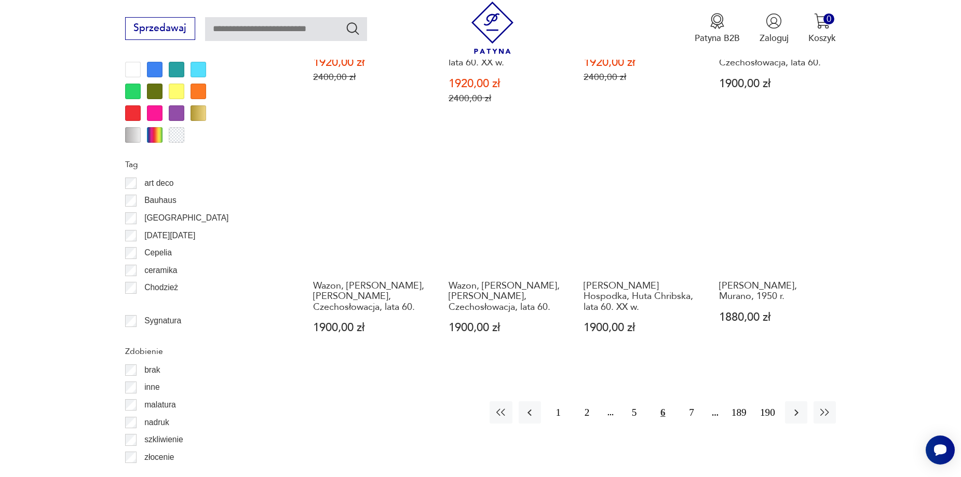
scroll to position [1228, 0]
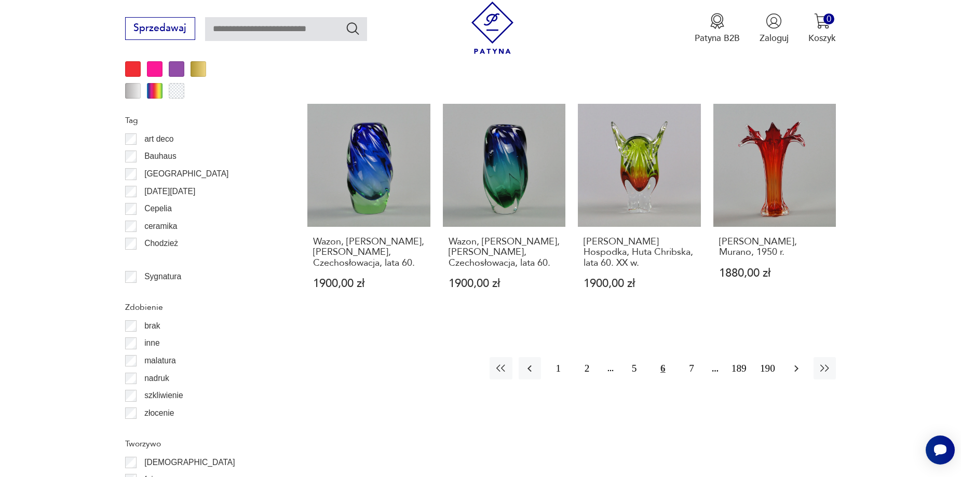
click at [798, 362] on icon "button" at bounding box center [796, 368] width 12 height 12
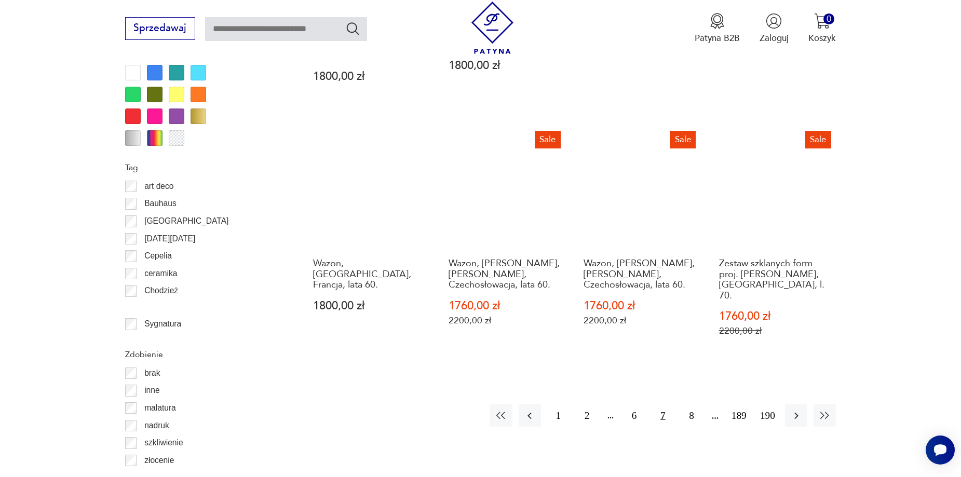
scroll to position [1228, 0]
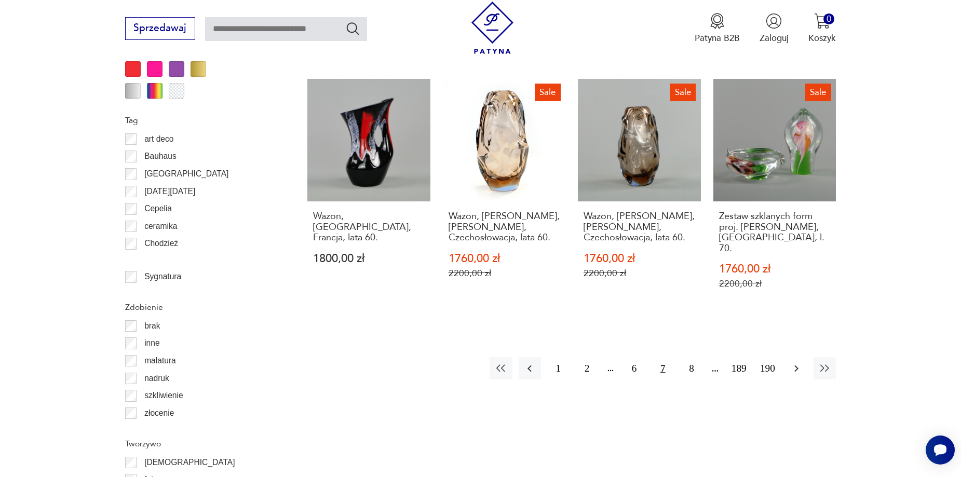
click at [793, 362] on icon "button" at bounding box center [796, 368] width 12 height 12
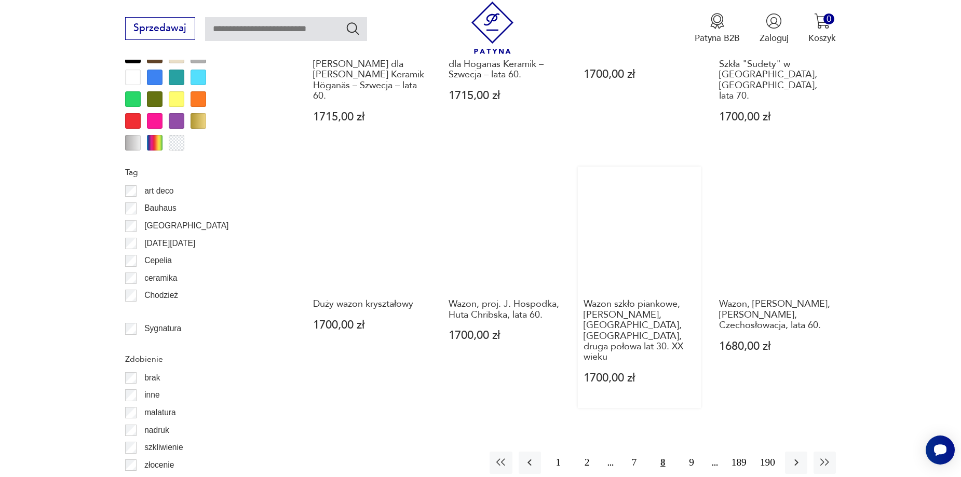
scroll to position [1228, 0]
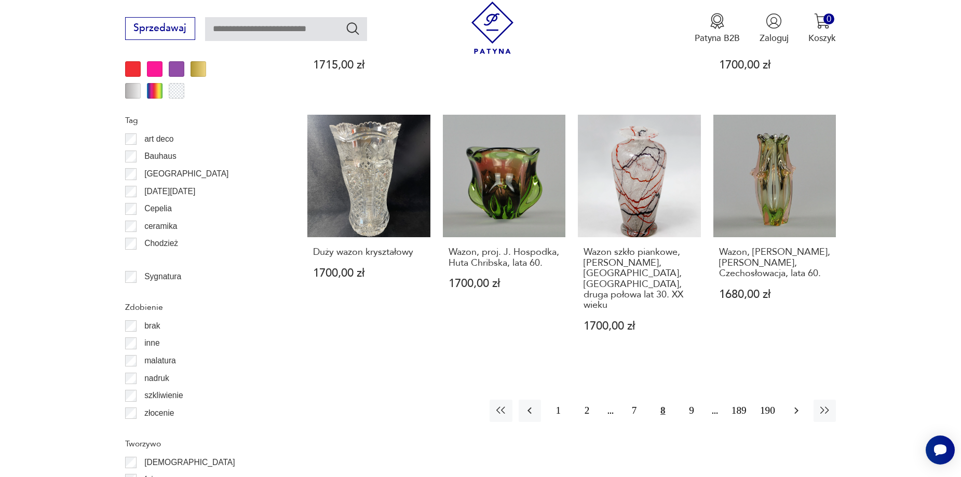
click at [799, 404] on icon "button" at bounding box center [796, 410] width 12 height 12
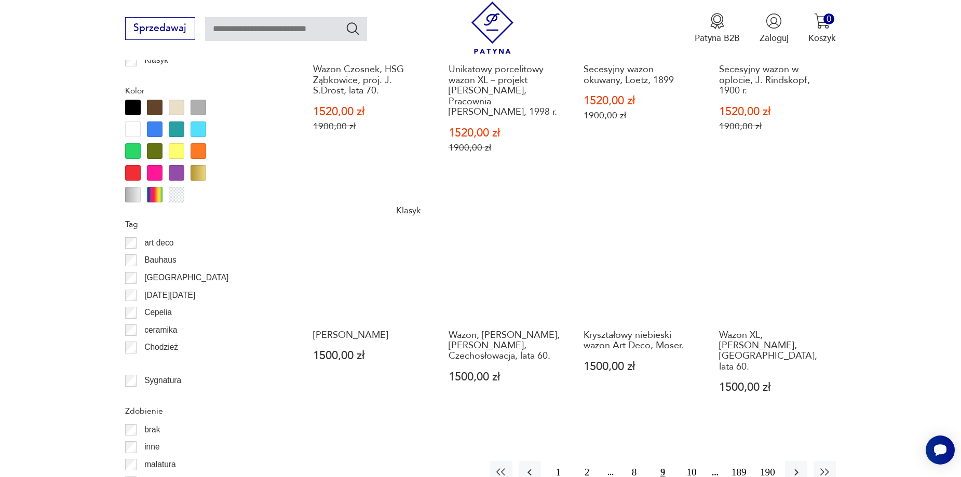
scroll to position [1176, 0]
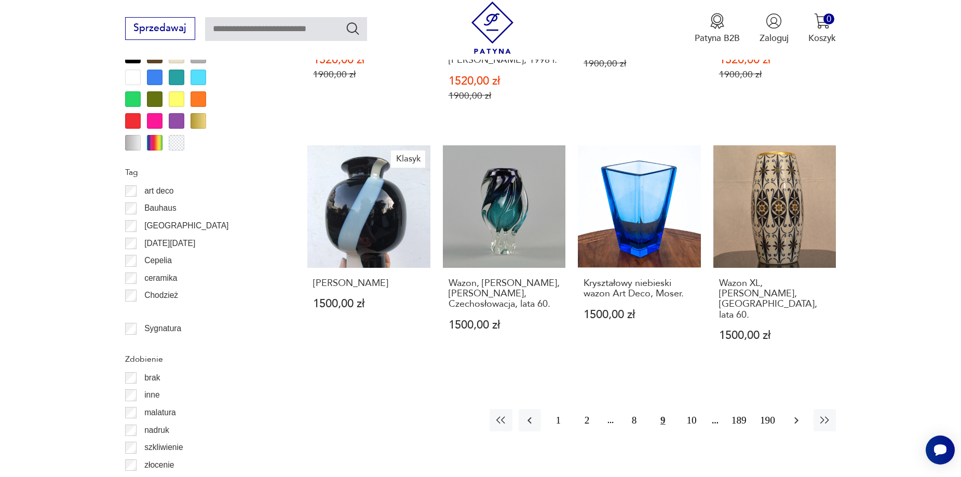
click at [793, 414] on icon "button" at bounding box center [796, 420] width 12 height 12
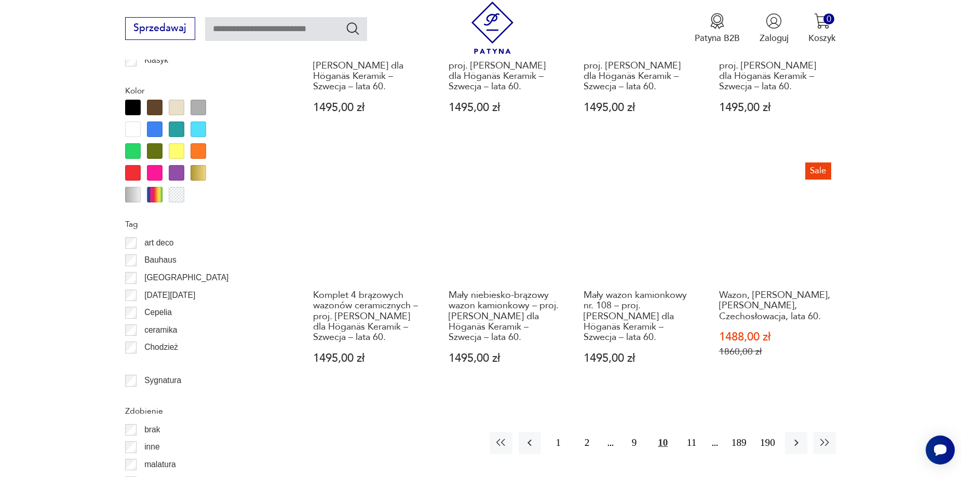
scroll to position [1228, 0]
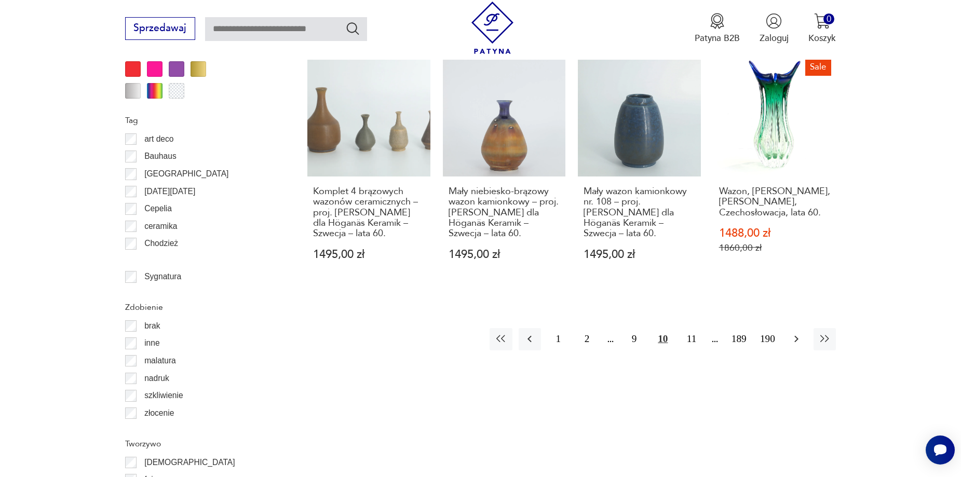
click at [797, 333] on icon "button" at bounding box center [796, 339] width 12 height 12
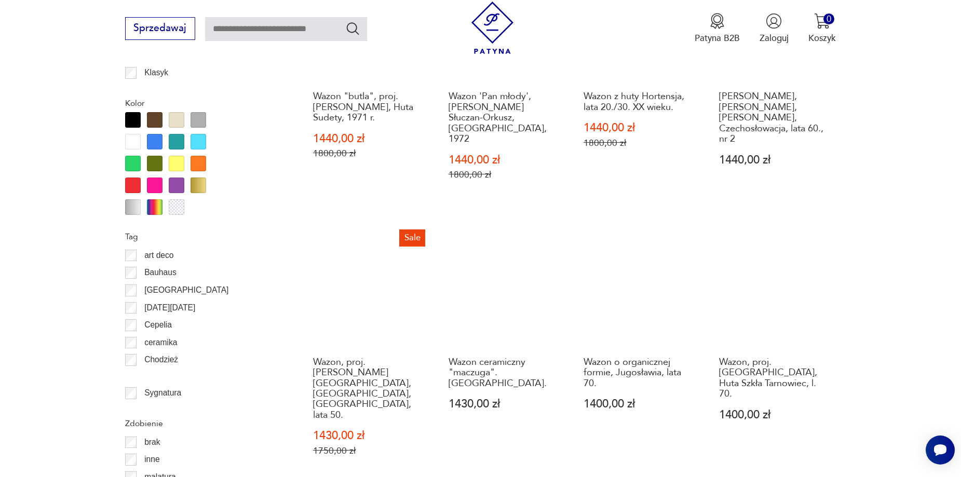
scroll to position [1124, 0]
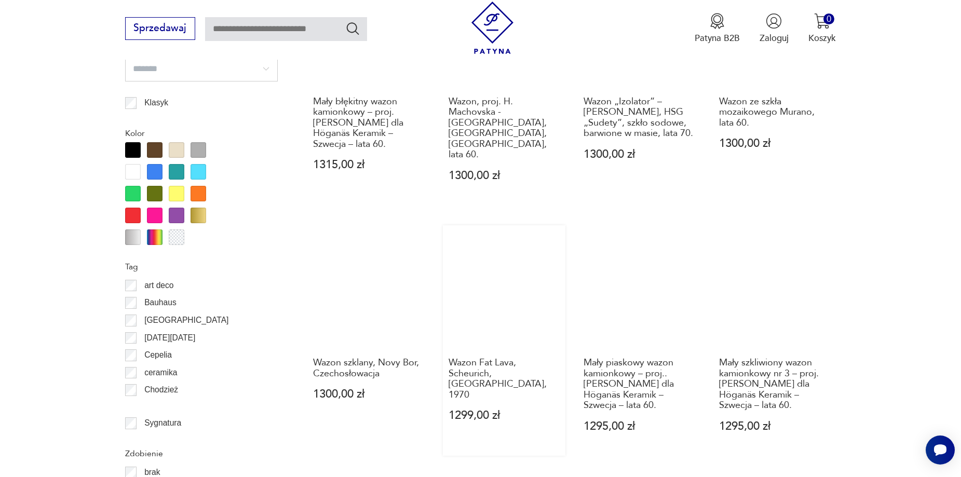
scroll to position [1176, 0]
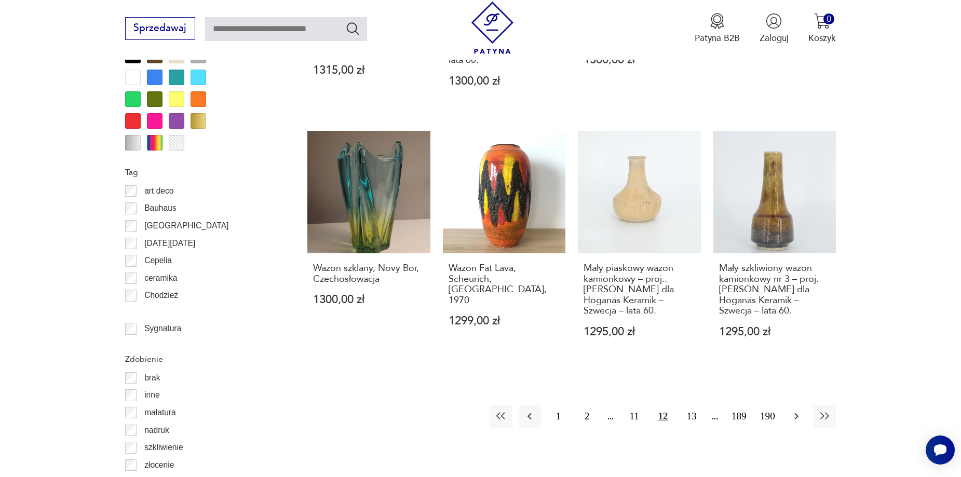
click at [803, 405] on button "button" at bounding box center [796, 416] width 22 height 22
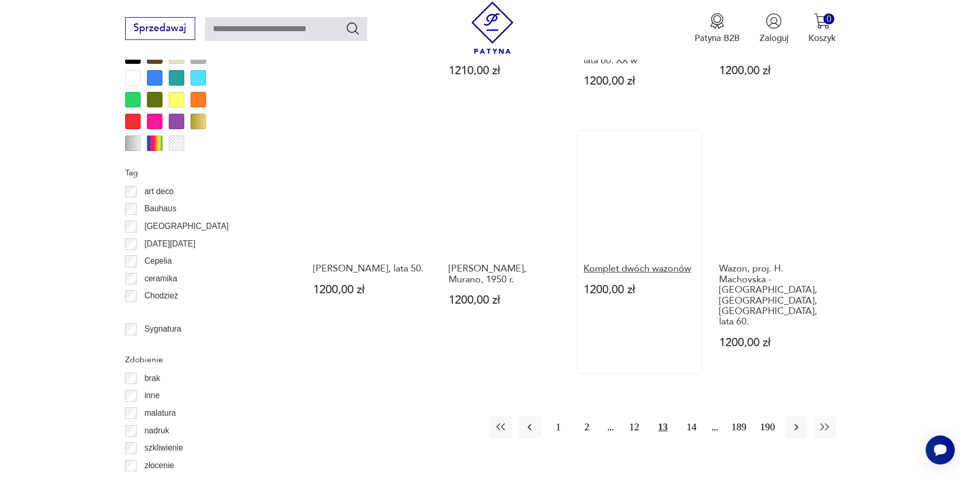
scroll to position [1176, 0]
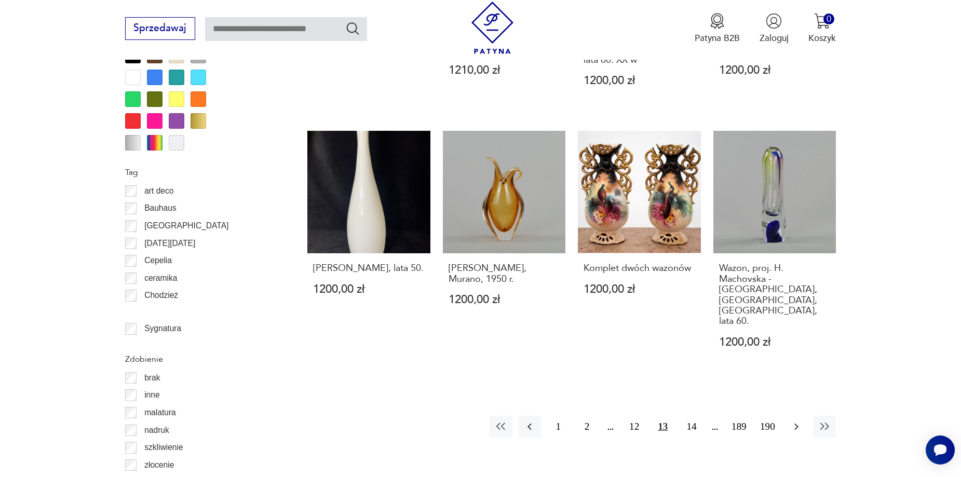
click at [795, 420] on icon "button" at bounding box center [796, 426] width 12 height 12
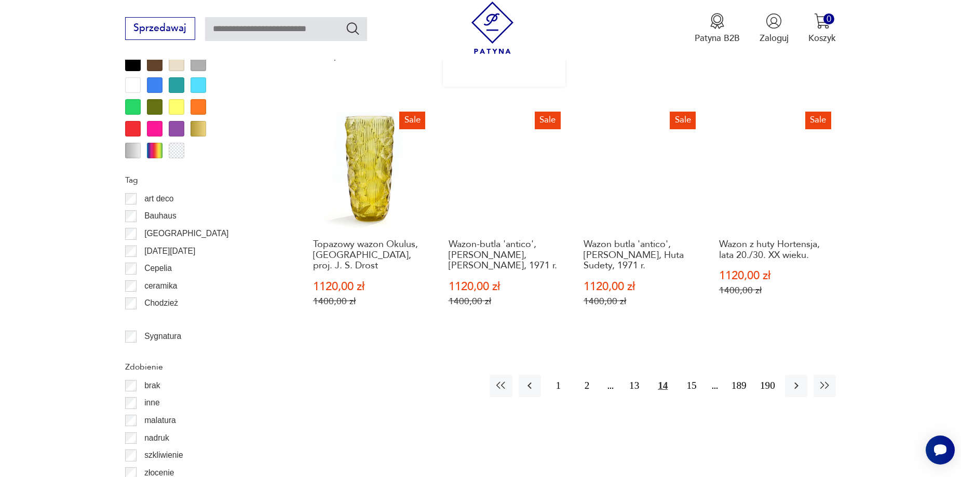
scroll to position [1176, 0]
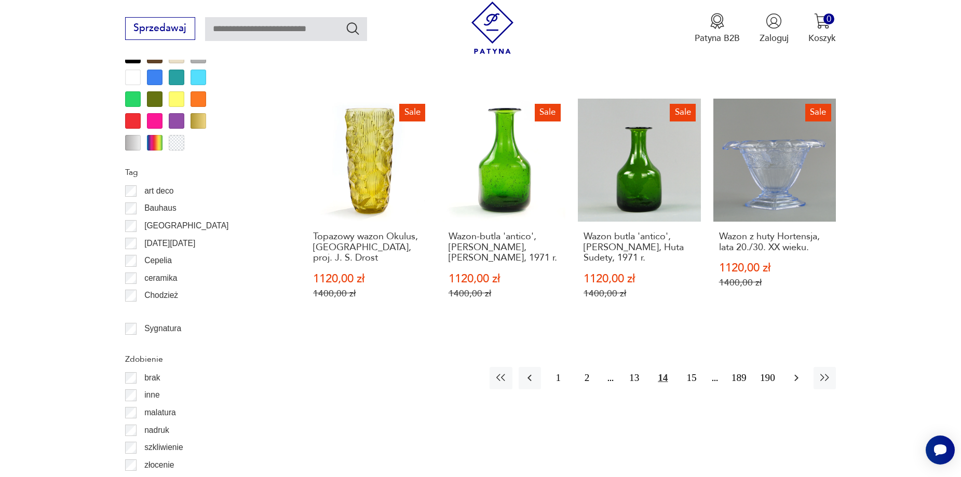
click at [793, 372] on icon "button" at bounding box center [796, 378] width 12 height 12
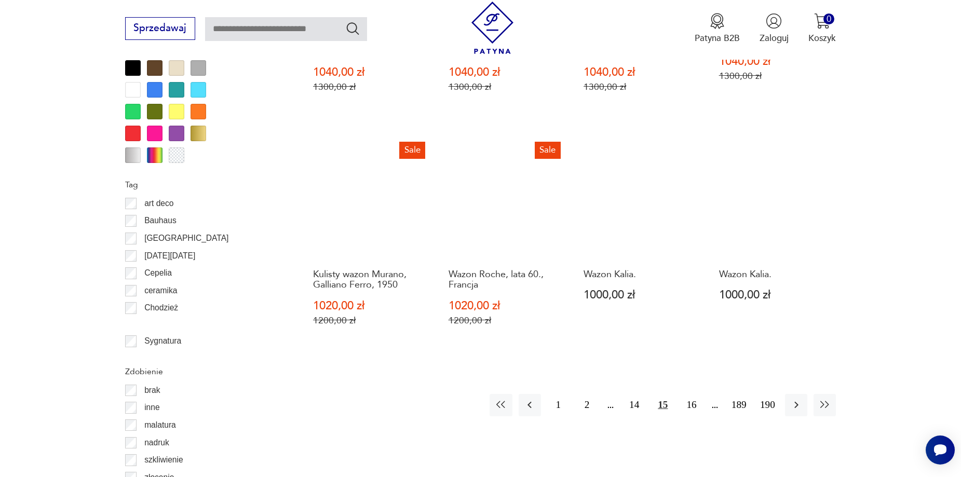
scroll to position [1176, 0]
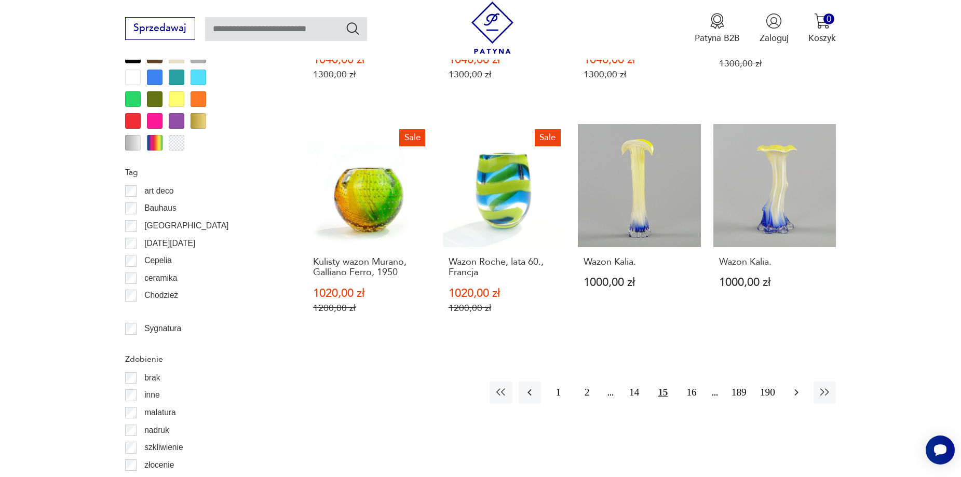
click at [793, 386] on icon "button" at bounding box center [796, 392] width 12 height 12
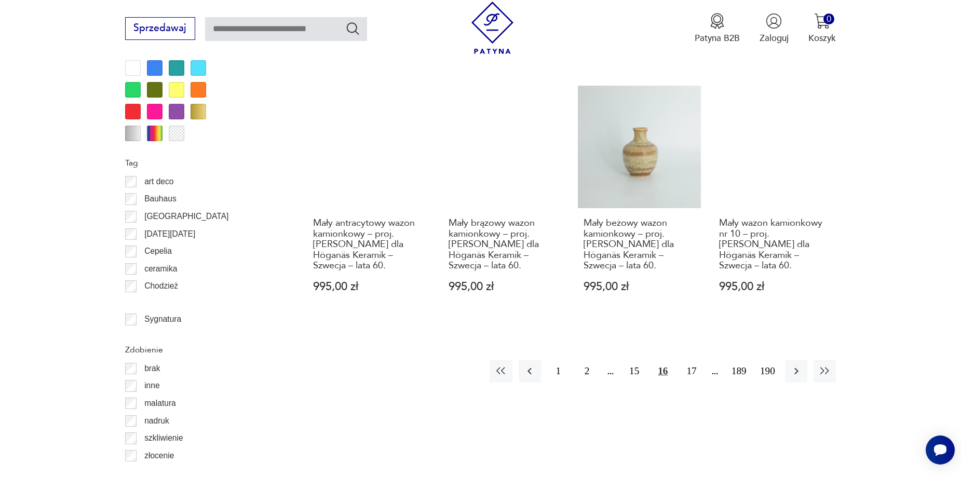
scroll to position [1228, 0]
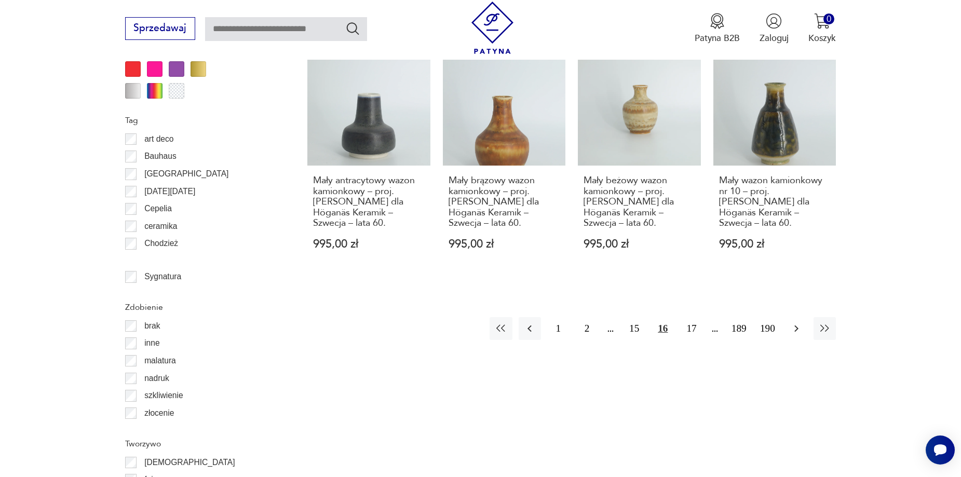
click at [795, 322] on icon "button" at bounding box center [796, 328] width 12 height 12
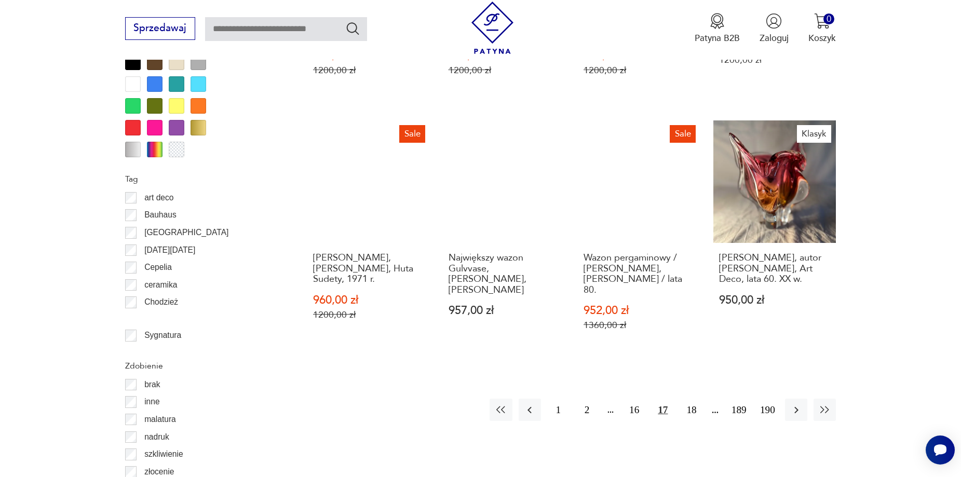
scroll to position [1228, 0]
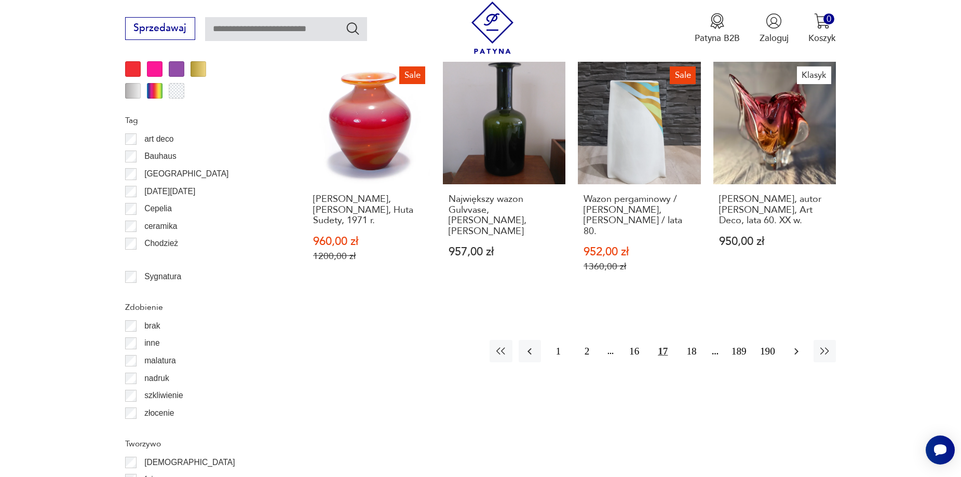
click at [791, 345] on icon "button" at bounding box center [796, 351] width 12 height 12
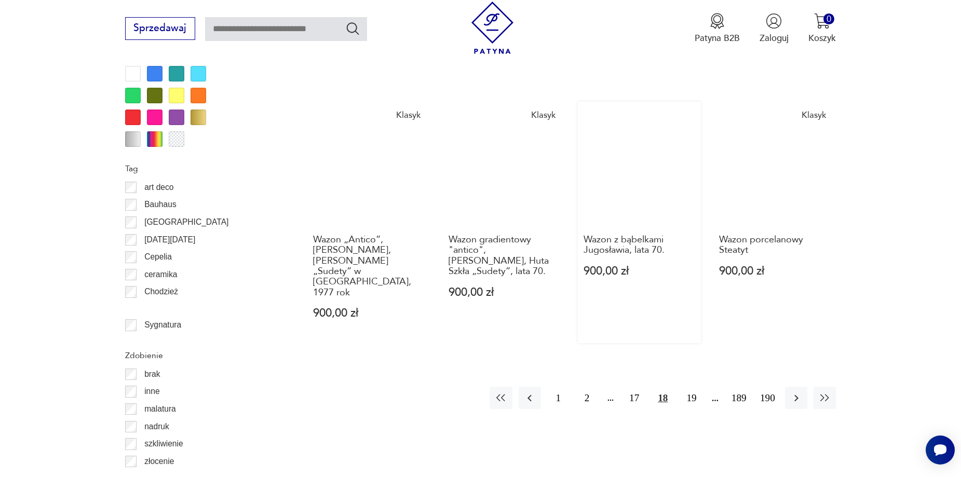
scroll to position [1228, 0]
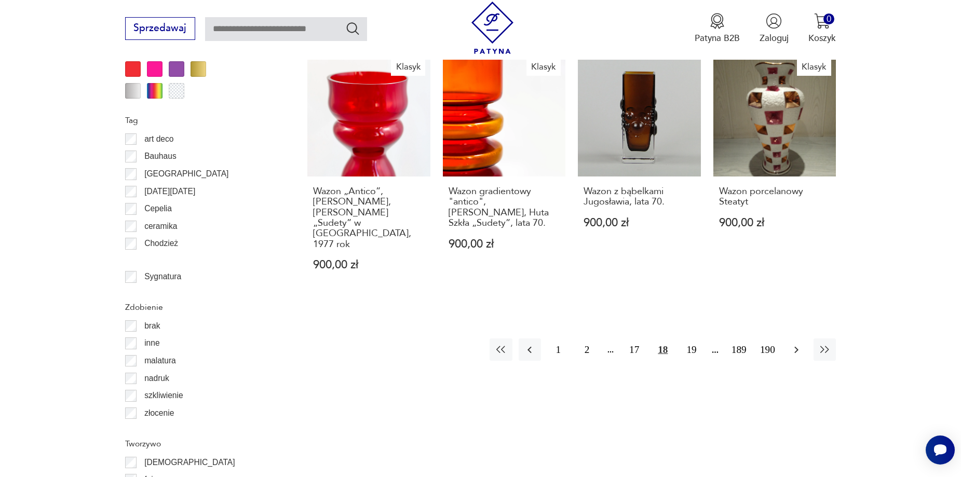
click at [792, 344] on icon "button" at bounding box center [796, 350] width 12 height 12
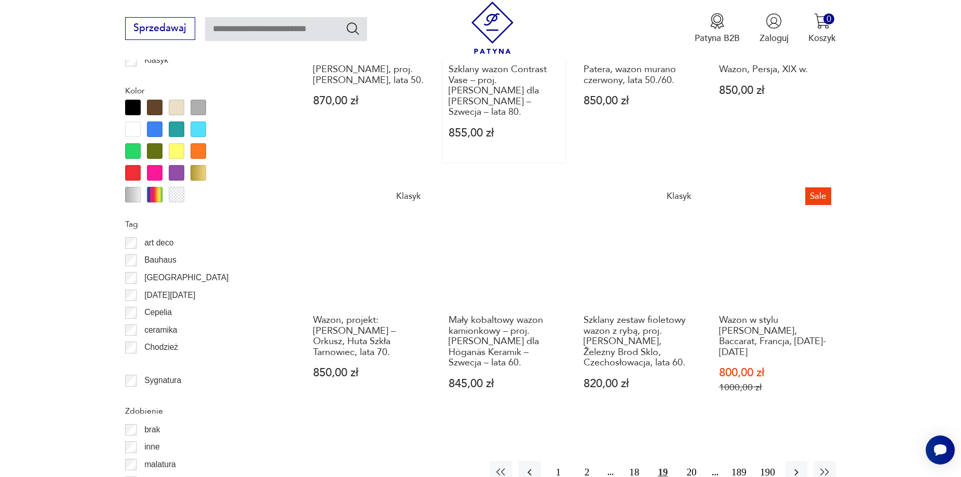
scroll to position [1228, 0]
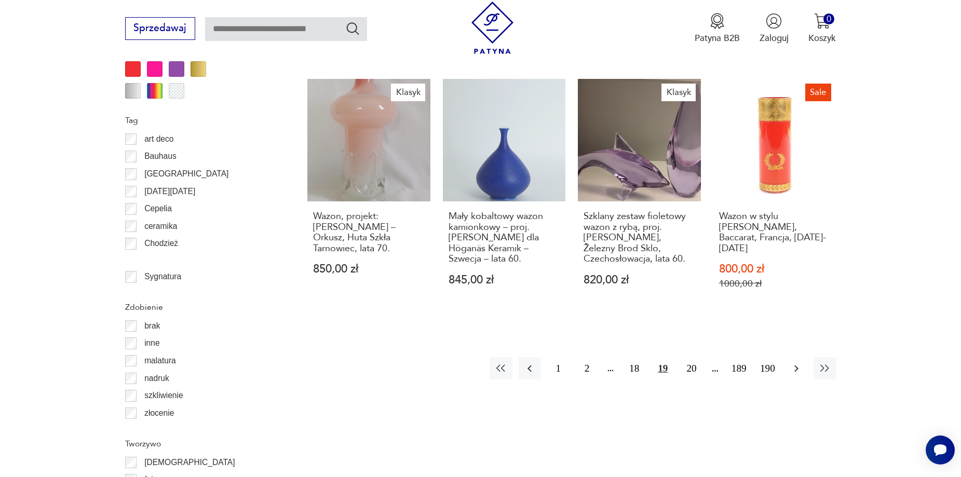
click at [797, 362] on icon "button" at bounding box center [796, 368] width 12 height 12
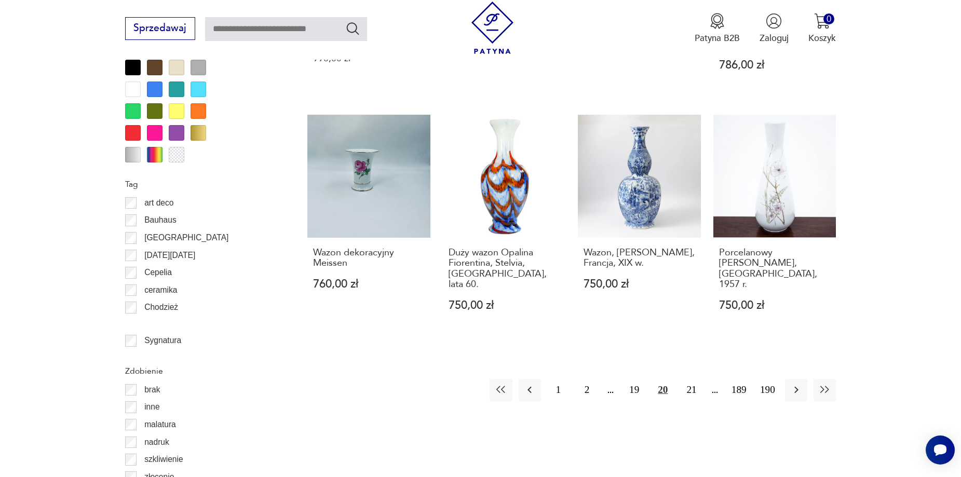
scroll to position [1176, 0]
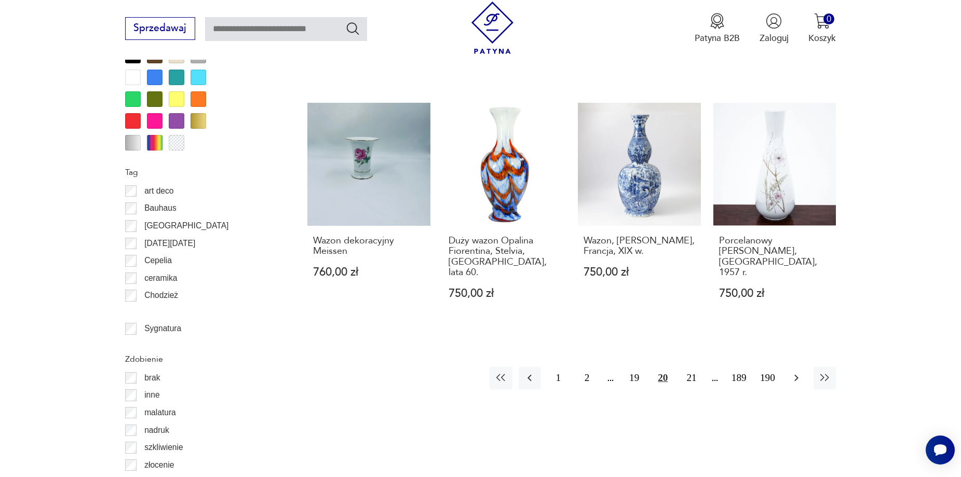
click at [796, 372] on icon "button" at bounding box center [796, 378] width 12 height 12
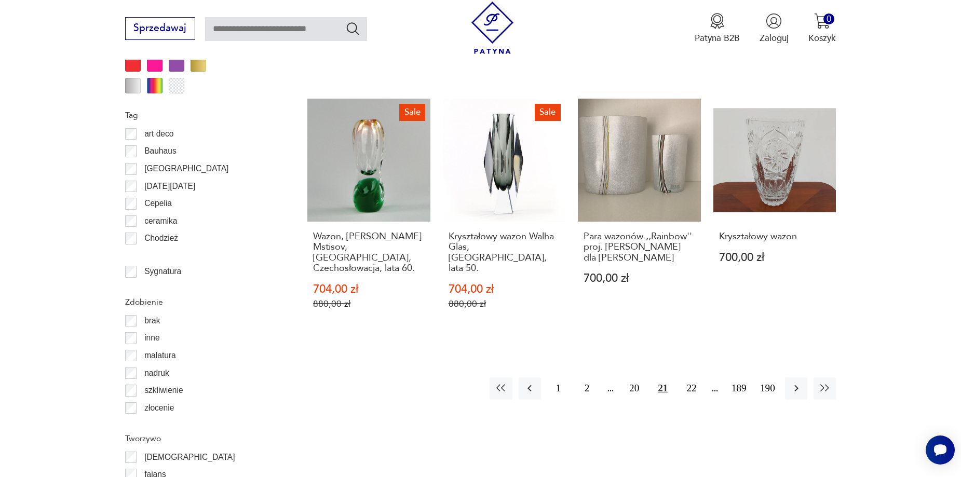
scroll to position [1280, 0]
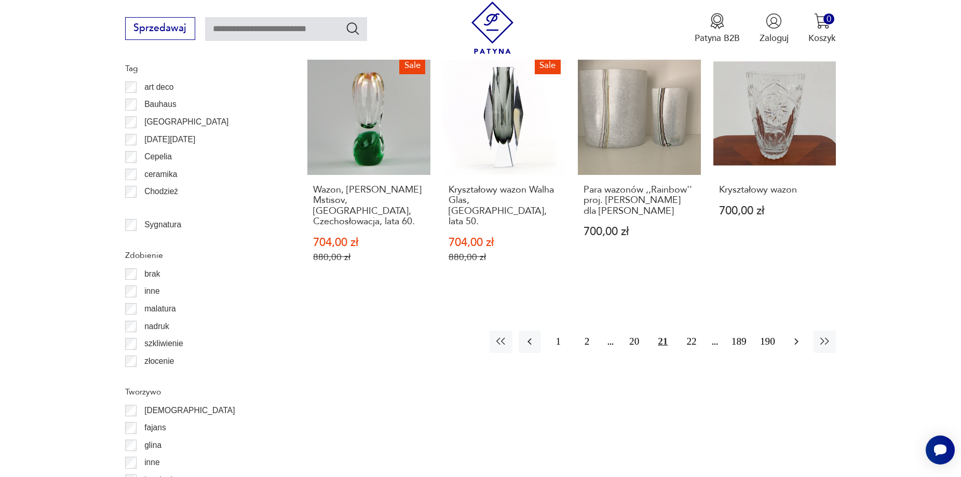
click at [800, 335] on icon "button" at bounding box center [796, 341] width 12 height 12
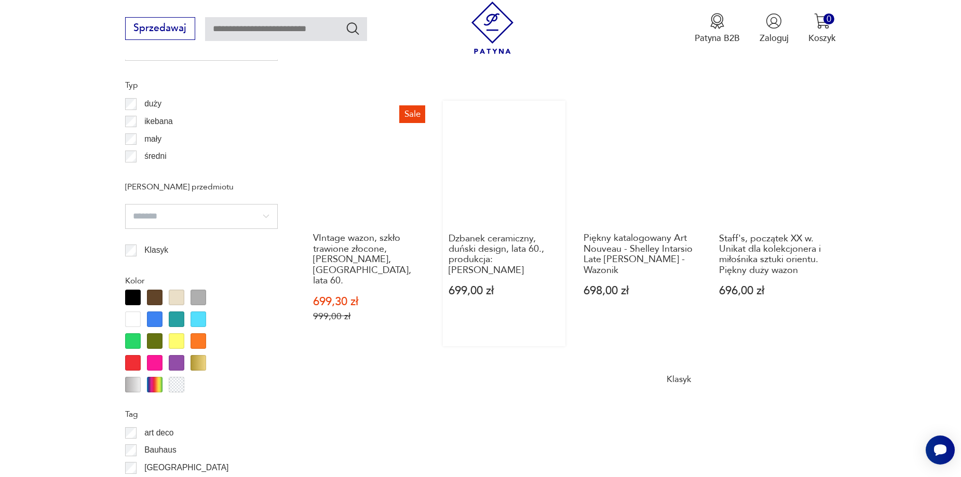
scroll to position [986, 0]
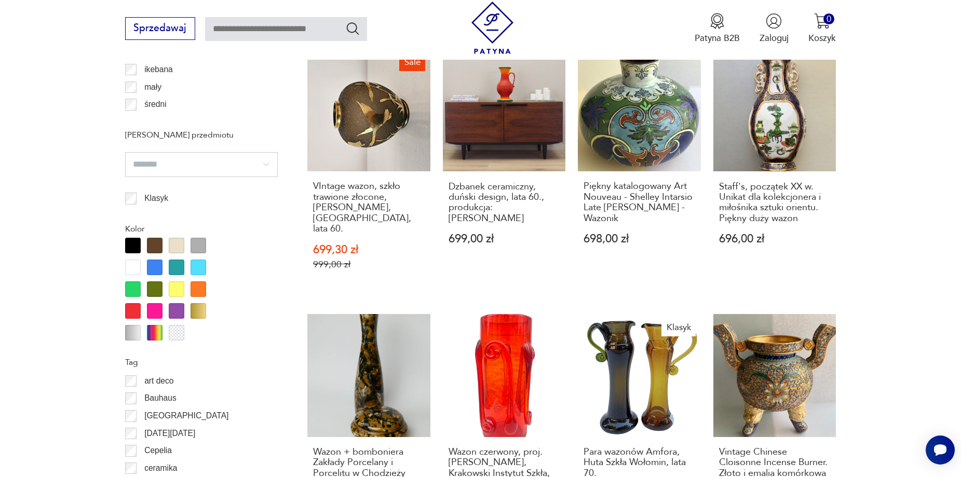
click at [181, 310] on div at bounding box center [177, 311] width 16 height 16
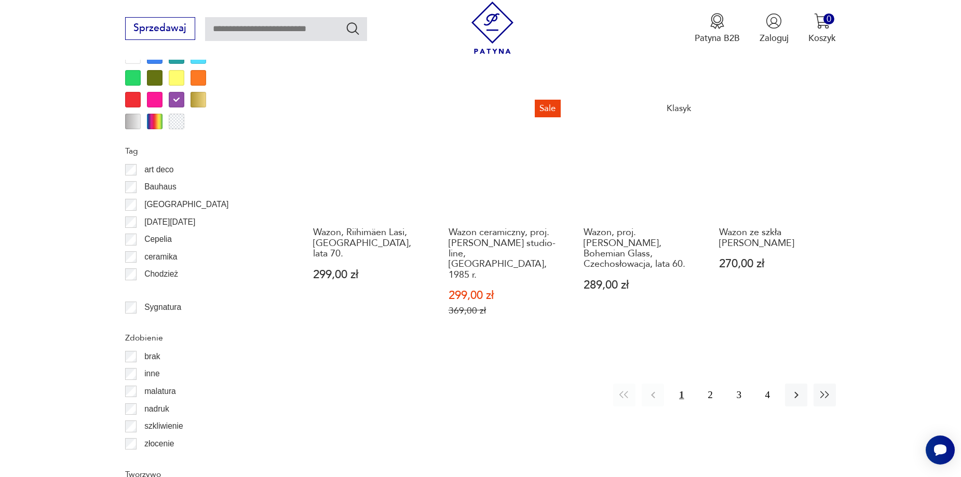
scroll to position [1228, 0]
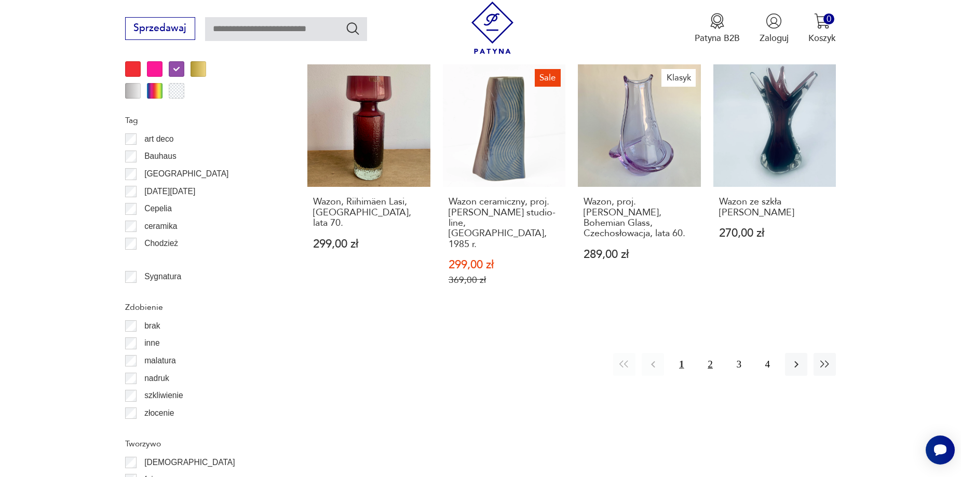
click at [715, 353] on button "2" at bounding box center [710, 364] width 22 height 22
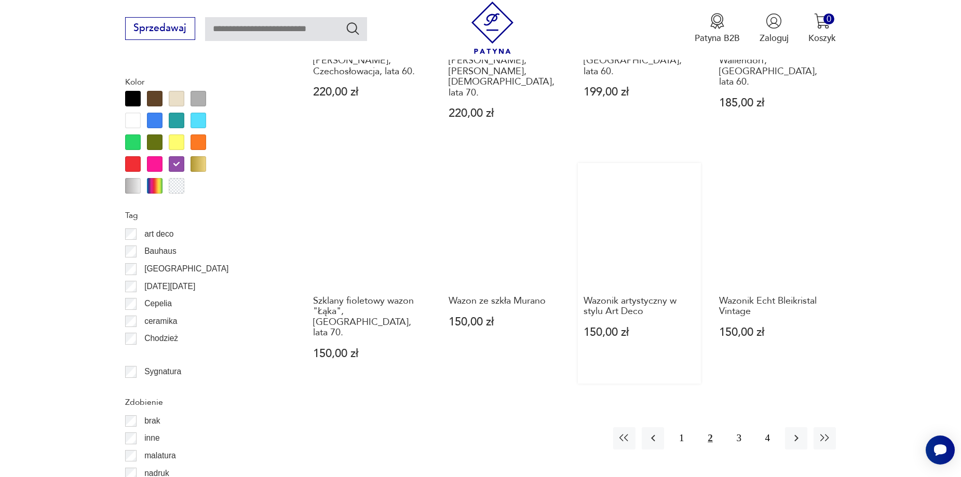
scroll to position [1176, 0]
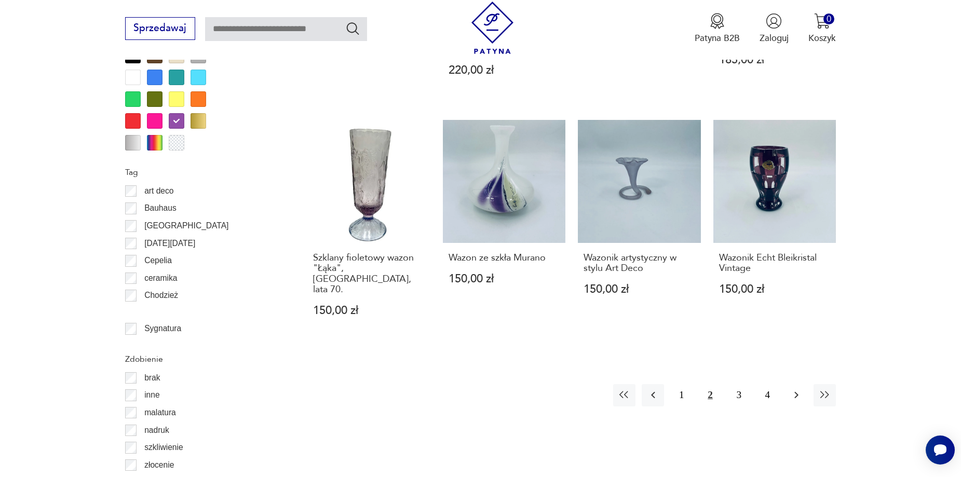
click at [796, 389] on icon "button" at bounding box center [796, 395] width 12 height 12
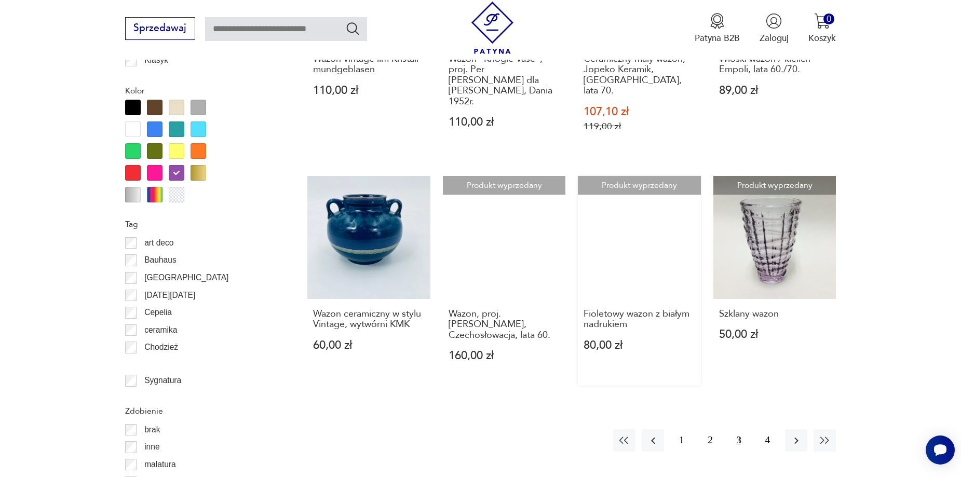
scroll to position [1228, 0]
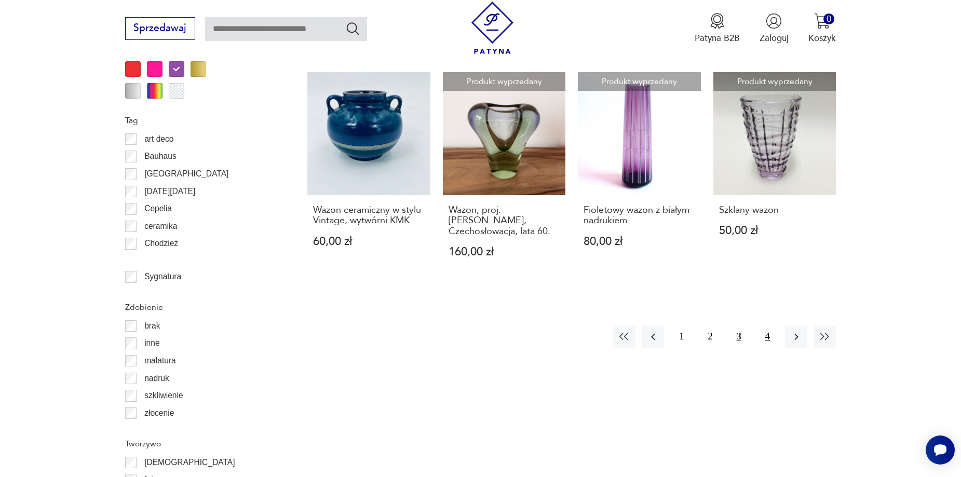
click at [770, 325] on button "4" at bounding box center [767, 336] width 22 height 22
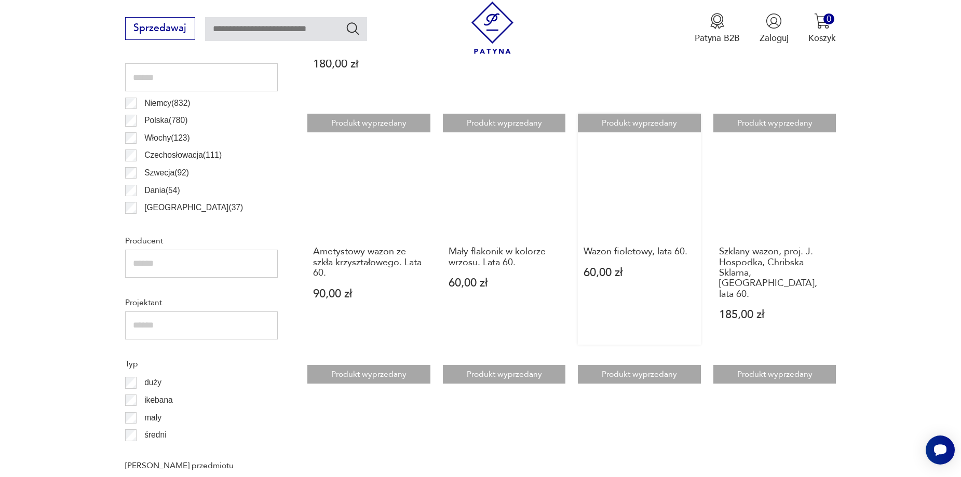
scroll to position [605, 0]
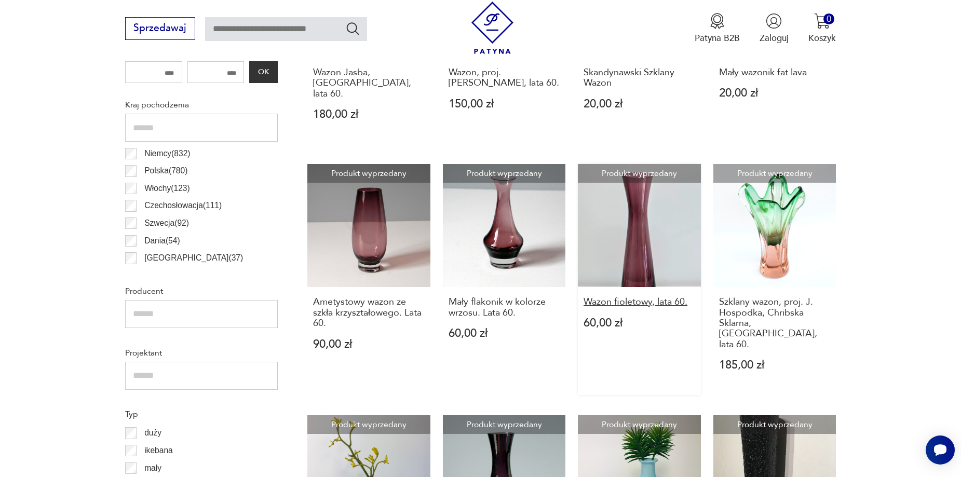
click at [659, 297] on h3 "Wazon fioletowy, lata 60." at bounding box center [639, 302] width 112 height 10
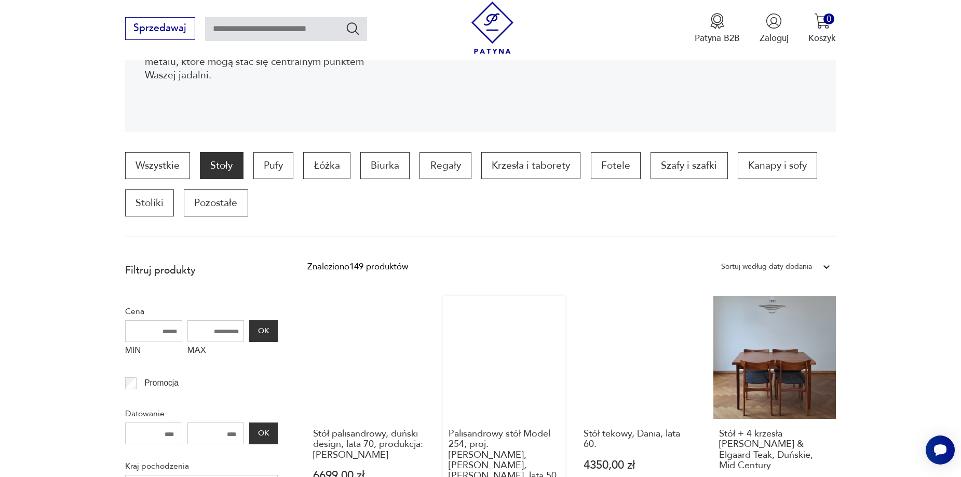
scroll to position [345, 0]
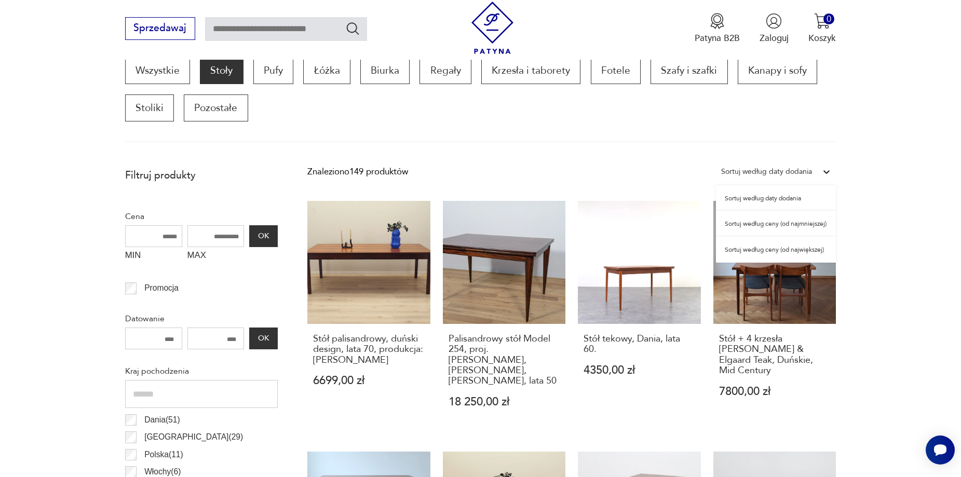
click at [782, 171] on div "Sortuj według daty dodania" at bounding box center [766, 171] width 91 height 13
click at [771, 248] on div "Sortuj według ceny (od największej)" at bounding box center [776, 250] width 120 height 26
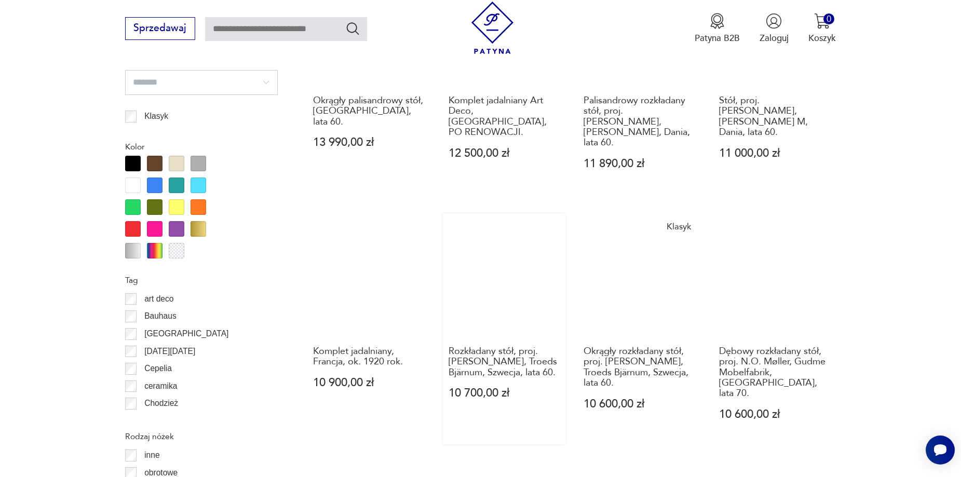
scroll to position [1131, 0]
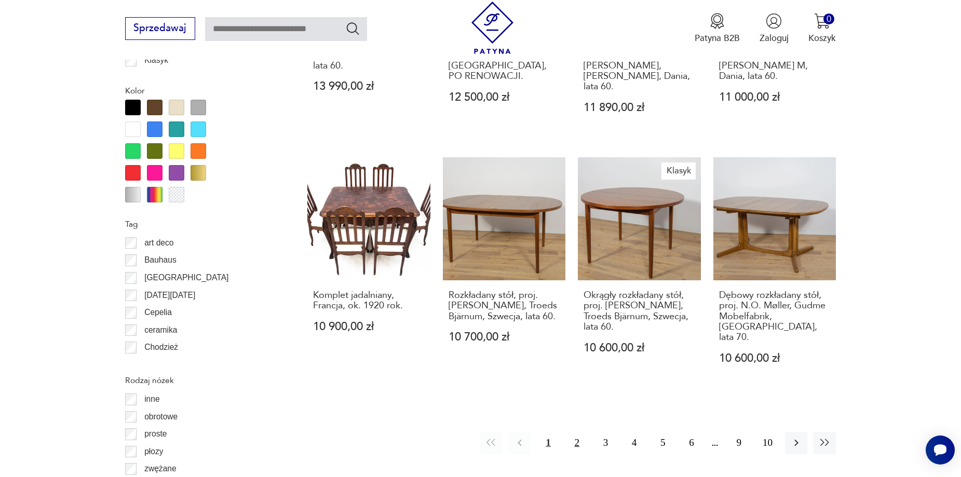
click at [577, 432] on button "2" at bounding box center [577, 443] width 22 height 22
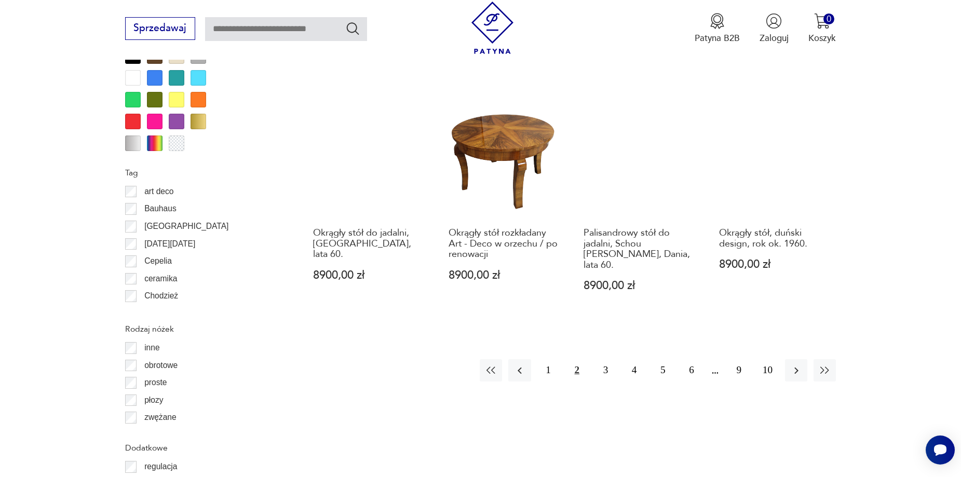
scroll to position [1182, 0]
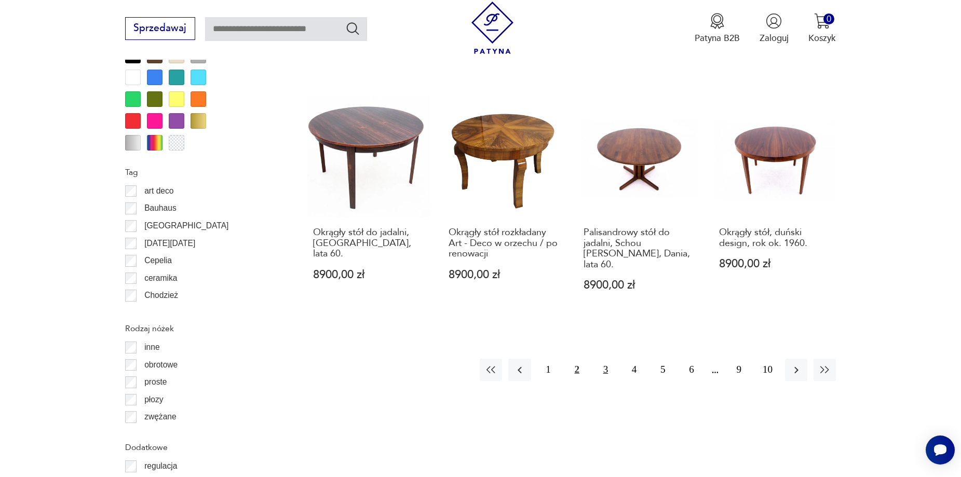
click at [607, 359] on button "3" at bounding box center [605, 370] width 22 height 22
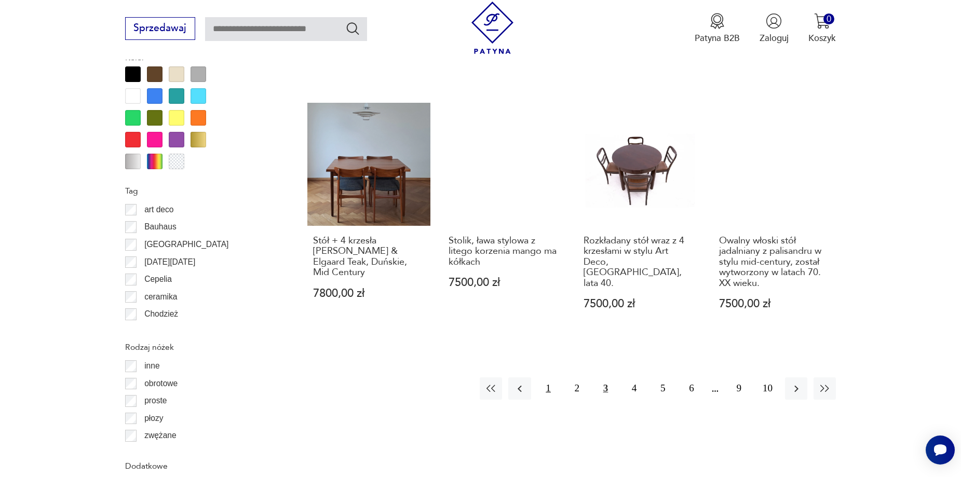
scroll to position [1182, 0]
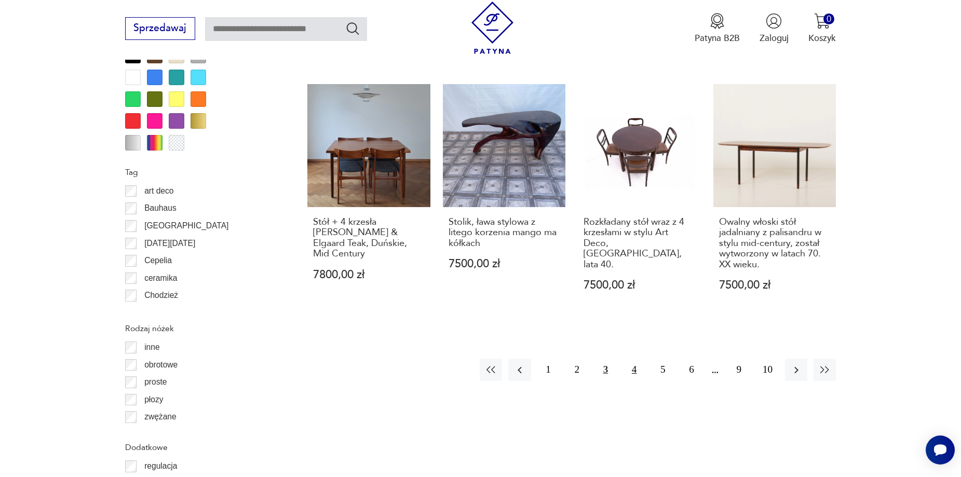
click at [631, 359] on button "4" at bounding box center [634, 370] width 22 height 22
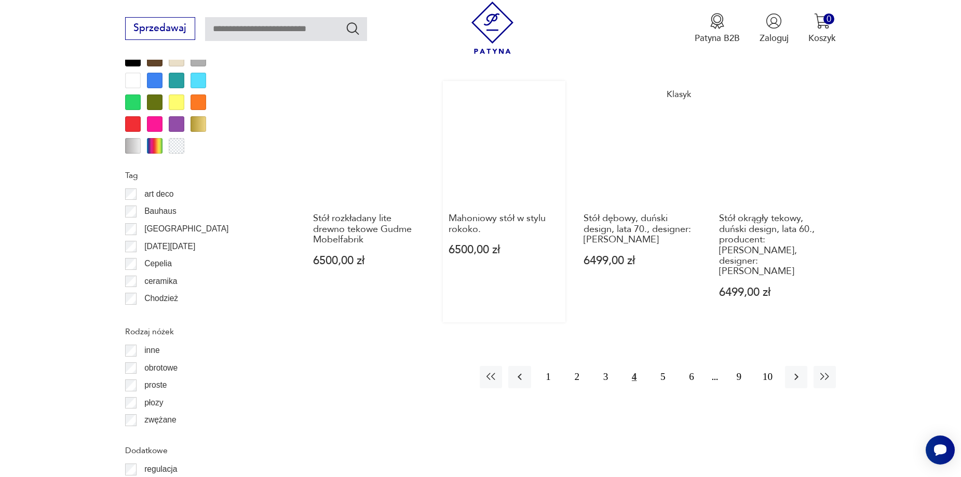
scroll to position [1182, 0]
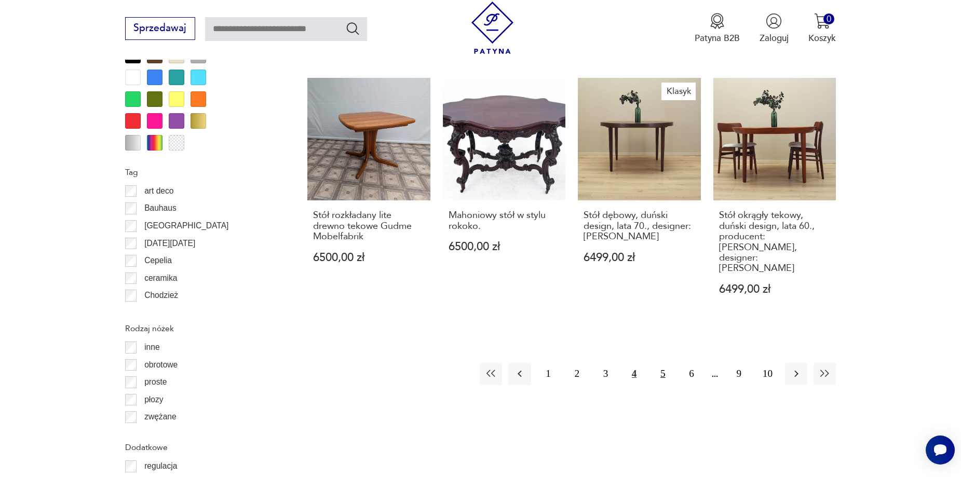
click at [662, 363] on button "5" at bounding box center [662, 374] width 22 height 22
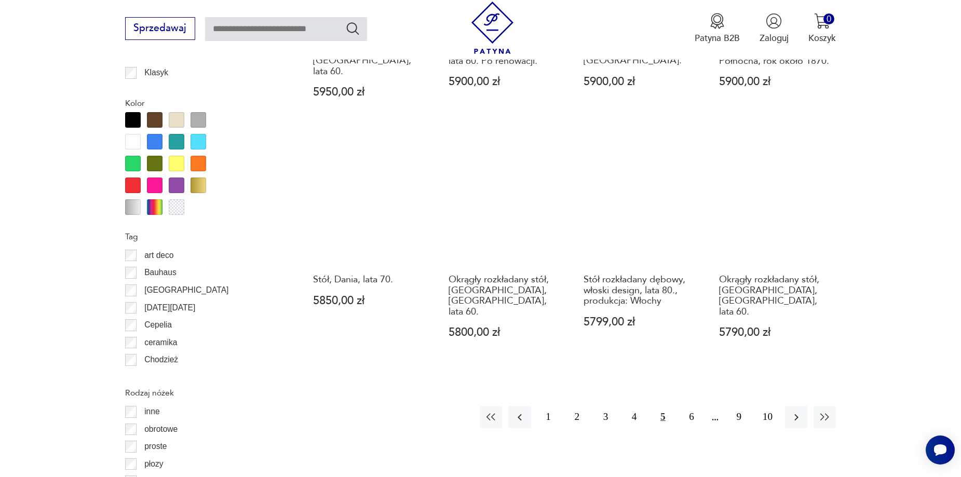
scroll to position [1131, 0]
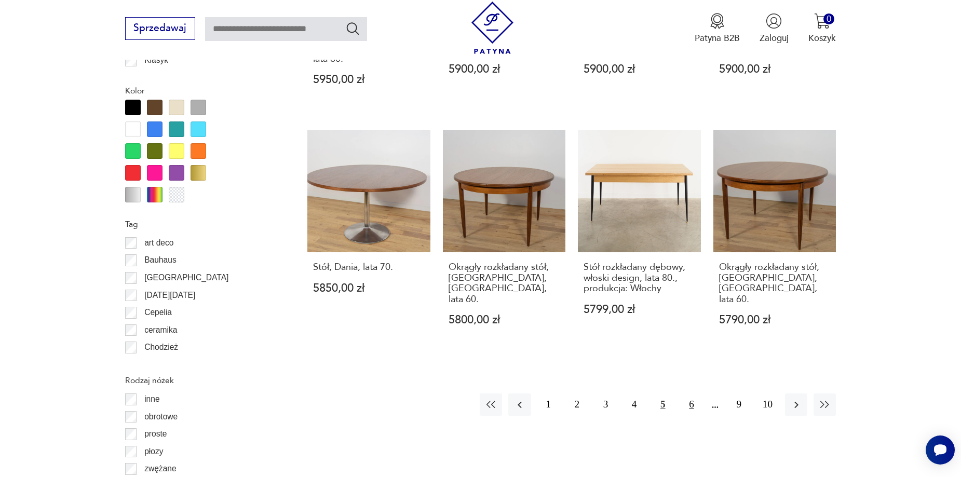
click at [693, 393] on button "6" at bounding box center [691, 404] width 22 height 22
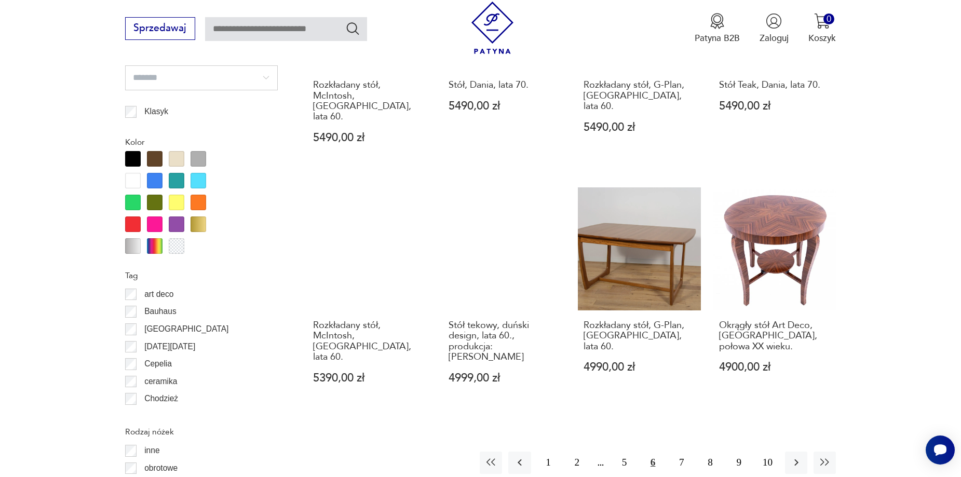
scroll to position [1131, 0]
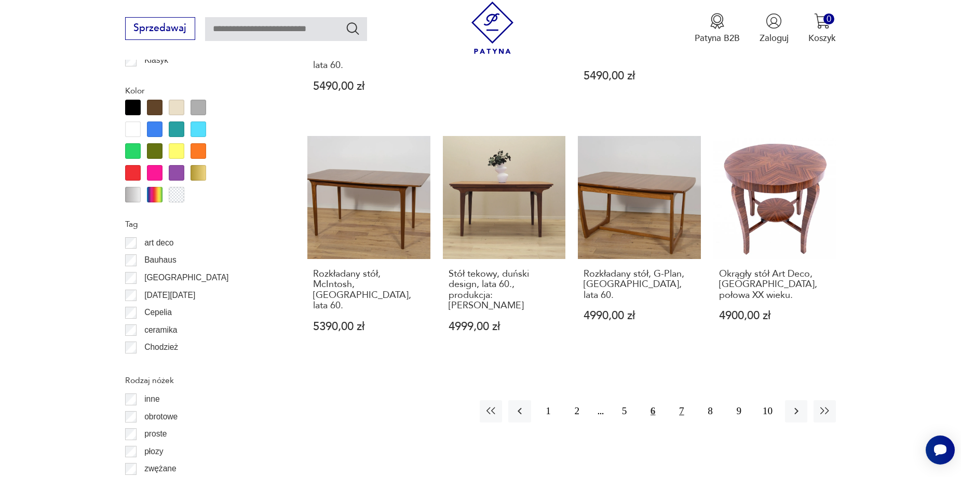
click at [681, 400] on button "7" at bounding box center [681, 411] width 22 height 22
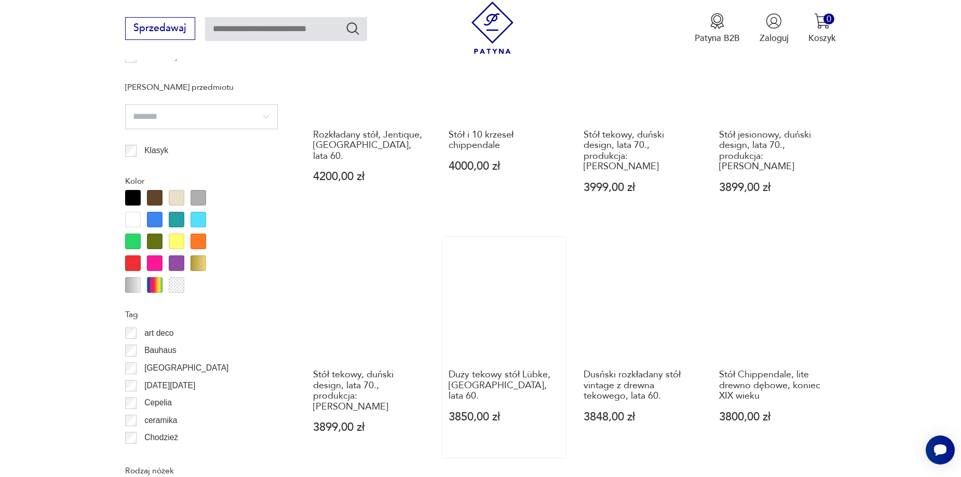
scroll to position [1079, 0]
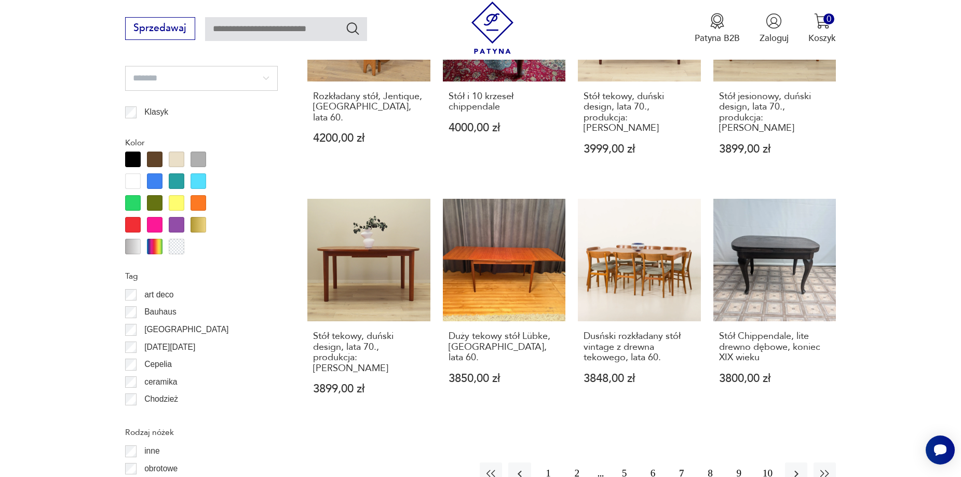
click at [713, 463] on button "8" at bounding box center [710, 474] width 22 height 22
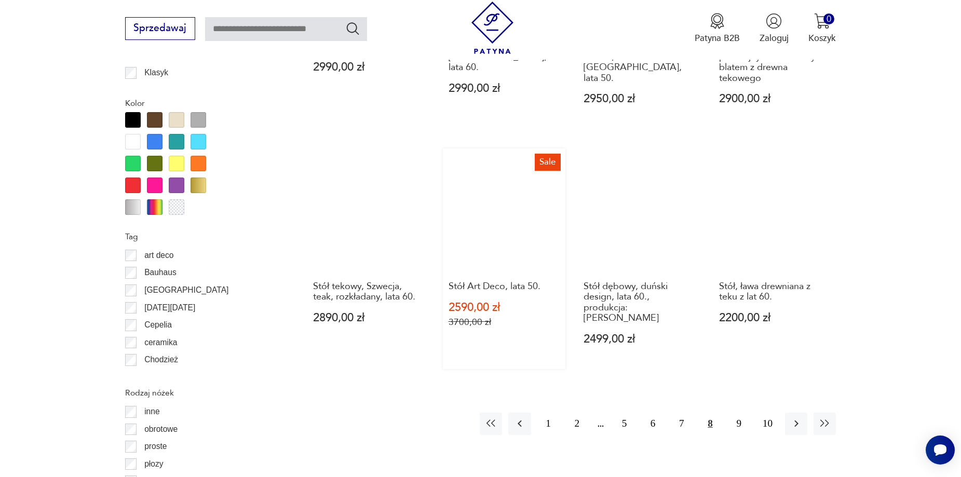
scroll to position [1131, 0]
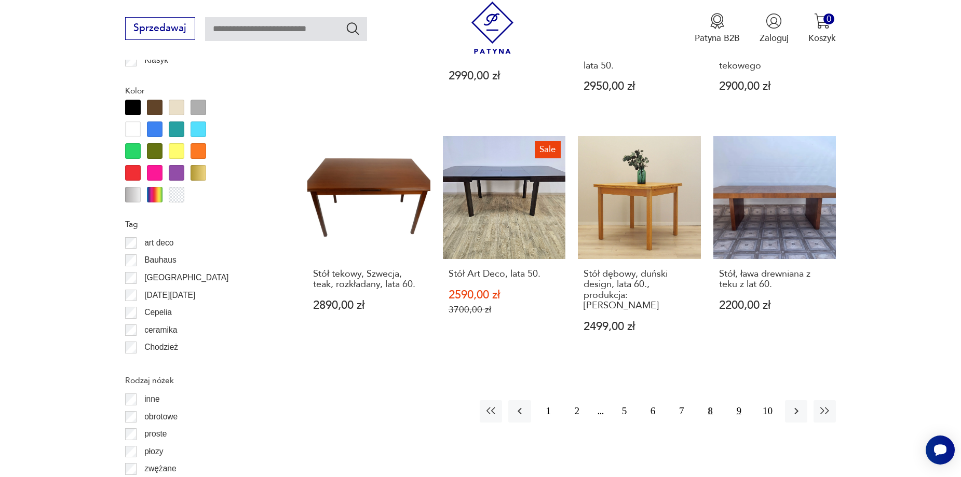
click at [738, 400] on button "9" at bounding box center [739, 411] width 22 height 22
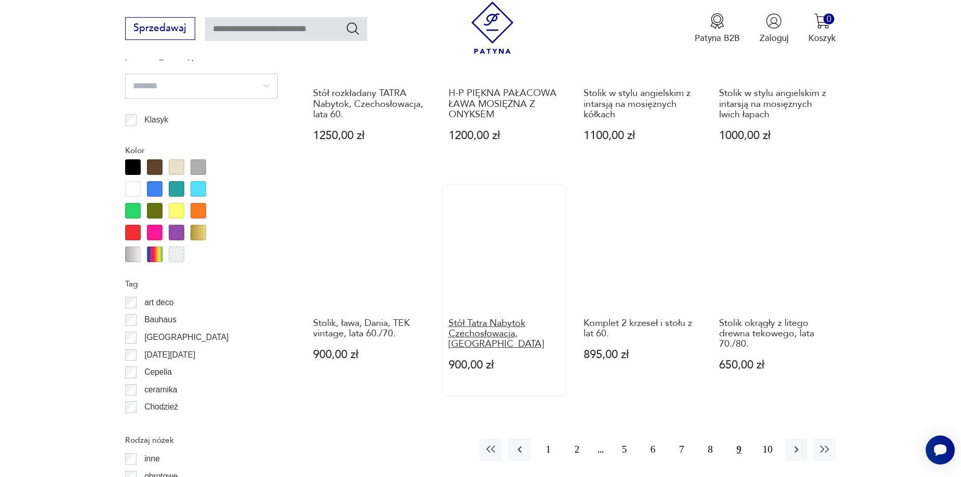
scroll to position [1131, 0]
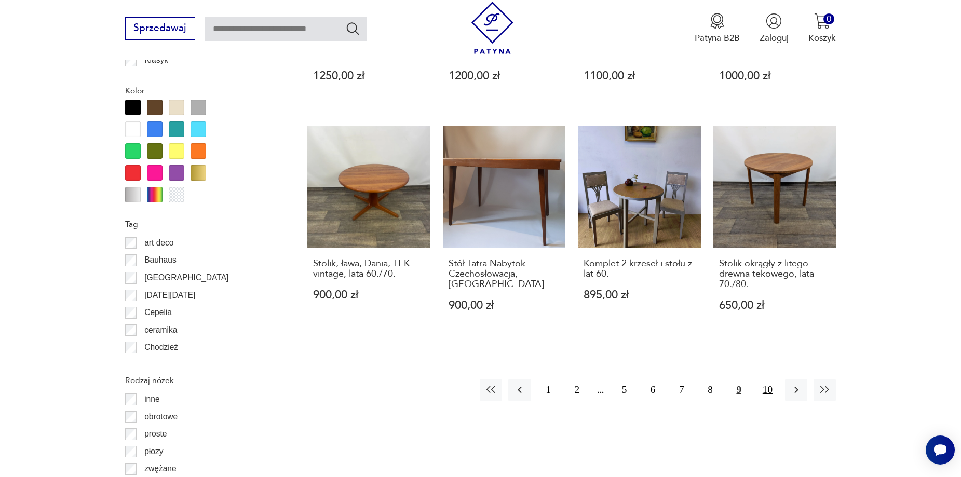
click at [770, 382] on button "10" at bounding box center [767, 390] width 22 height 22
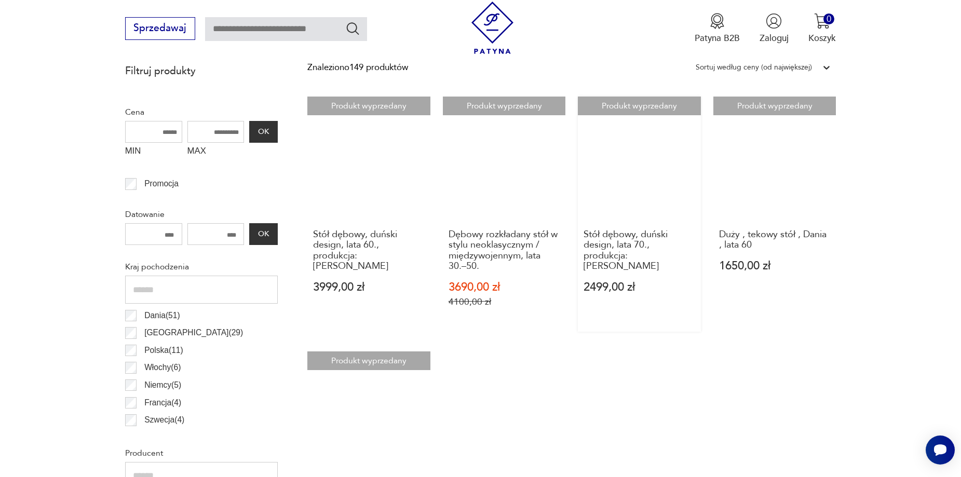
scroll to position [508, 0]
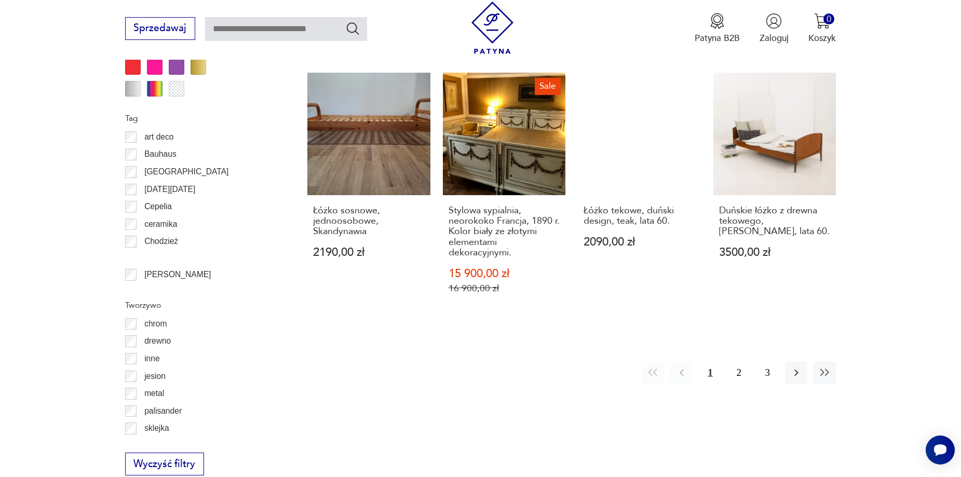
scroll to position [1280, 0]
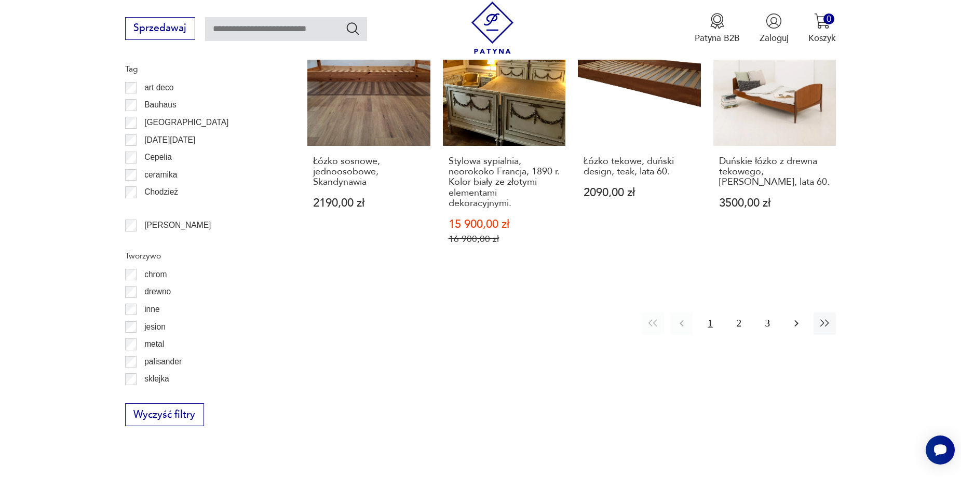
click at [796, 320] on icon "button" at bounding box center [796, 323] width 4 height 7
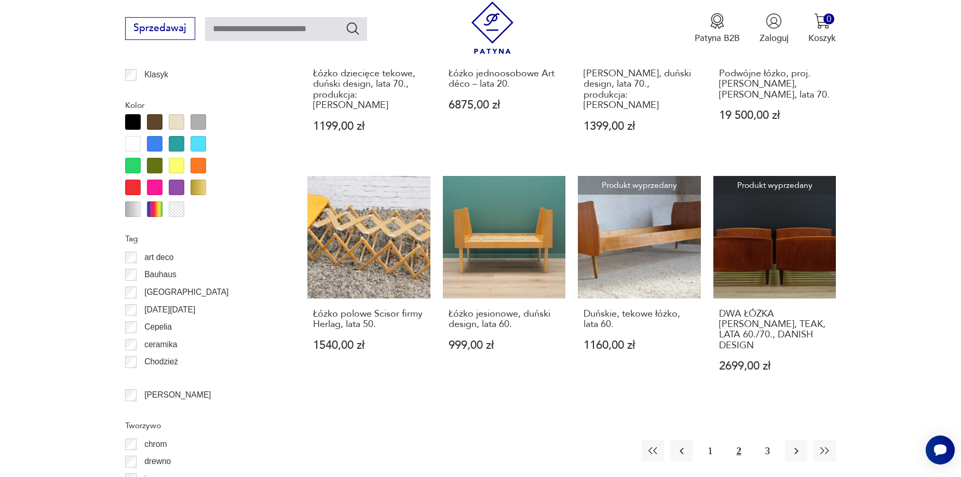
scroll to position [1124, 0]
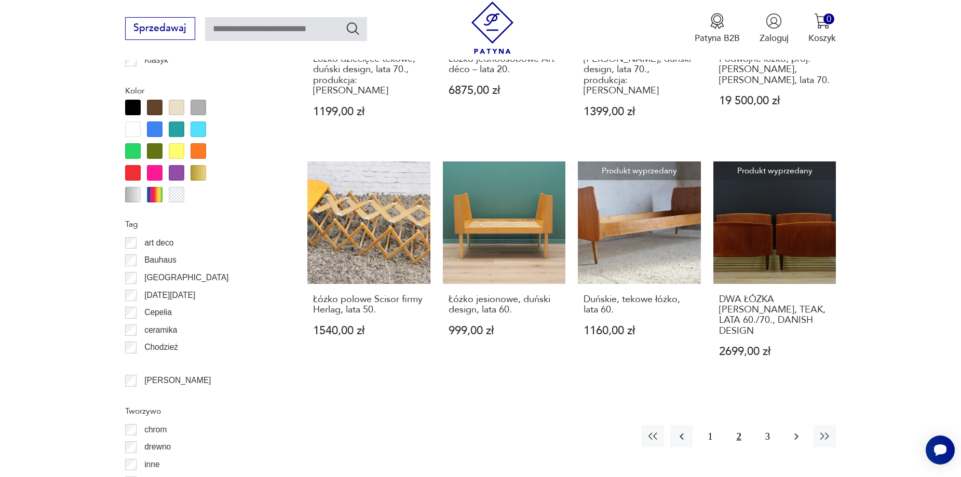
click at [798, 430] on icon "button" at bounding box center [796, 436] width 12 height 12
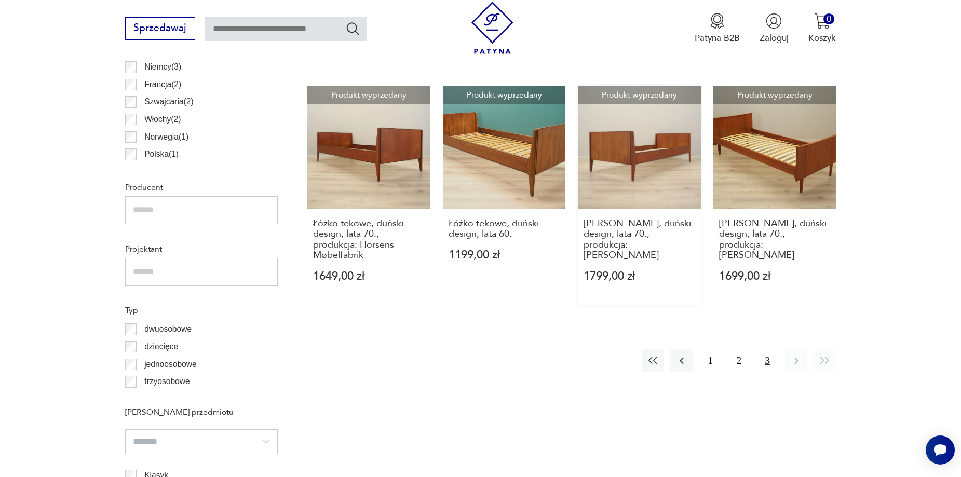
scroll to position [501, 0]
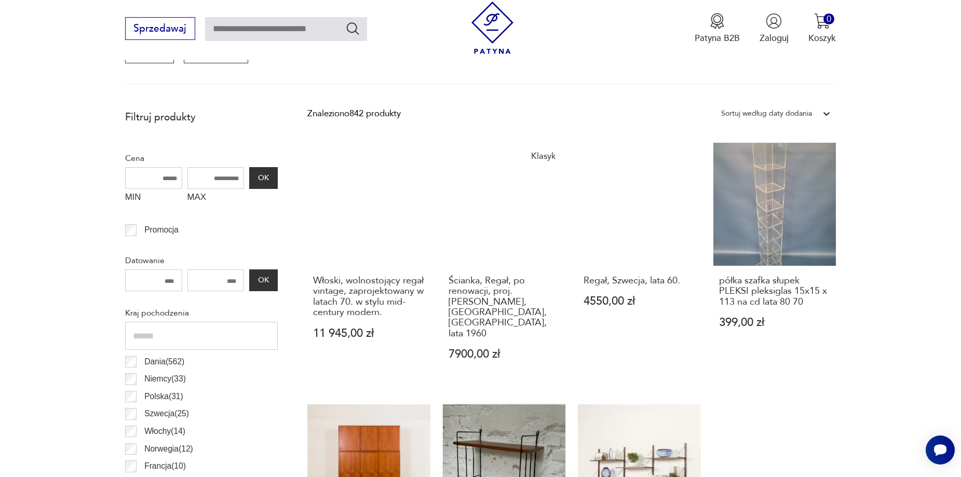
scroll to position [397, 0]
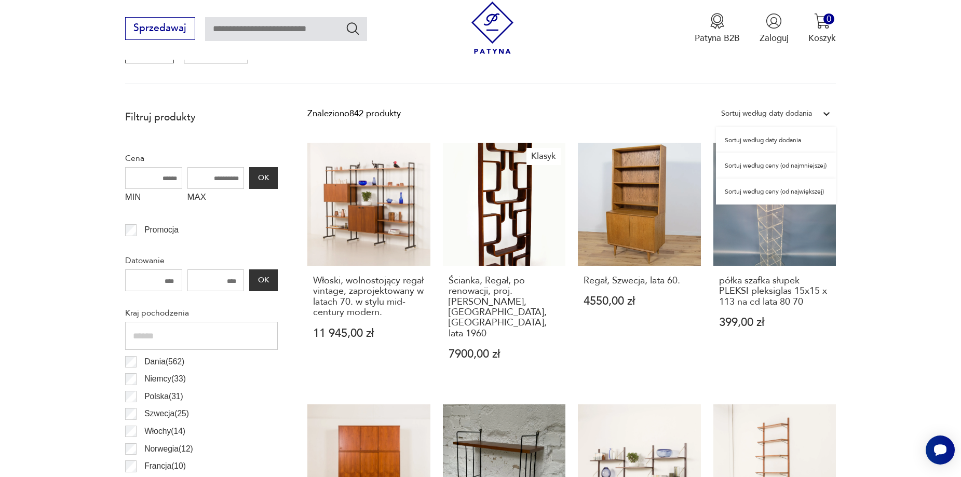
click at [819, 117] on div at bounding box center [826, 113] width 19 height 19
click at [792, 193] on div "Sortuj według ceny (od największej)" at bounding box center [776, 192] width 120 height 26
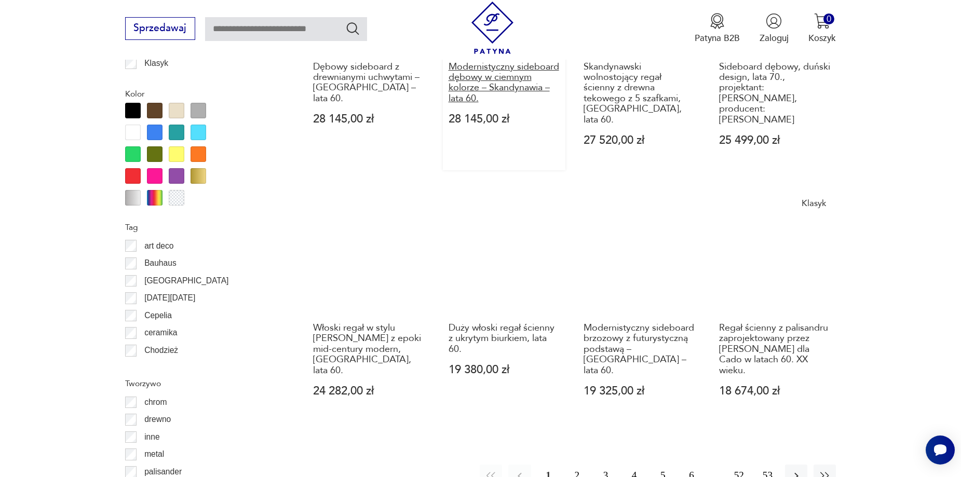
scroll to position [1332, 0]
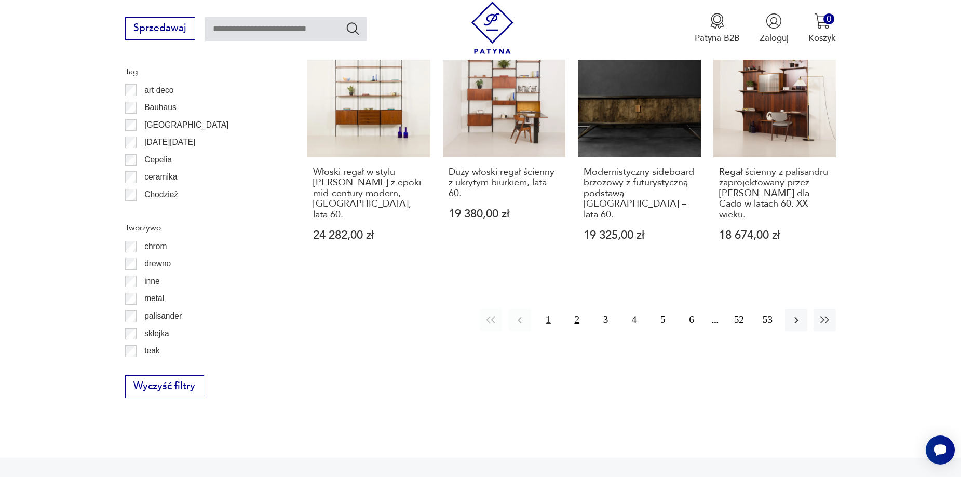
click at [578, 309] on button "2" at bounding box center [577, 320] width 22 height 22
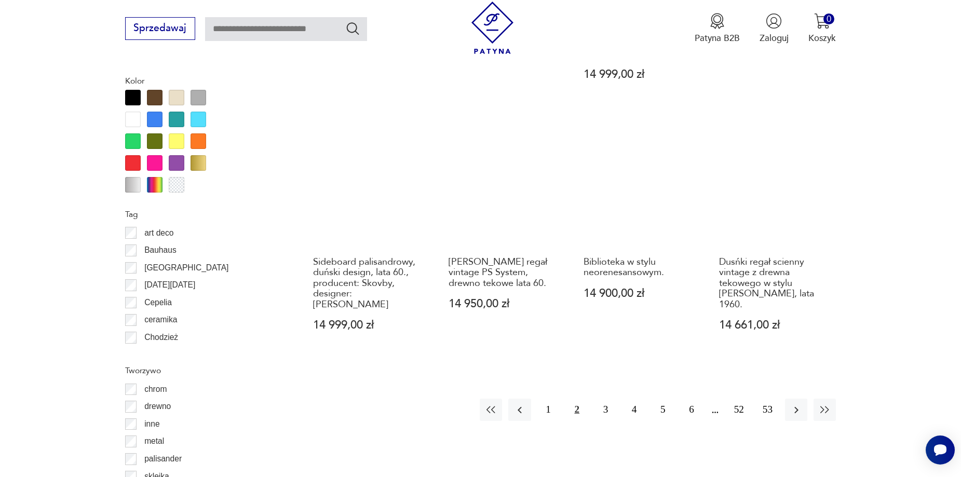
scroll to position [1228, 0]
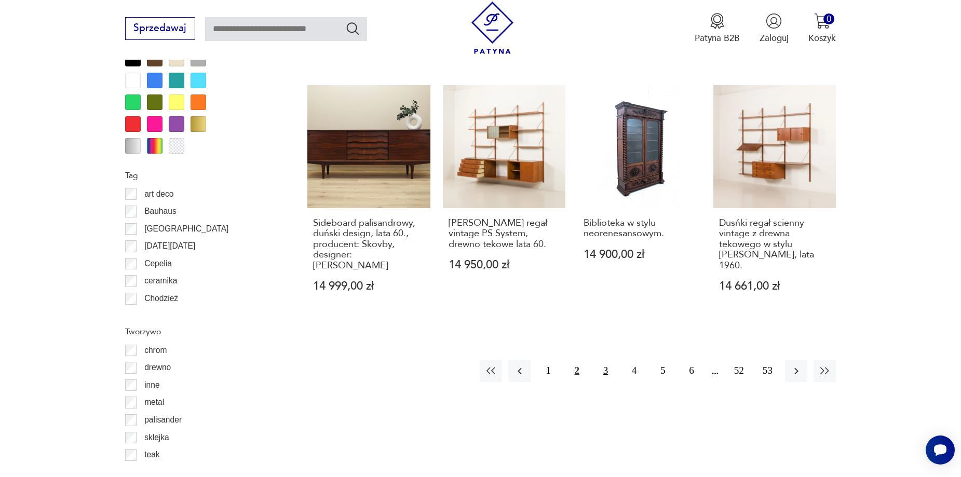
click at [606, 360] on button "3" at bounding box center [605, 371] width 22 height 22
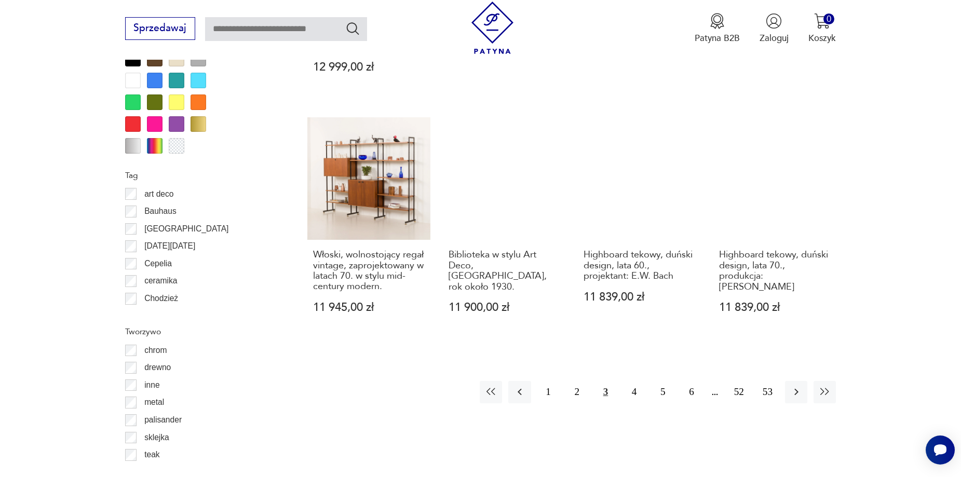
scroll to position [1280, 0]
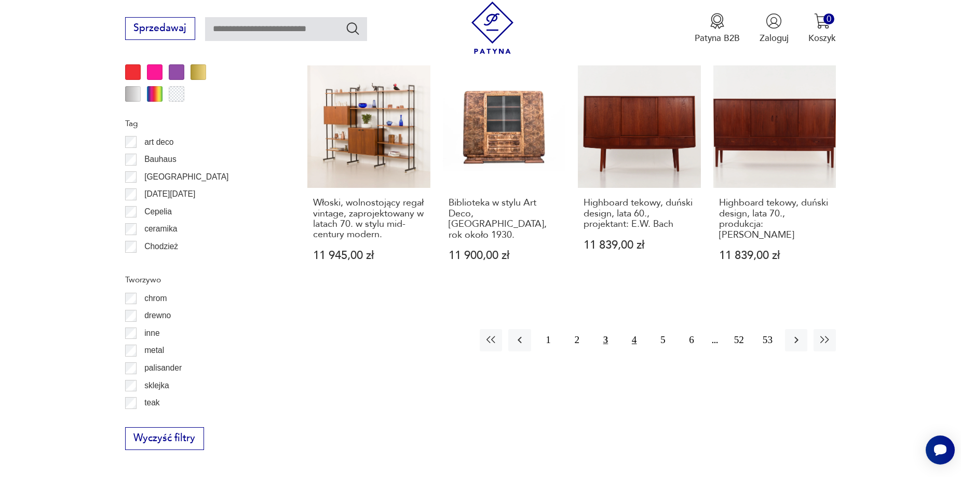
click at [630, 329] on button "4" at bounding box center [634, 340] width 22 height 22
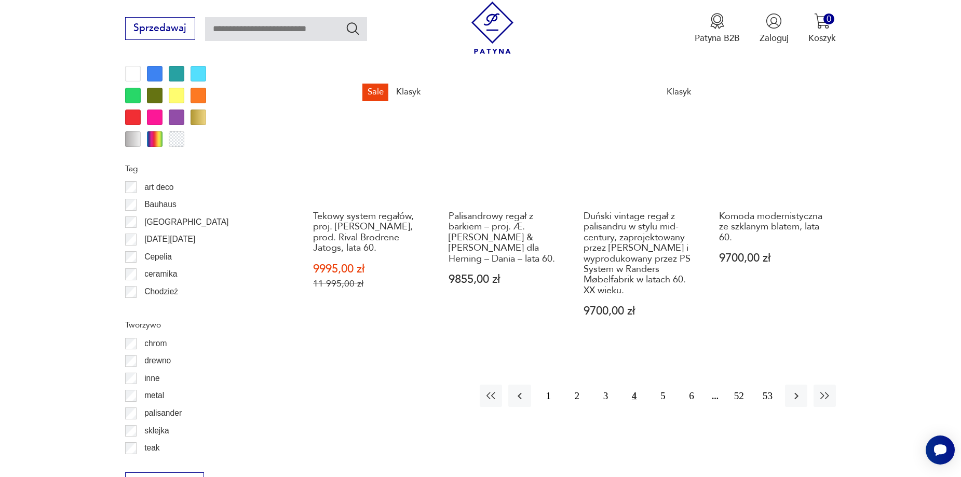
scroll to position [1280, 0]
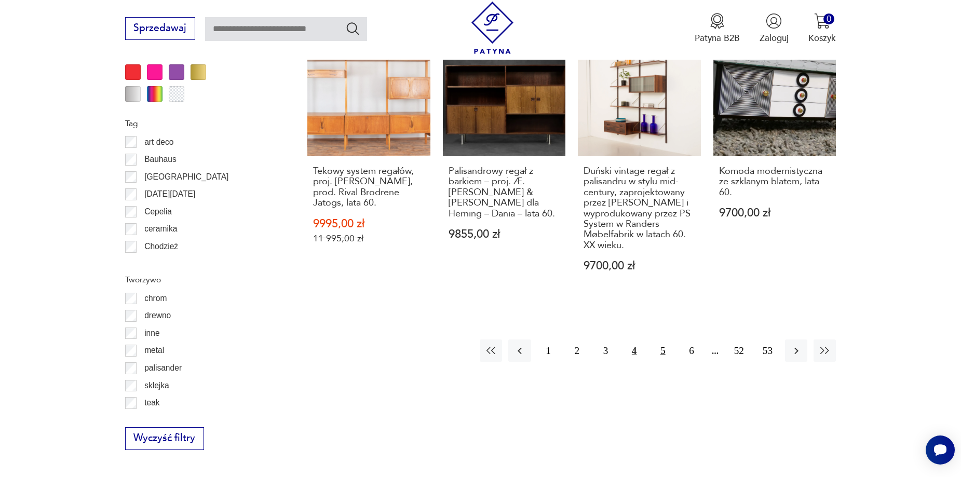
click at [660, 339] on button "5" at bounding box center [662, 350] width 22 height 22
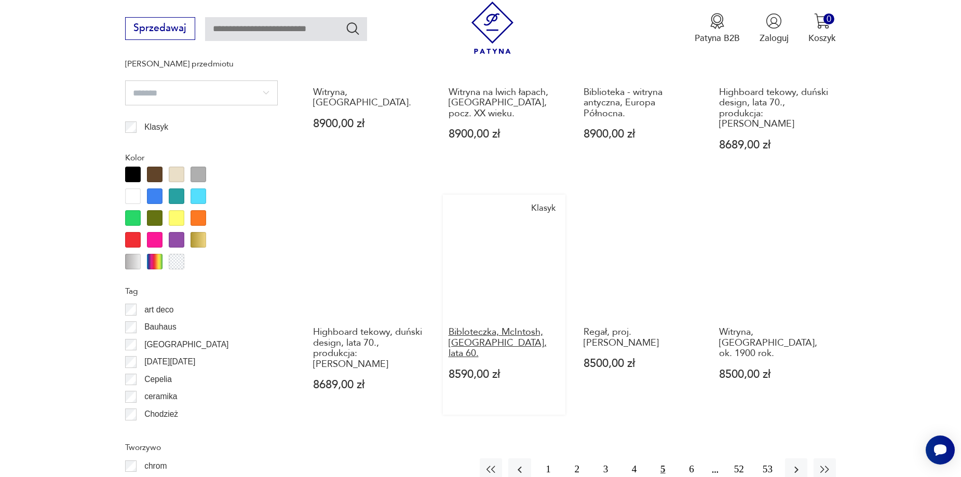
scroll to position [1124, 0]
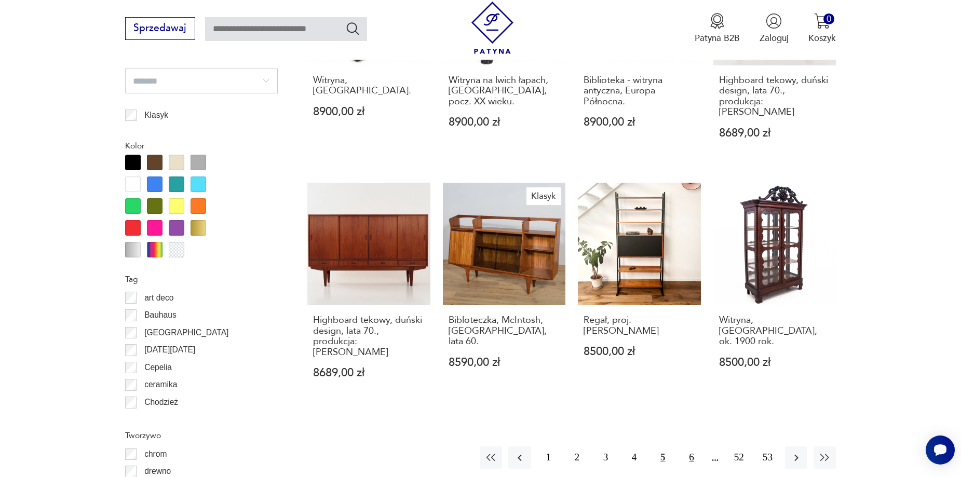
click at [691, 446] on button "6" at bounding box center [691, 457] width 22 height 22
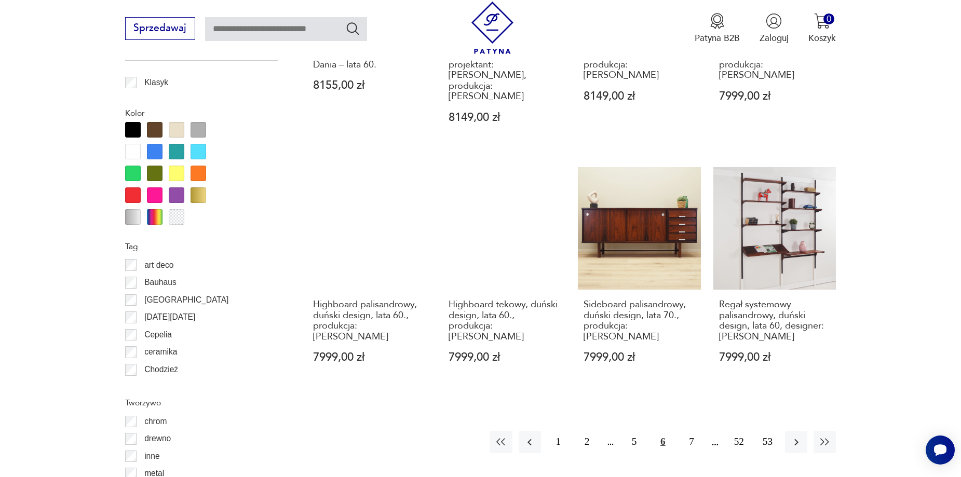
scroll to position [1176, 0]
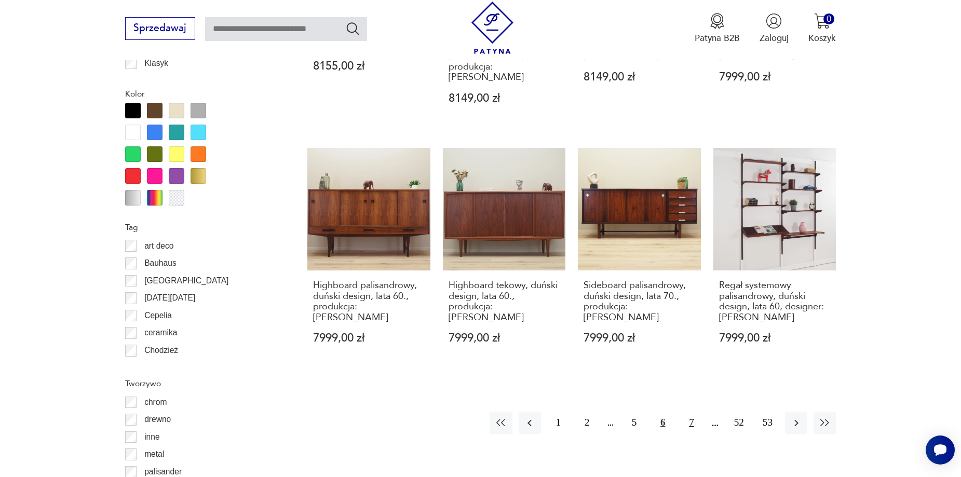
click at [690, 412] on button "7" at bounding box center [691, 423] width 22 height 22
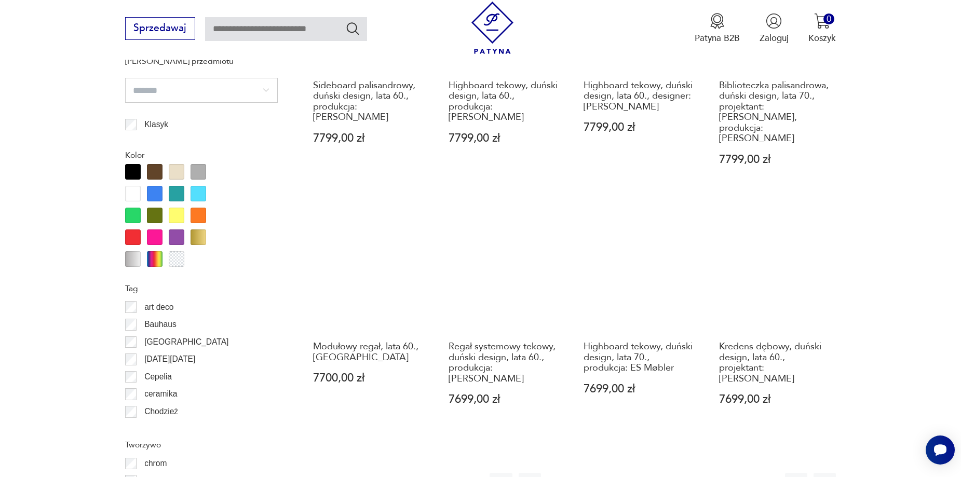
scroll to position [1176, 0]
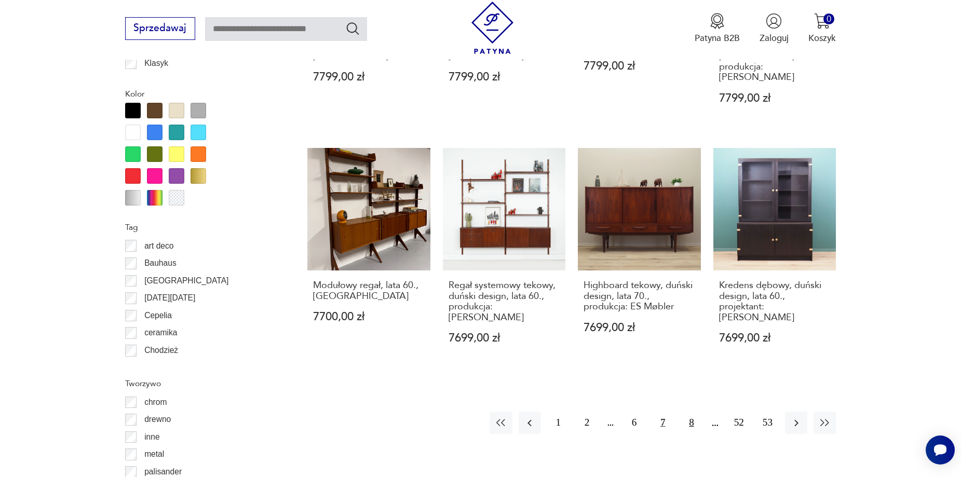
click at [687, 412] on button "8" at bounding box center [691, 423] width 22 height 22
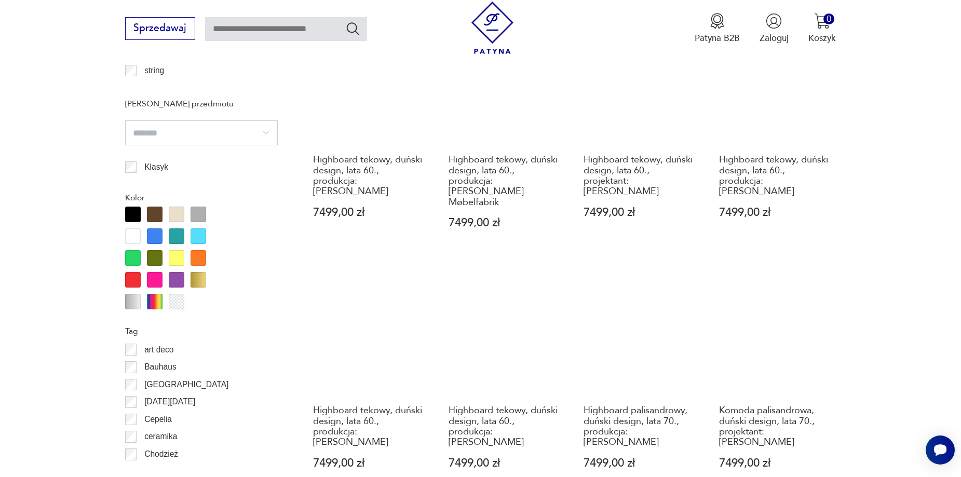
scroll to position [1228, 0]
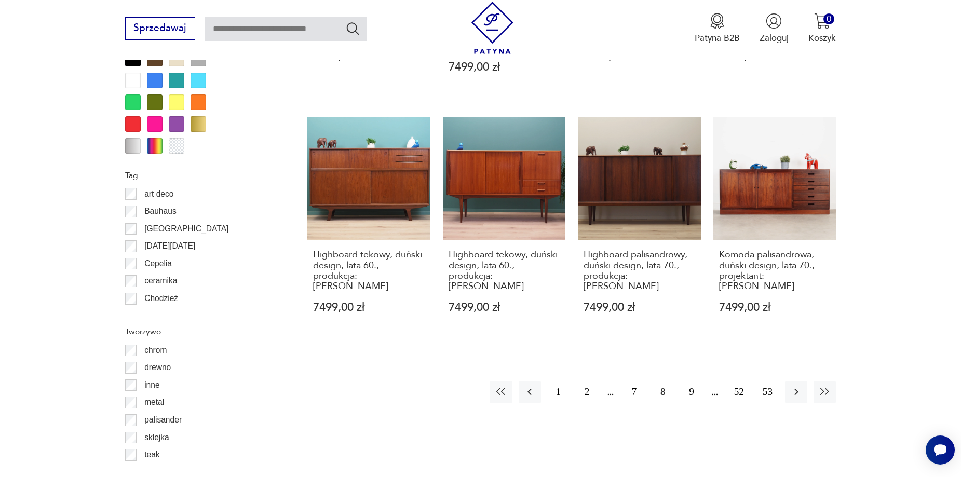
click at [692, 381] on button "9" at bounding box center [691, 392] width 22 height 22
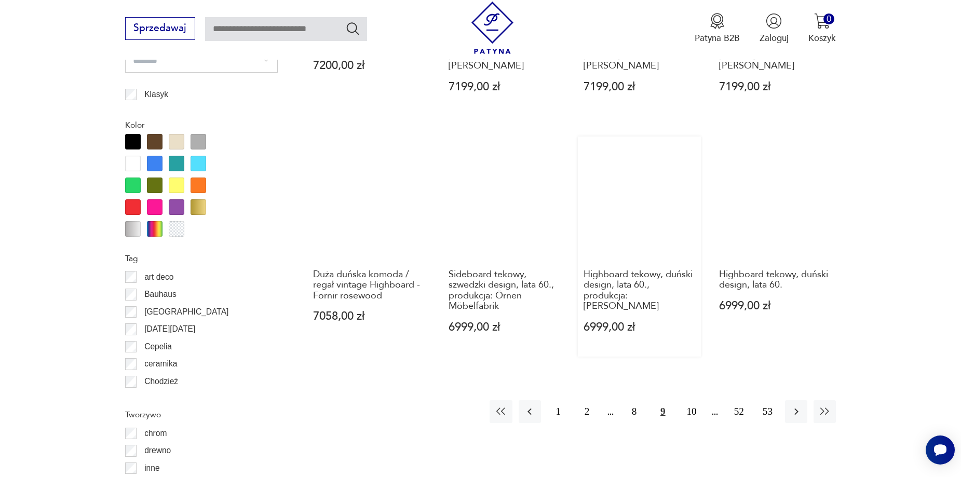
scroll to position [1228, 0]
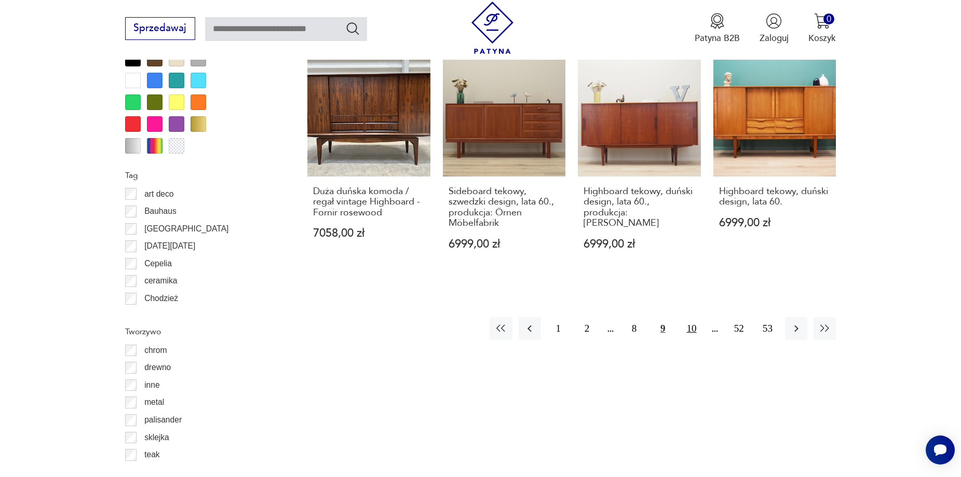
click at [696, 317] on button "10" at bounding box center [691, 328] width 22 height 22
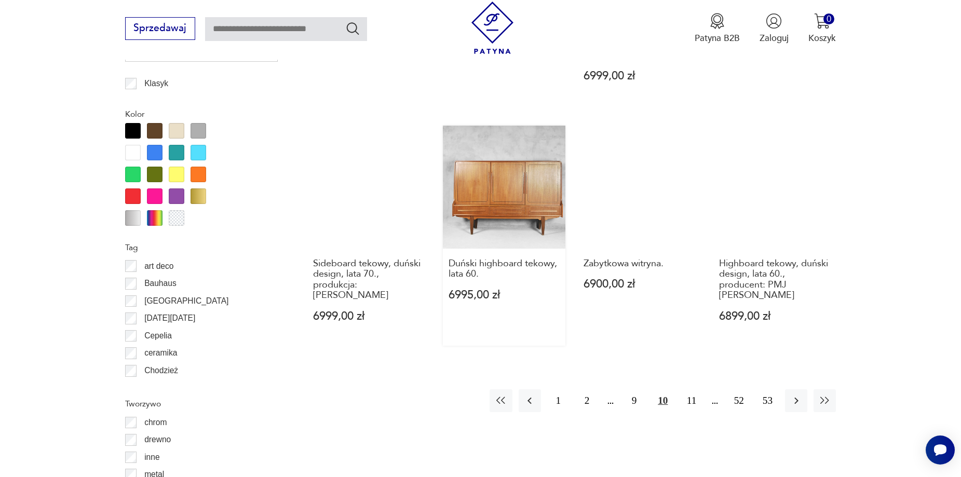
scroll to position [1176, 0]
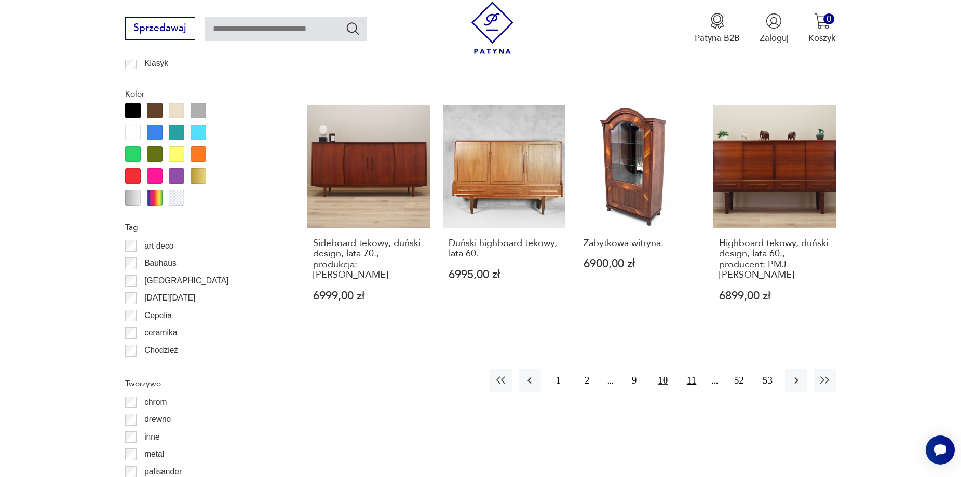
click at [691, 369] on button "11" at bounding box center [691, 380] width 22 height 22
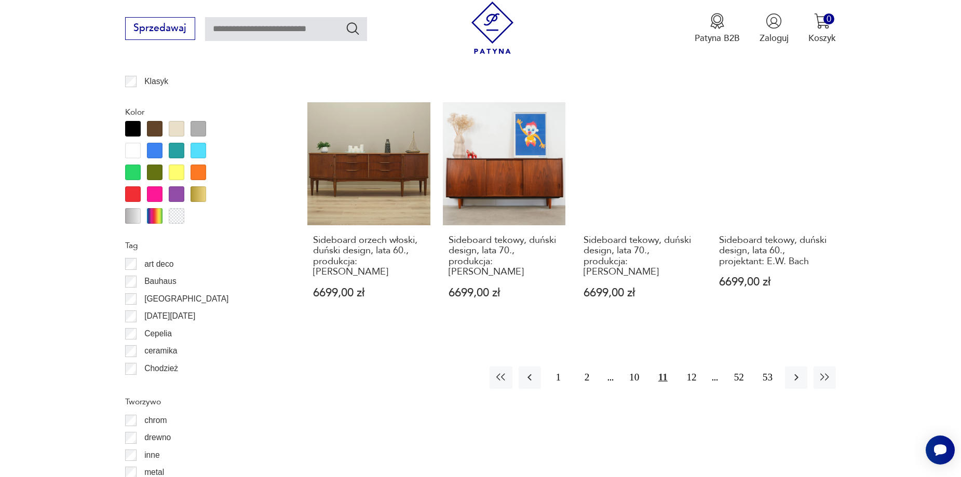
scroll to position [1176, 0]
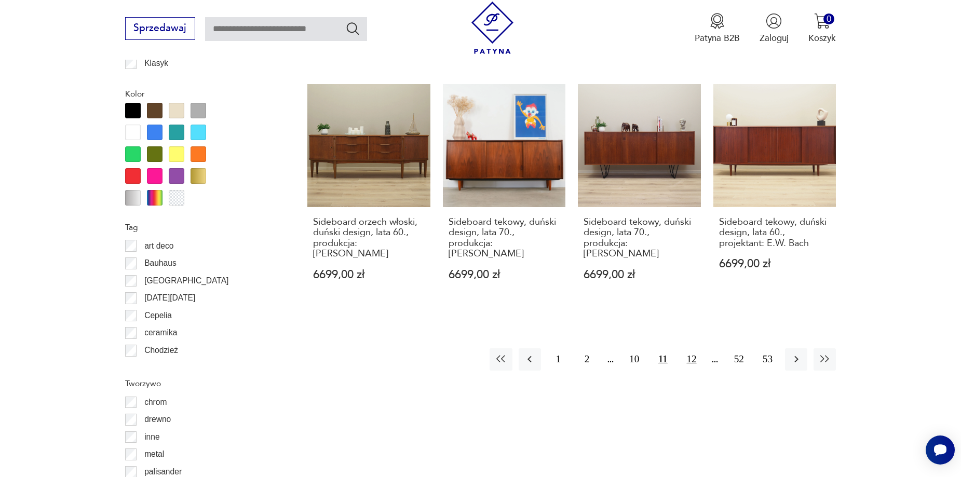
click at [691, 348] on button "12" at bounding box center [691, 359] width 22 height 22
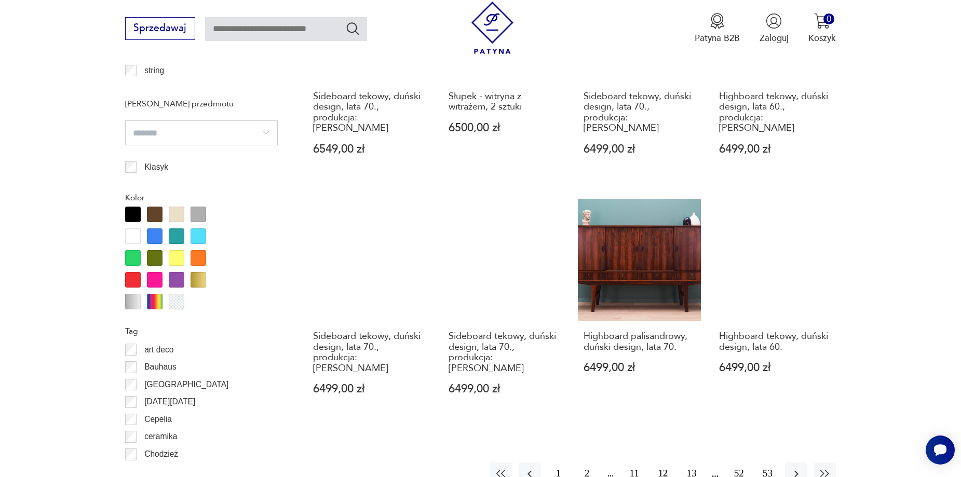
scroll to position [1176, 0]
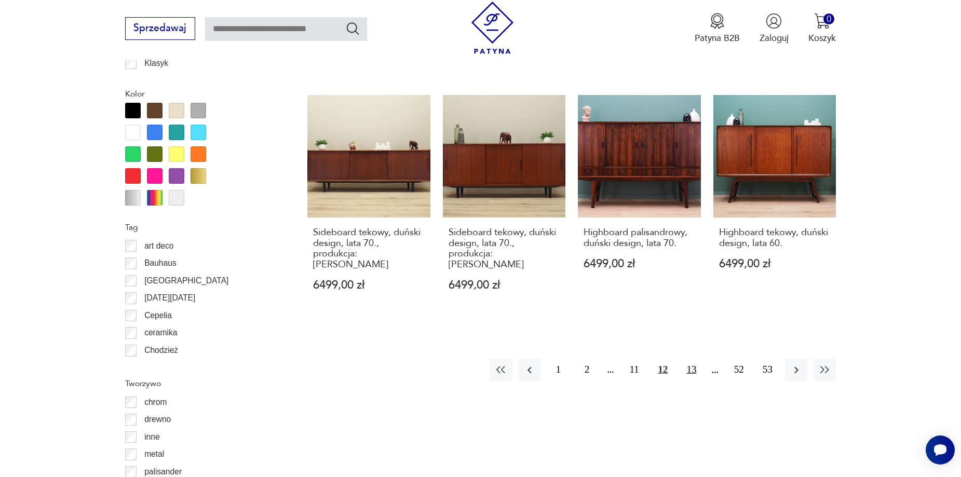
click at [693, 359] on button "13" at bounding box center [691, 370] width 22 height 22
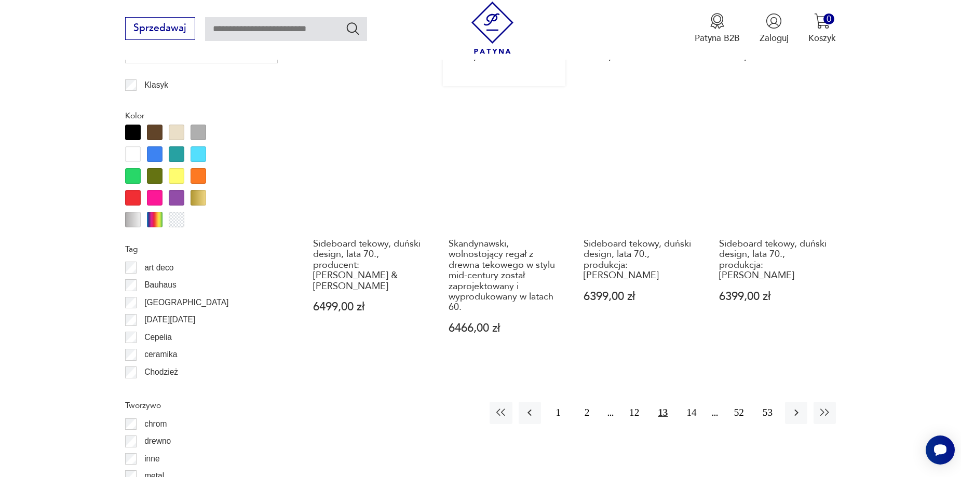
scroll to position [1228, 0]
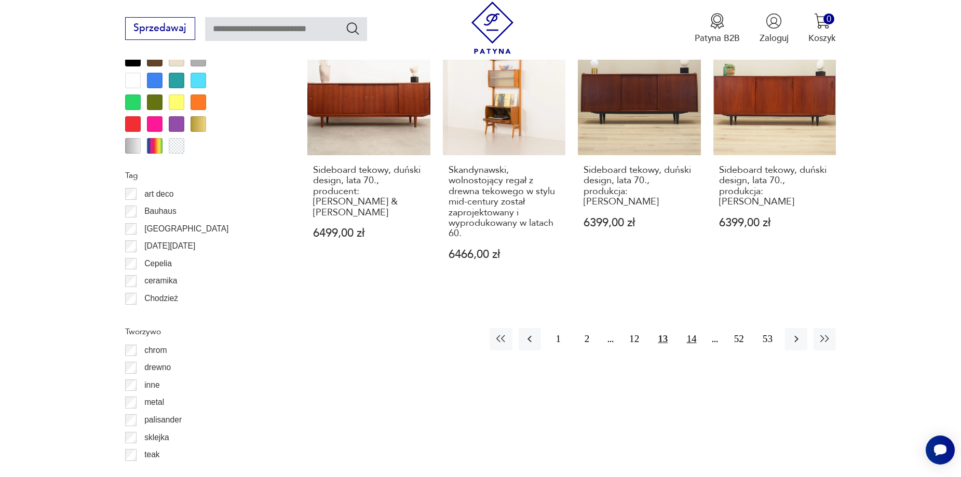
click at [689, 328] on button "14" at bounding box center [691, 339] width 22 height 22
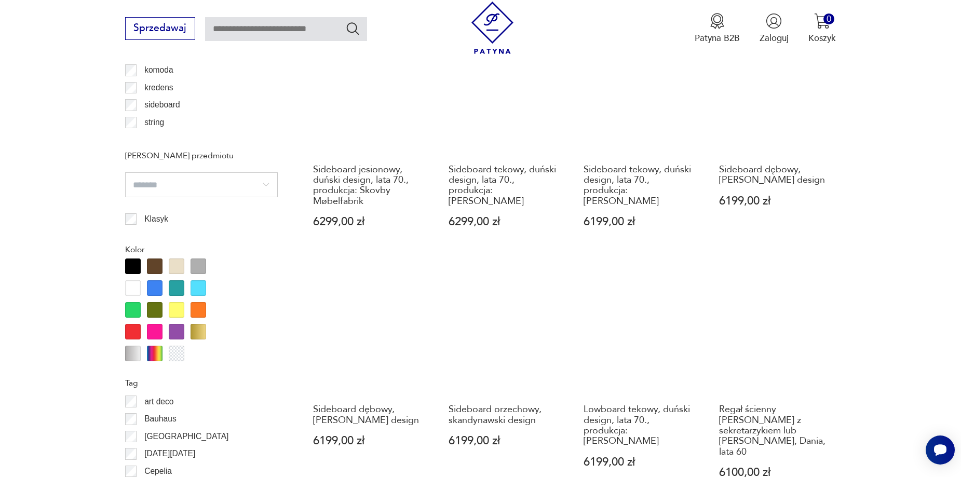
scroll to position [1124, 0]
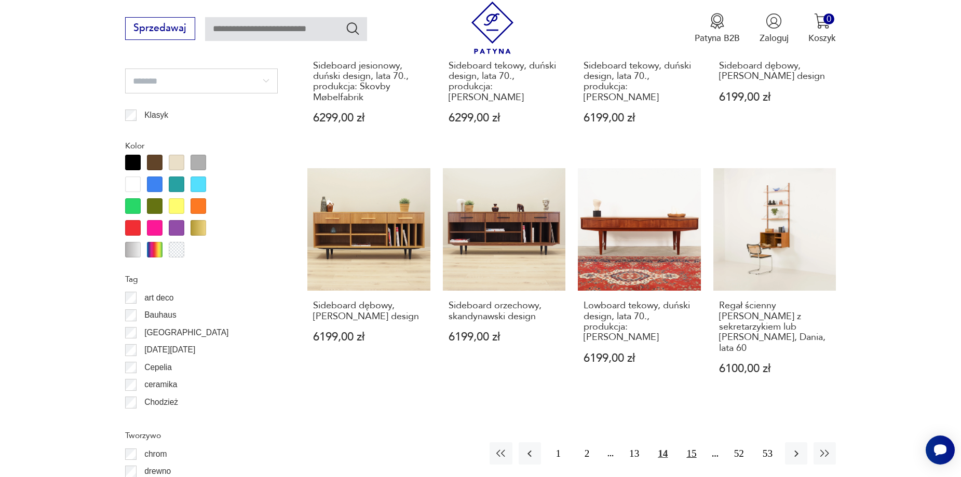
click at [694, 442] on button "15" at bounding box center [691, 453] width 22 height 22
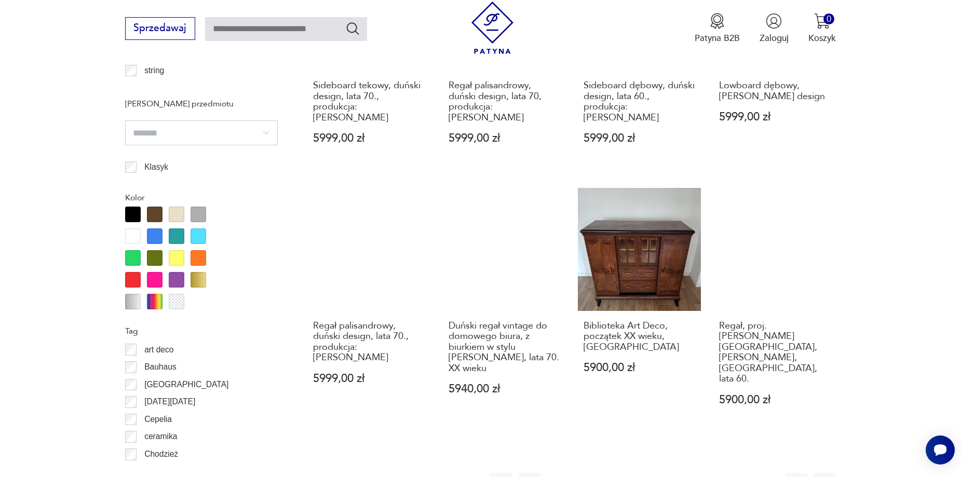
scroll to position [1124, 0]
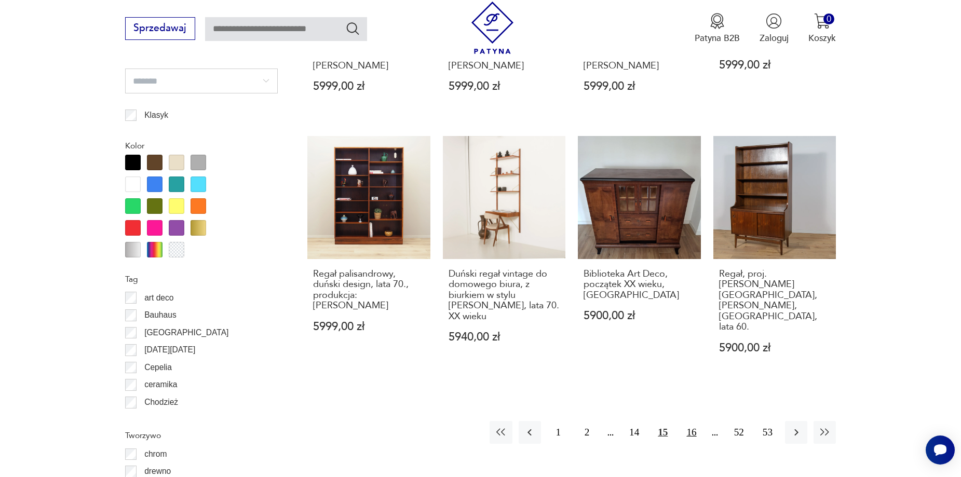
click at [692, 421] on button "16" at bounding box center [691, 432] width 22 height 22
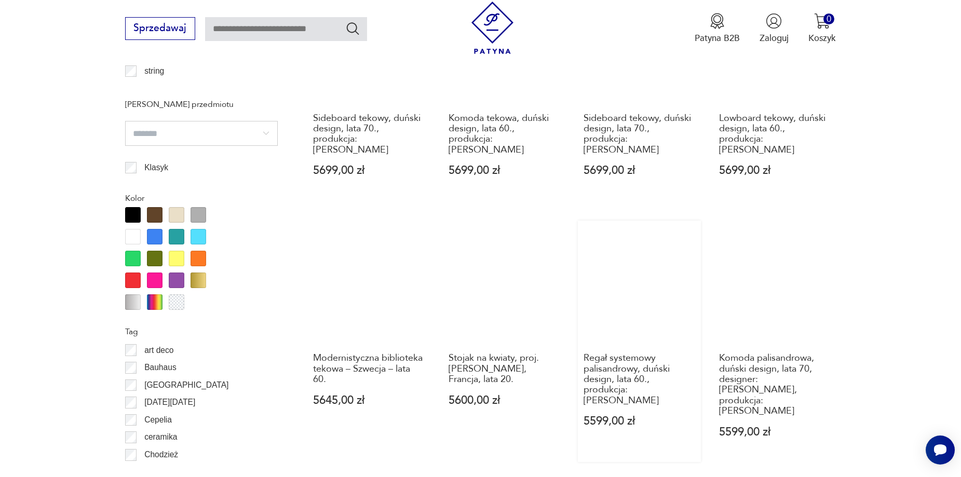
scroll to position [1124, 0]
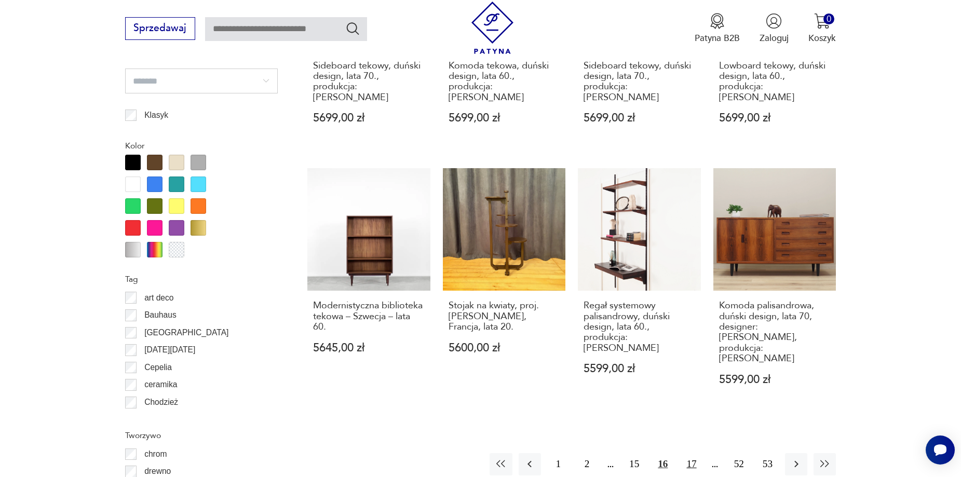
click at [698, 453] on button "17" at bounding box center [691, 464] width 22 height 22
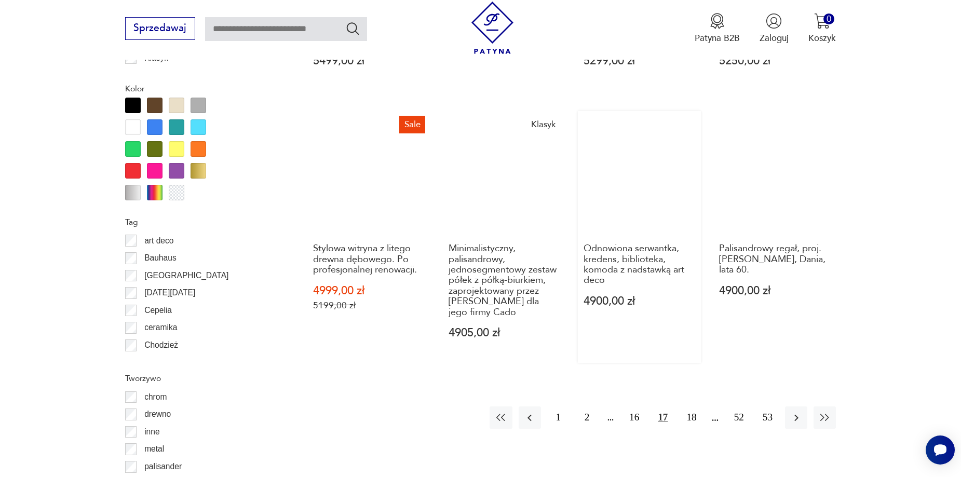
scroll to position [1228, 0]
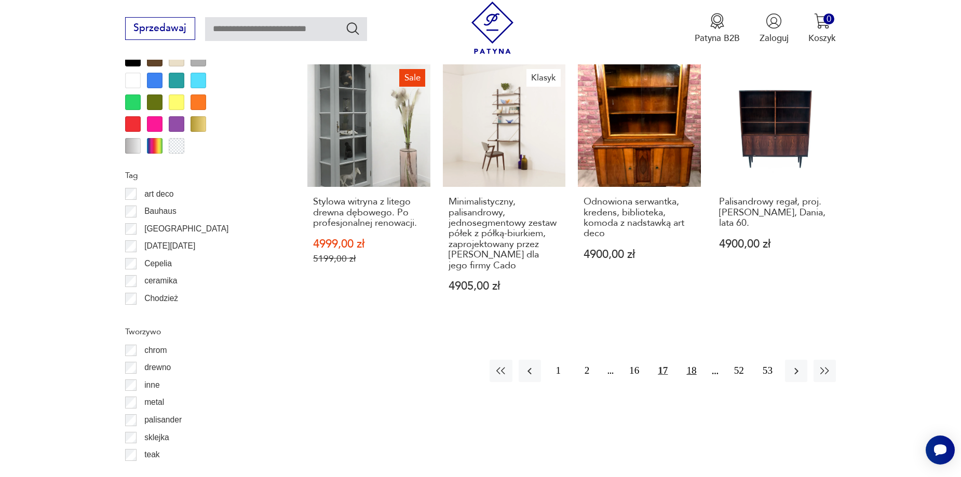
click at [690, 364] on button "18" at bounding box center [691, 371] width 22 height 22
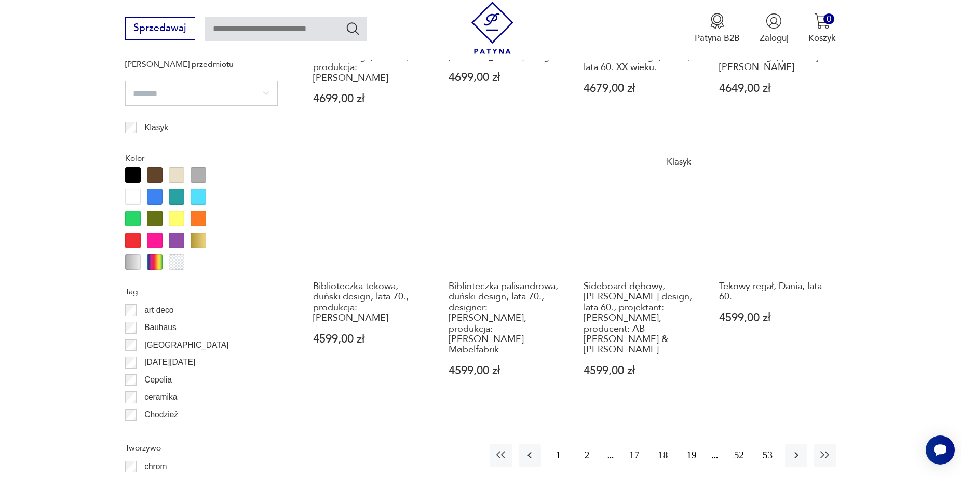
scroll to position [1124, 0]
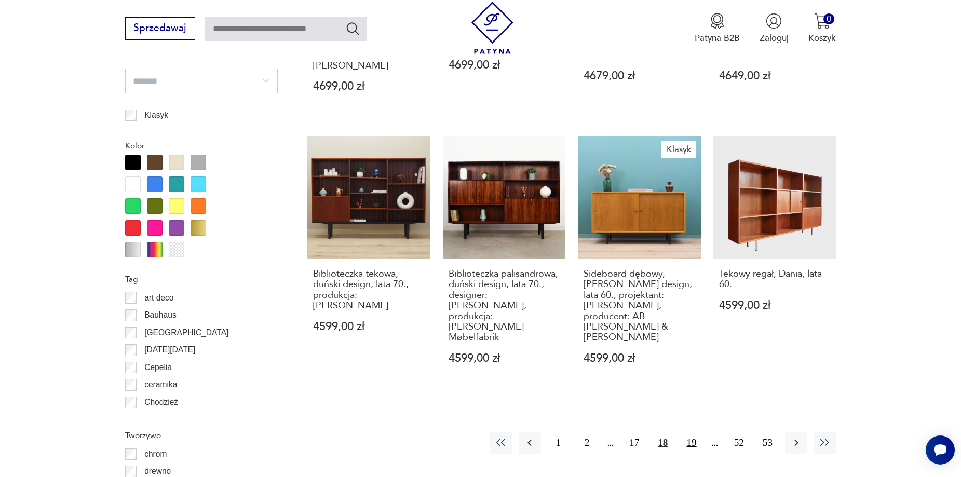
click at [688, 432] on button "19" at bounding box center [691, 443] width 22 height 22
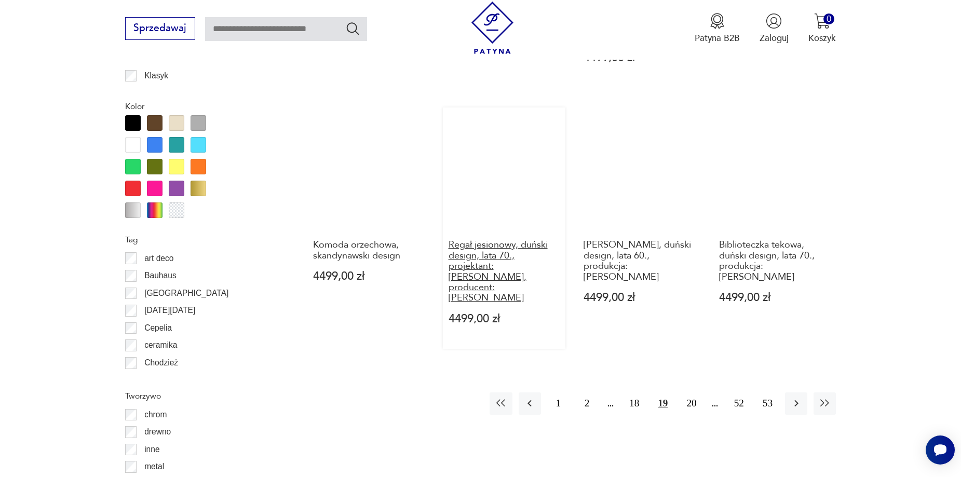
scroll to position [1176, 0]
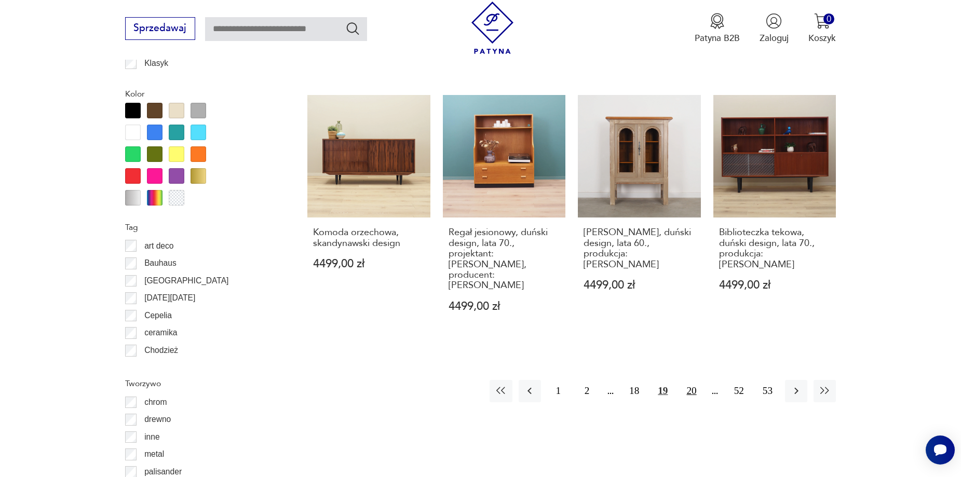
click at [690, 380] on button "20" at bounding box center [691, 391] width 22 height 22
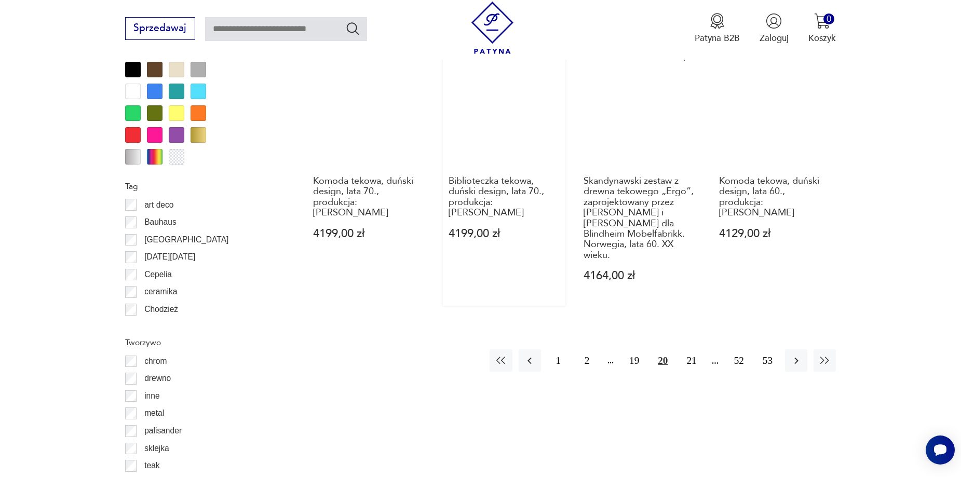
scroll to position [1228, 0]
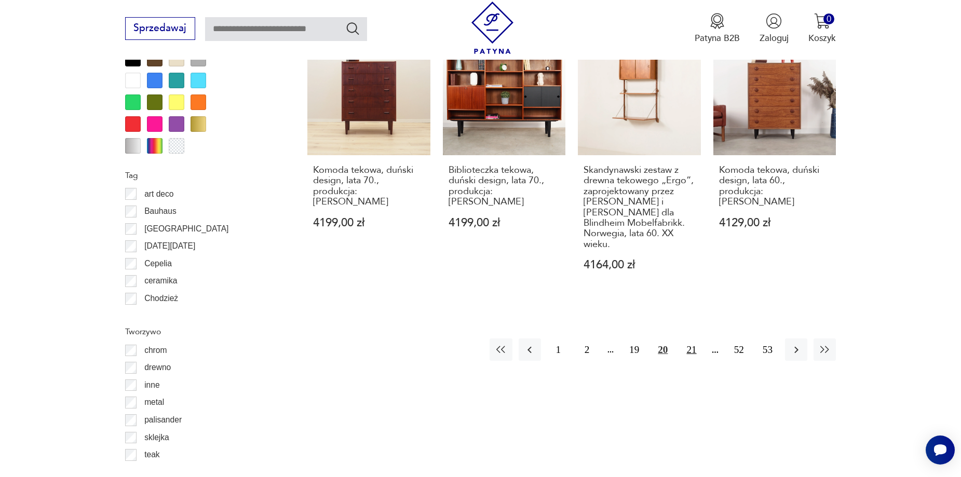
click at [684, 338] on button "21" at bounding box center [691, 349] width 22 height 22
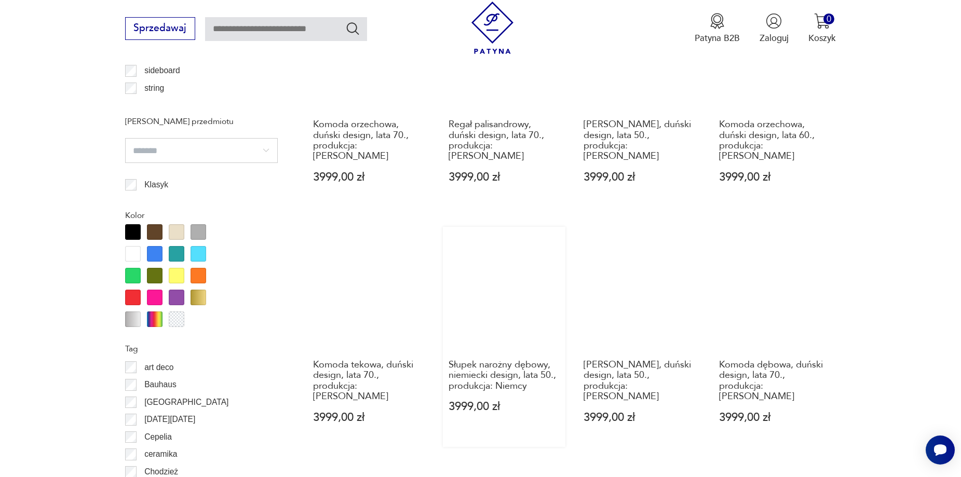
scroll to position [1124, 0]
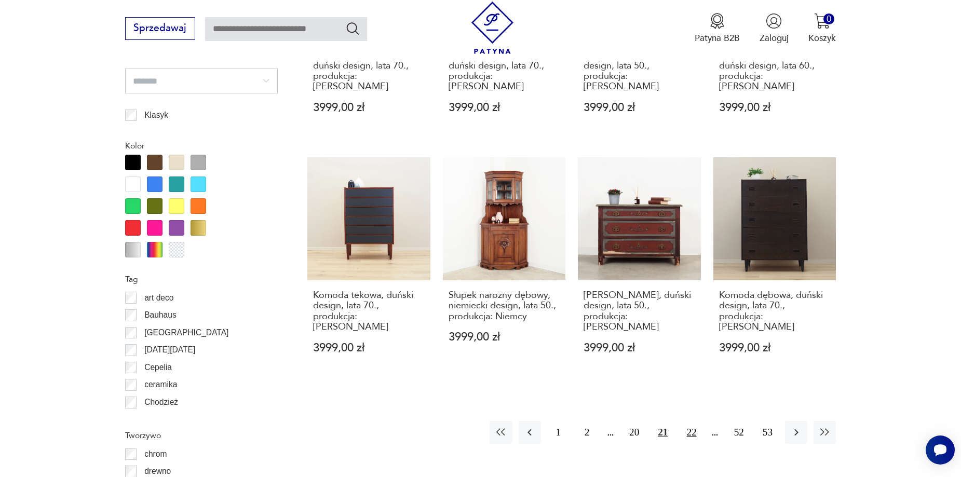
click at [687, 421] on button "22" at bounding box center [691, 432] width 22 height 22
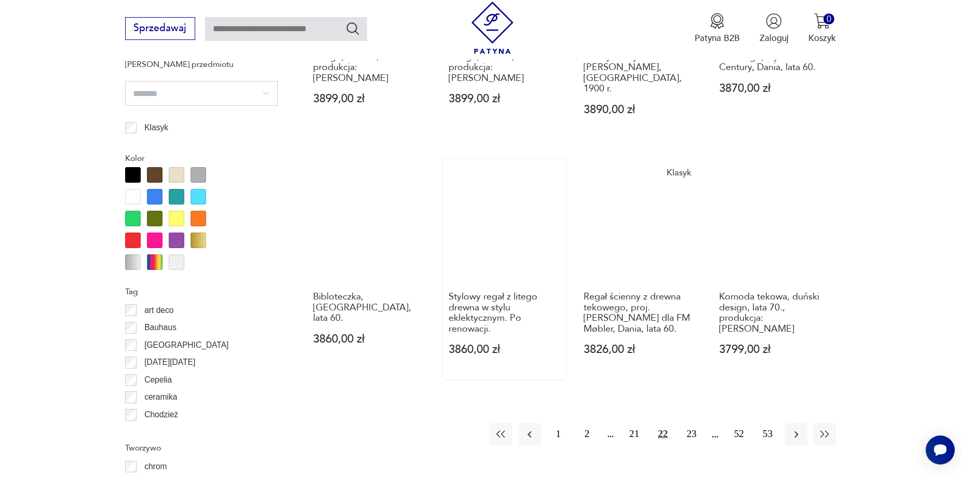
scroll to position [1124, 0]
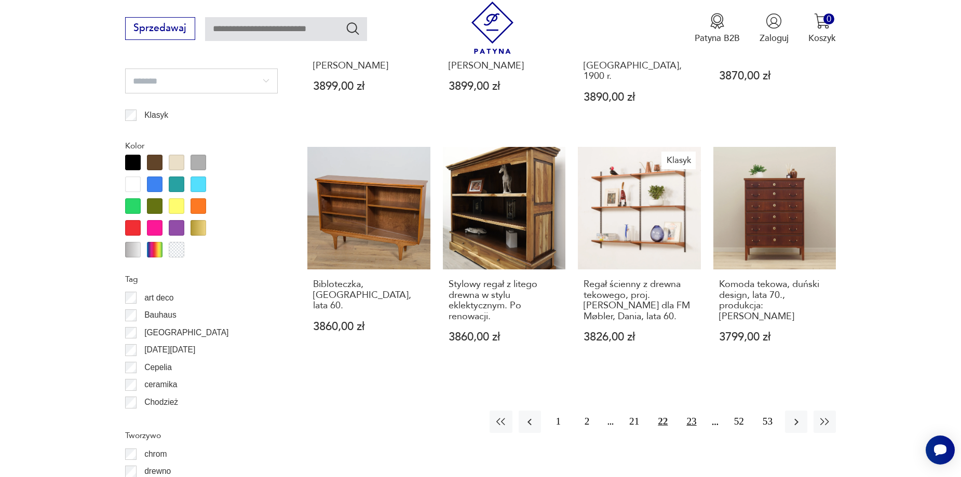
click at [696, 411] on button "23" at bounding box center [691, 422] width 22 height 22
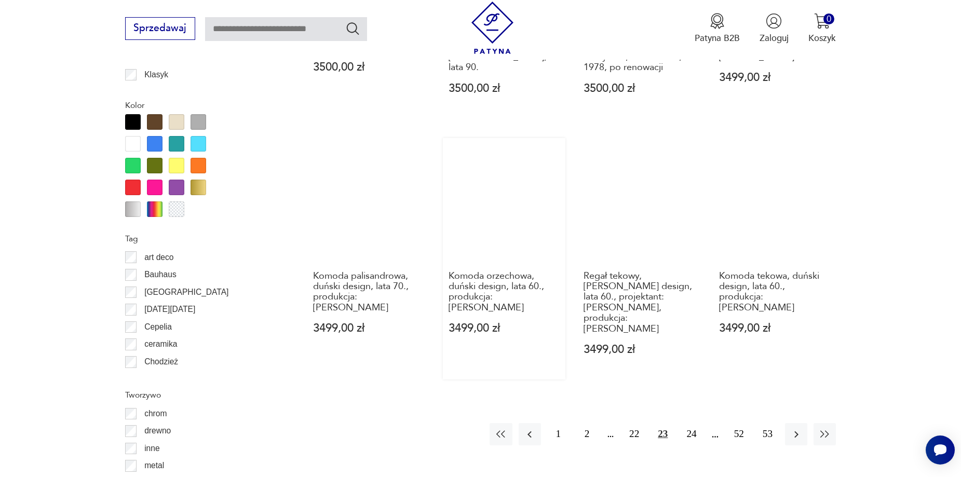
scroll to position [1228, 0]
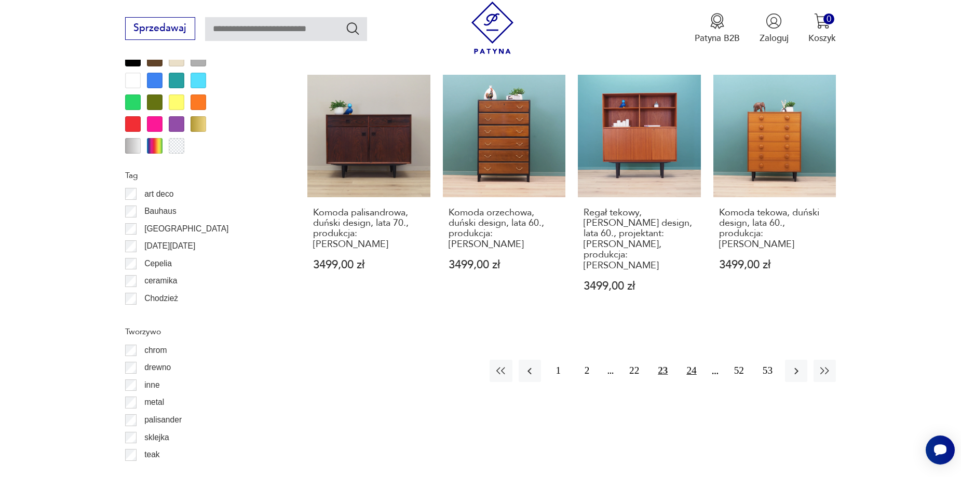
click at [693, 360] on button "24" at bounding box center [691, 371] width 22 height 22
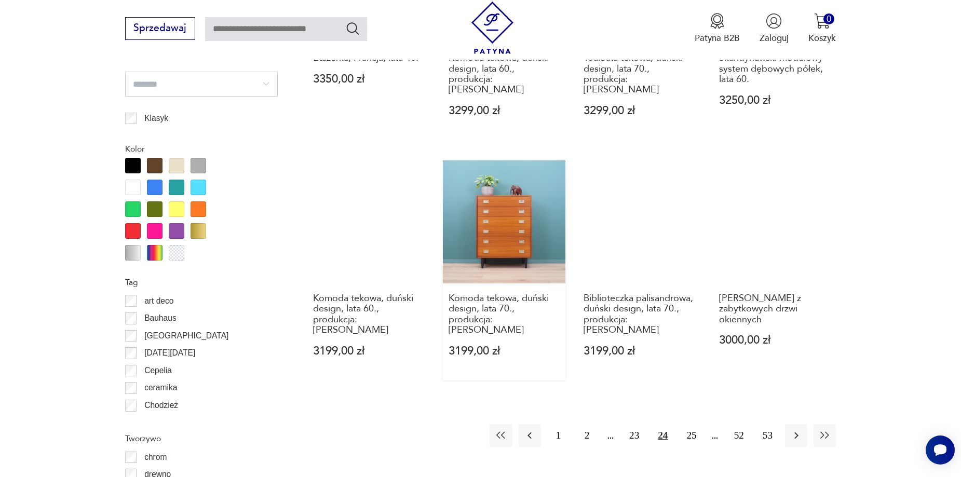
scroll to position [1124, 0]
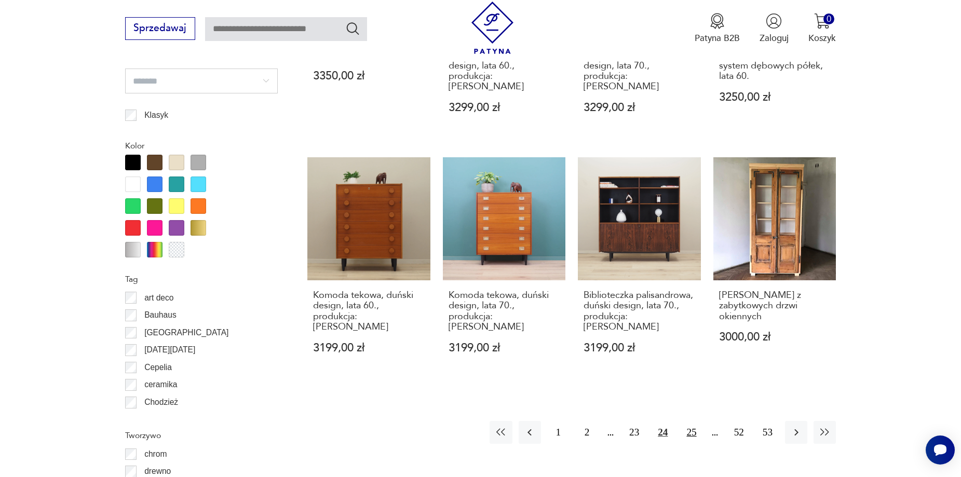
click at [694, 421] on button "25" at bounding box center [691, 432] width 22 height 22
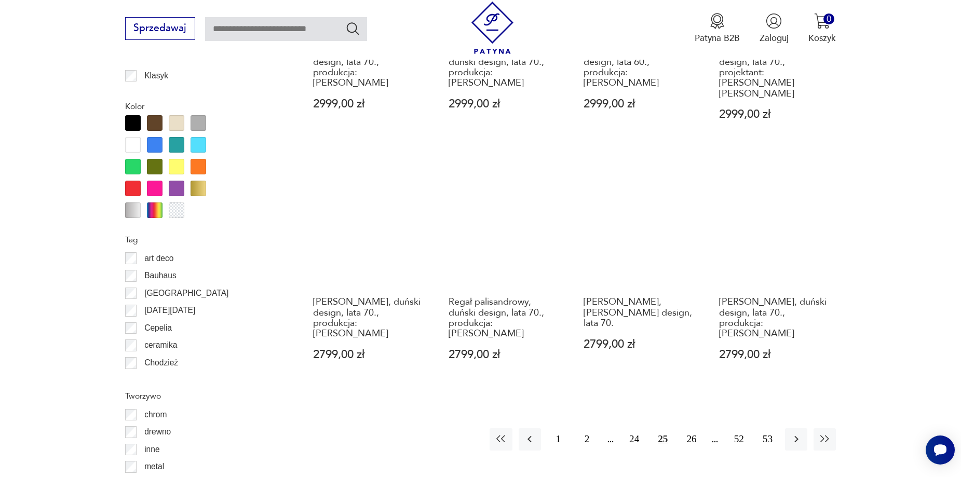
scroll to position [1176, 0]
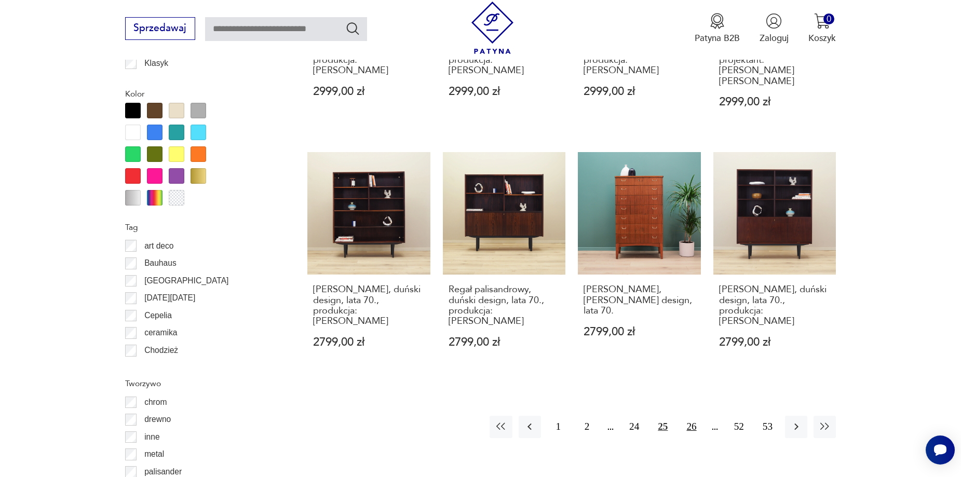
click at [698, 416] on button "26" at bounding box center [691, 427] width 22 height 22
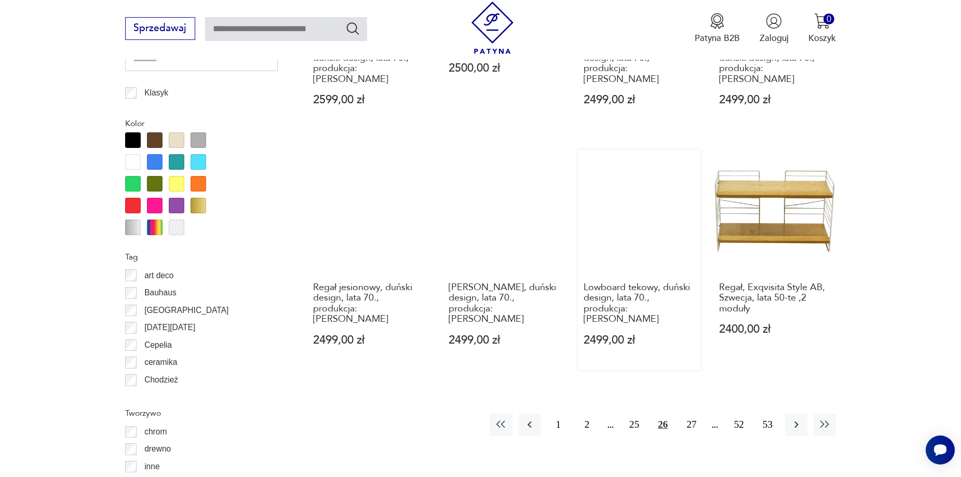
scroll to position [1176, 0]
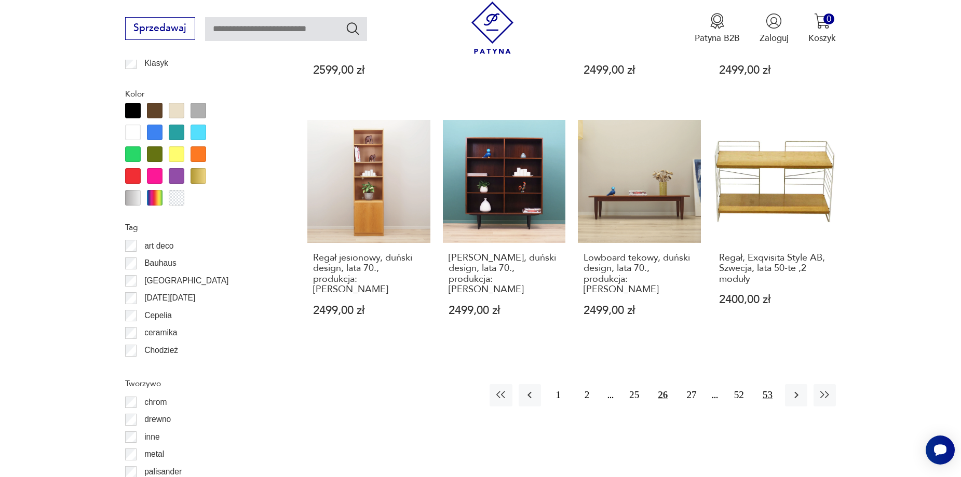
click at [769, 384] on button "53" at bounding box center [767, 395] width 22 height 22
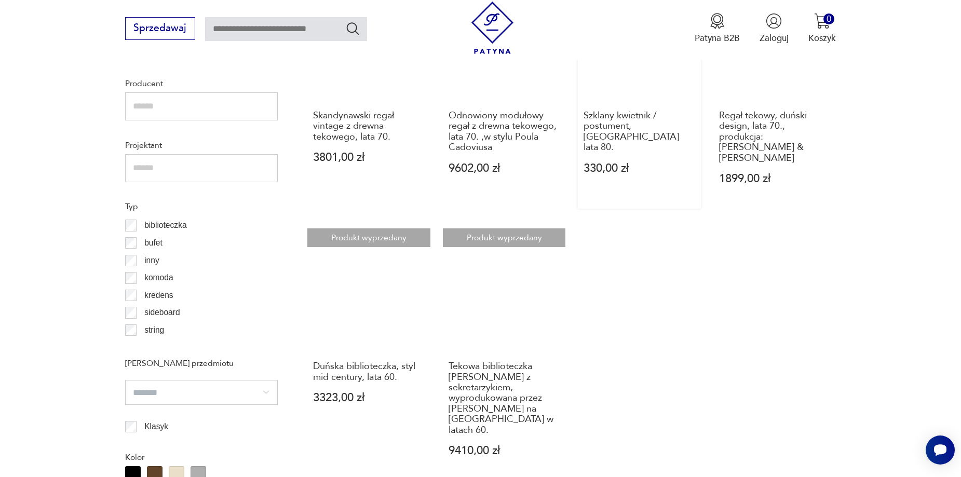
scroll to position [917, 0]
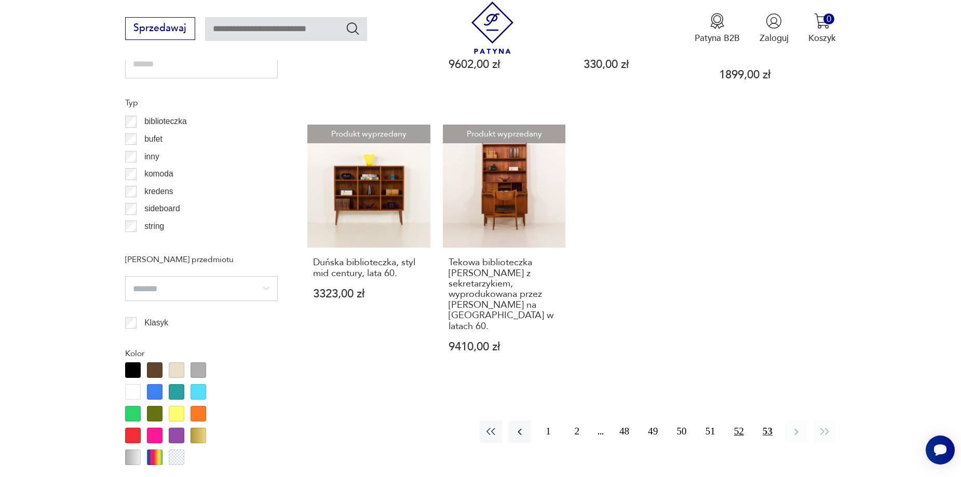
click at [748, 420] on button "52" at bounding box center [739, 431] width 22 height 22
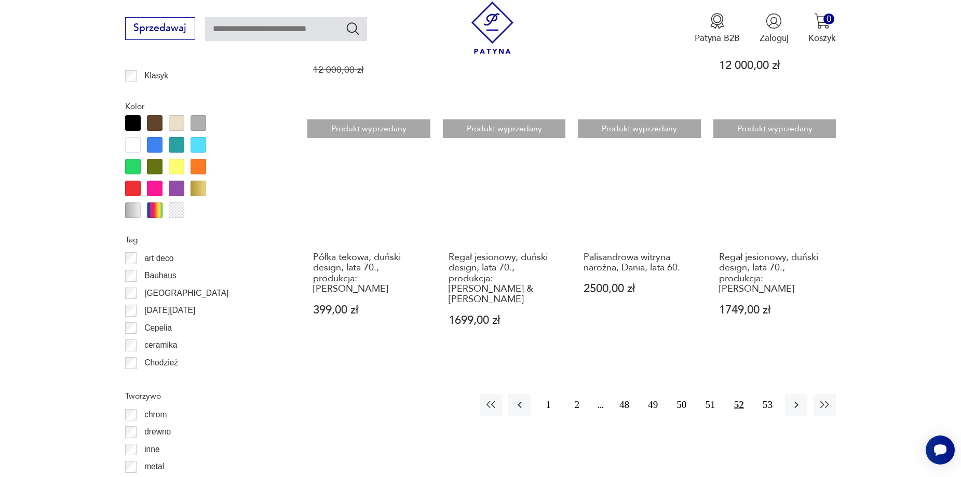
scroll to position [1176, 0]
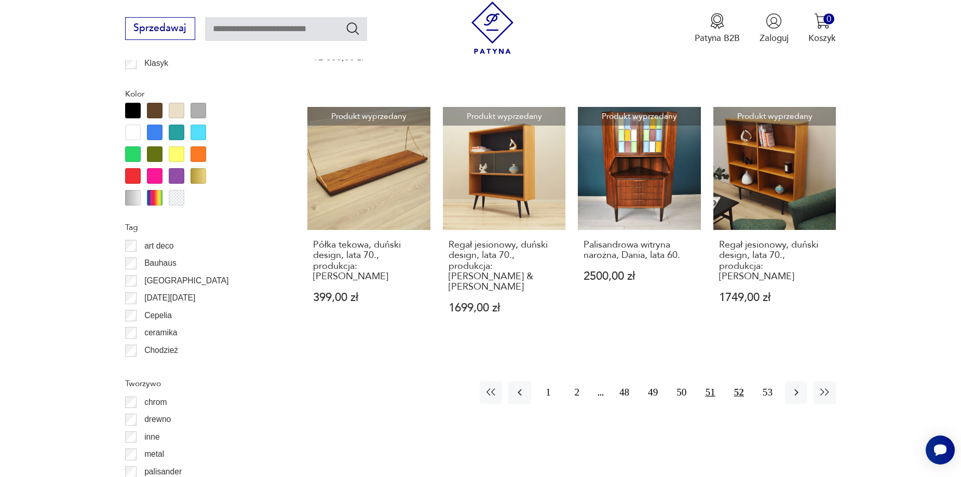
click at [712, 382] on button "51" at bounding box center [710, 393] width 22 height 22
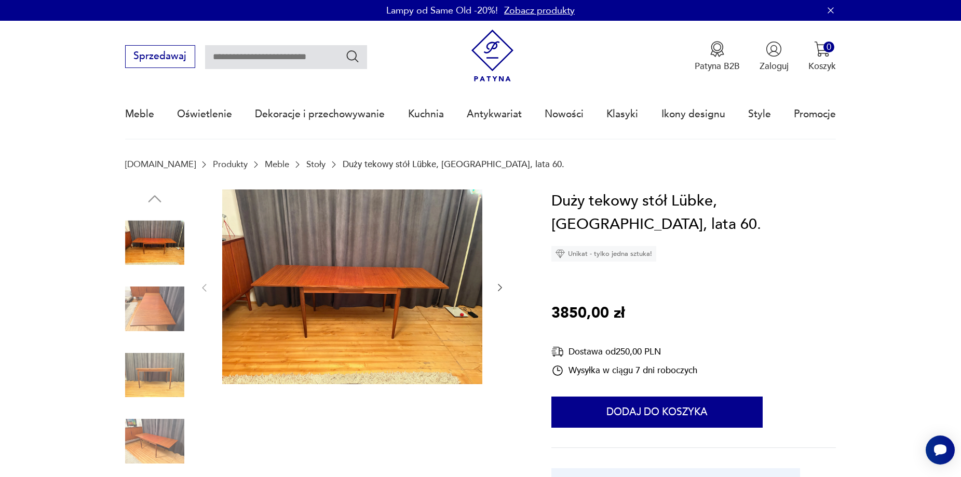
click at [165, 304] on img at bounding box center [154, 308] width 59 height 59
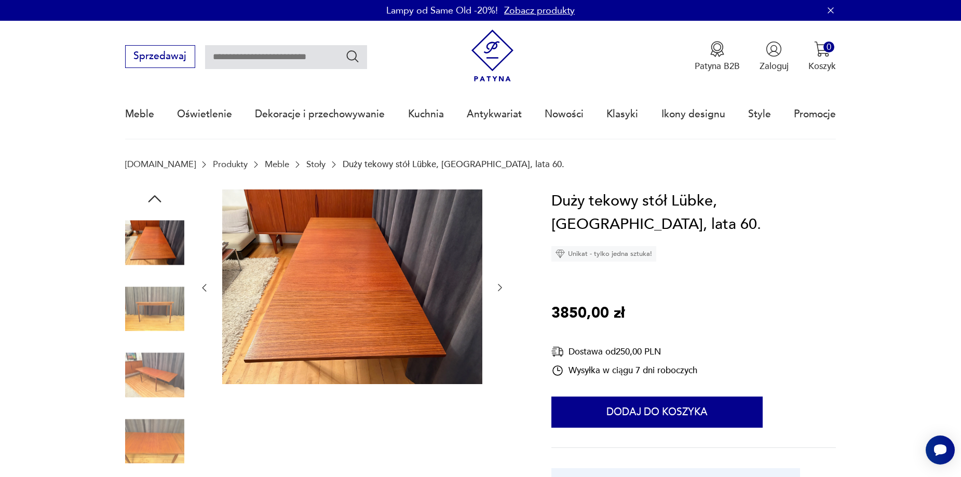
click at [156, 379] on img at bounding box center [154, 375] width 59 height 59
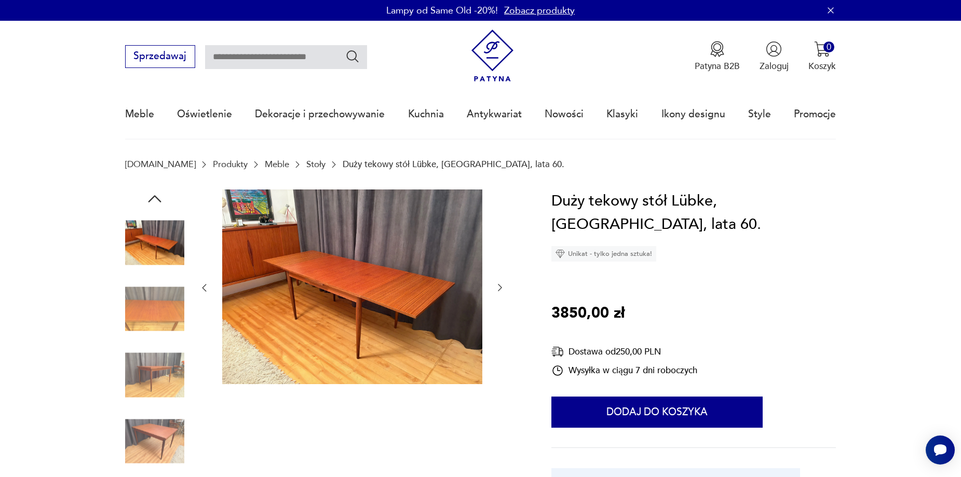
click at [159, 422] on img at bounding box center [154, 441] width 59 height 59
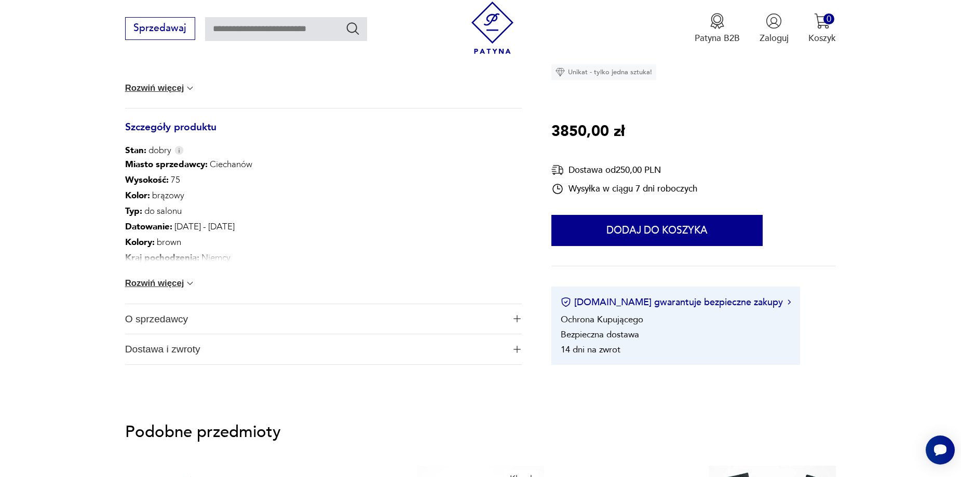
scroll to position [519, 0]
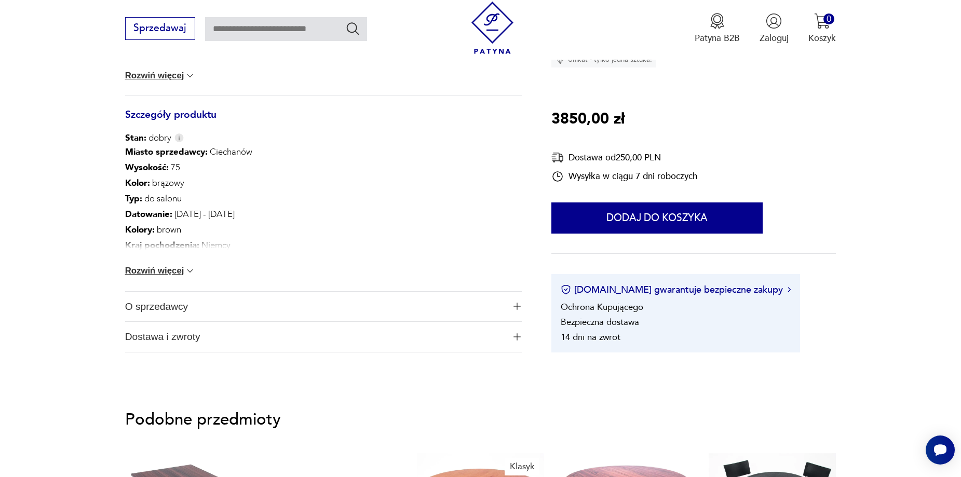
click at [182, 270] on button "Rozwiń więcej" at bounding box center [160, 271] width 71 height 10
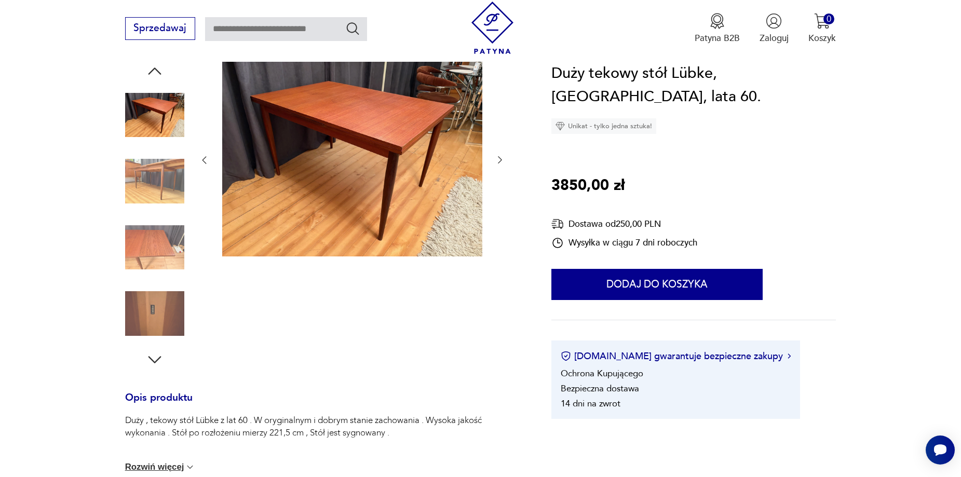
scroll to position [52, 0]
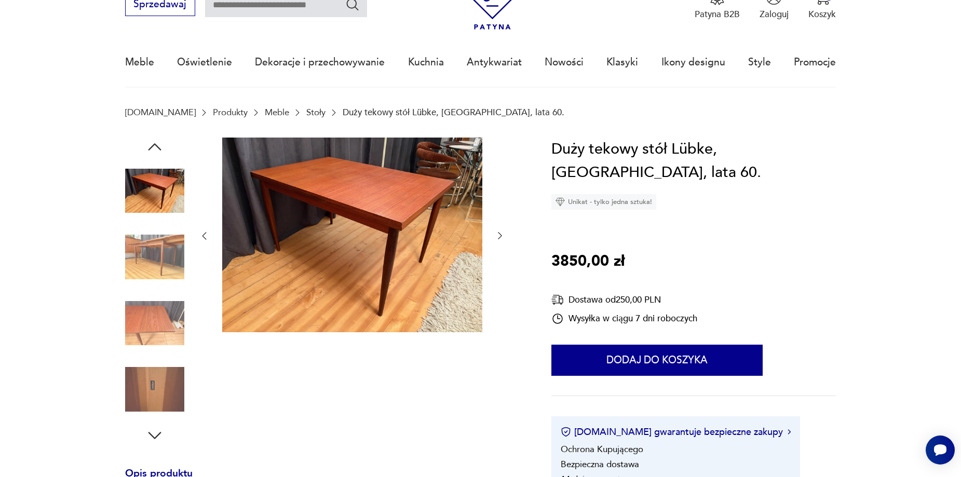
click at [372, 215] on img at bounding box center [352, 235] width 260 height 195
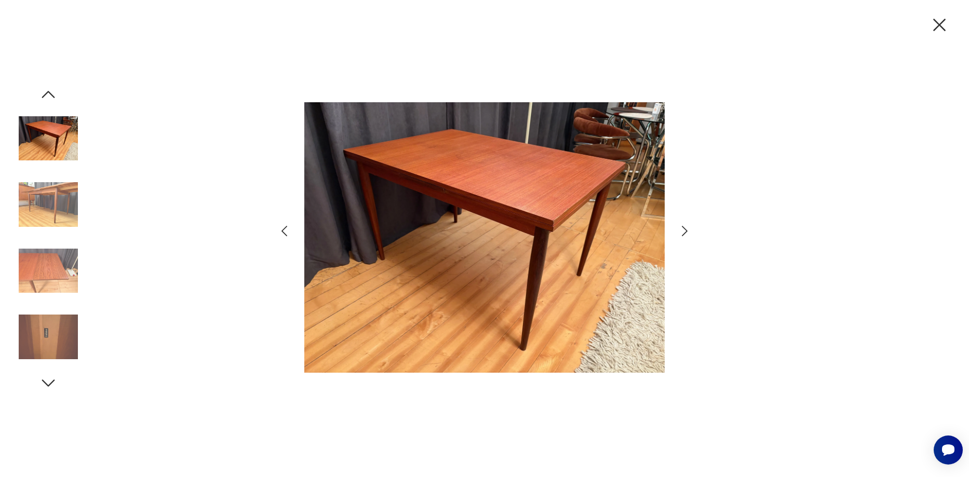
click at [684, 236] on icon "button" at bounding box center [684, 231] width 15 height 15
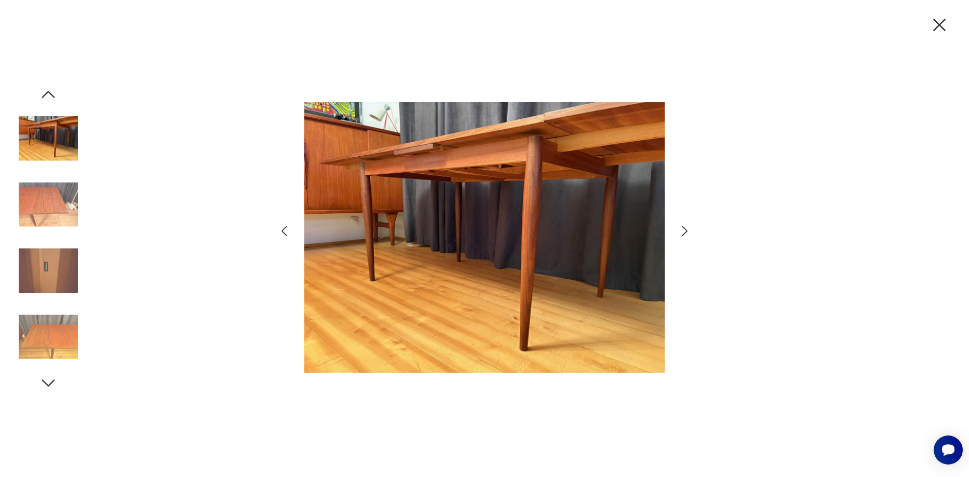
click at [934, 29] on icon "button" at bounding box center [939, 25] width 12 height 12
